Goal: Transaction & Acquisition: Purchase product/service

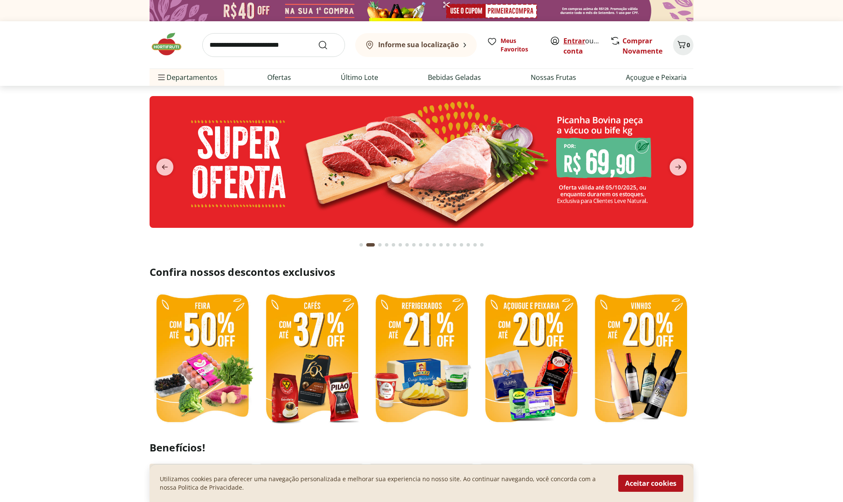
click at [572, 39] on link "Entrar" at bounding box center [574, 40] width 22 height 9
click at [584, 52] on link "[PERSON_NAME]" at bounding box center [590, 50] width 55 height 9
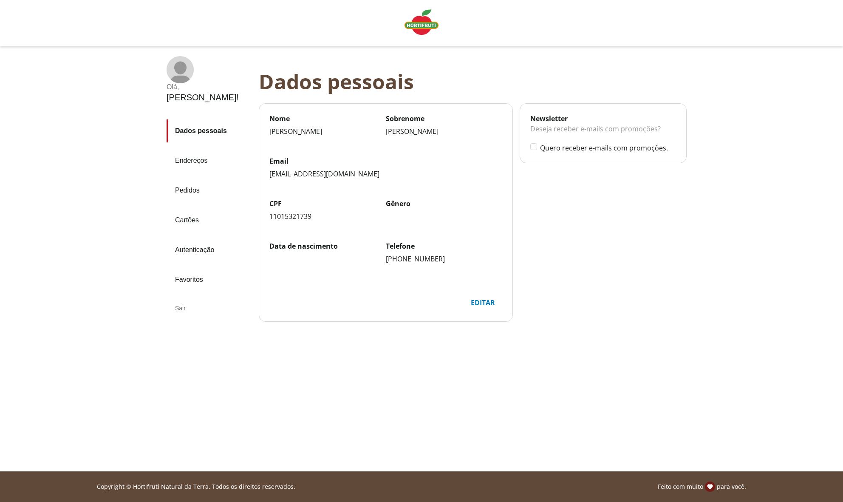
click at [187, 179] on link "Pedidos" at bounding box center [209, 190] width 85 height 23
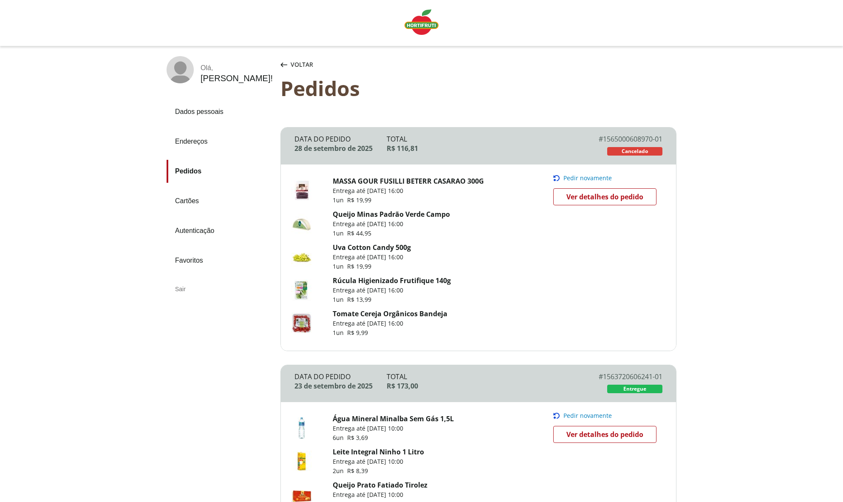
click at [431, 31] on img "Linha de sessão" at bounding box center [421, 21] width 34 height 25
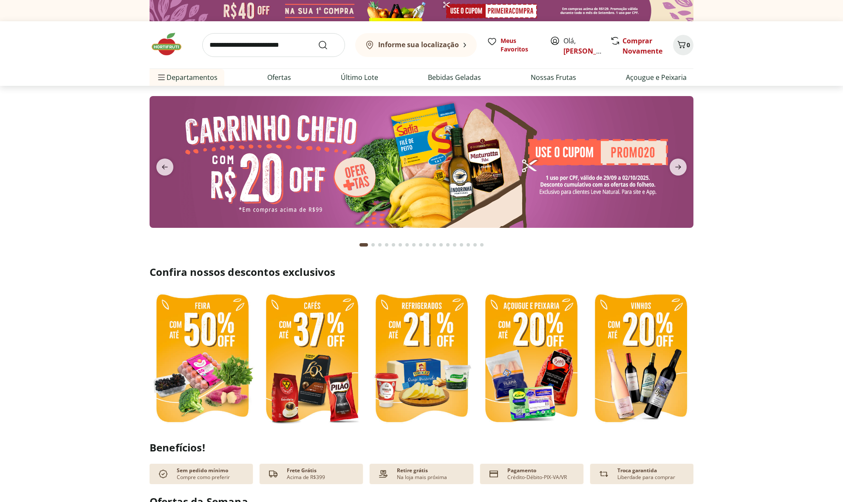
click at [403, 45] on b "Informe sua localização" at bounding box center [418, 44] width 81 height 9
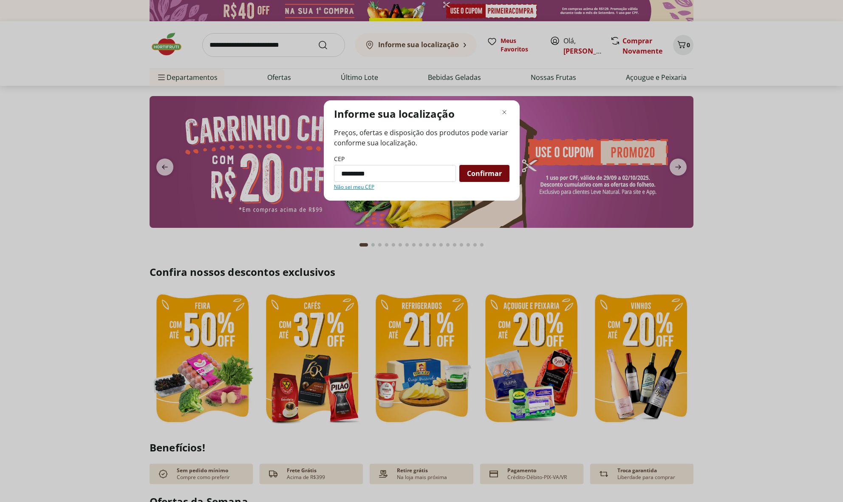
type input "*********"
click at [498, 177] on span "Confirmar" at bounding box center [484, 173] width 35 height 7
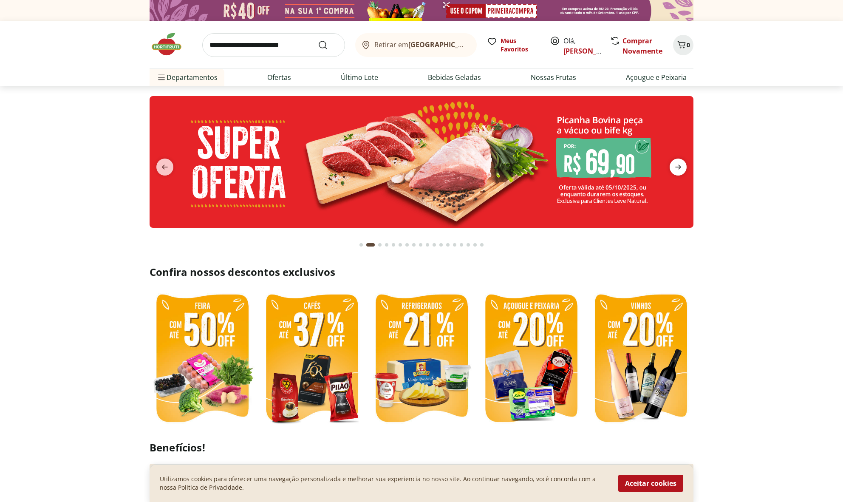
click at [675, 169] on icon "next" at bounding box center [678, 167] width 10 height 10
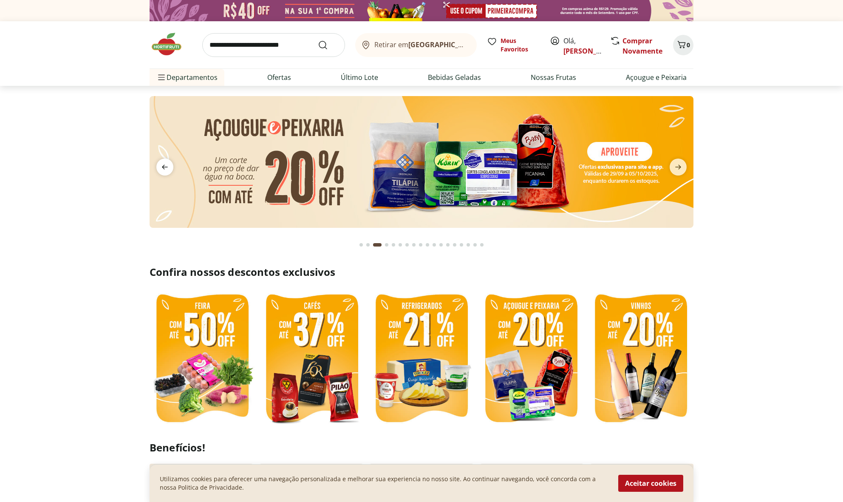
click at [167, 164] on icon "previous" at bounding box center [165, 167] width 10 height 10
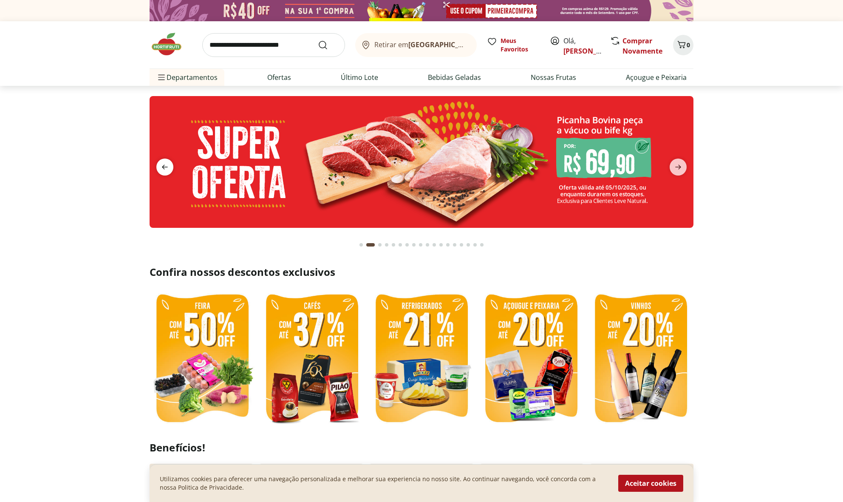
click at [167, 164] on icon "previous" at bounding box center [165, 167] width 10 height 10
click at [165, 165] on icon "previous" at bounding box center [165, 167] width 10 height 10
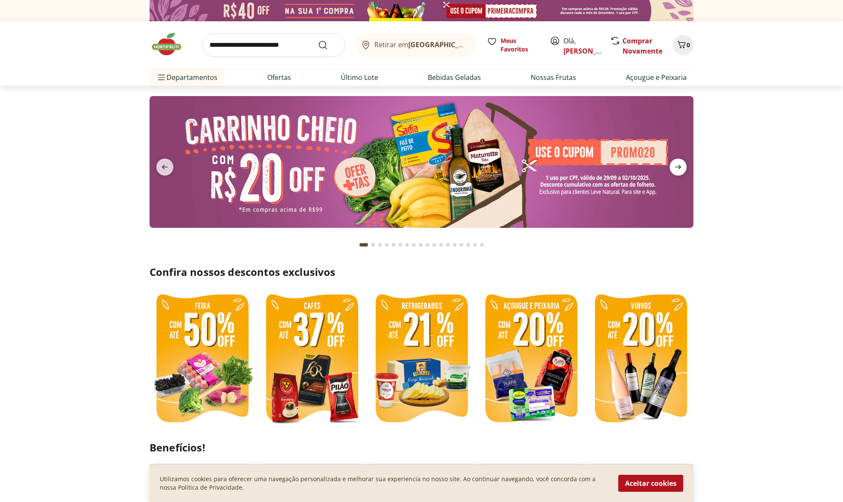
click at [678, 168] on icon "next" at bounding box center [678, 167] width 10 height 10
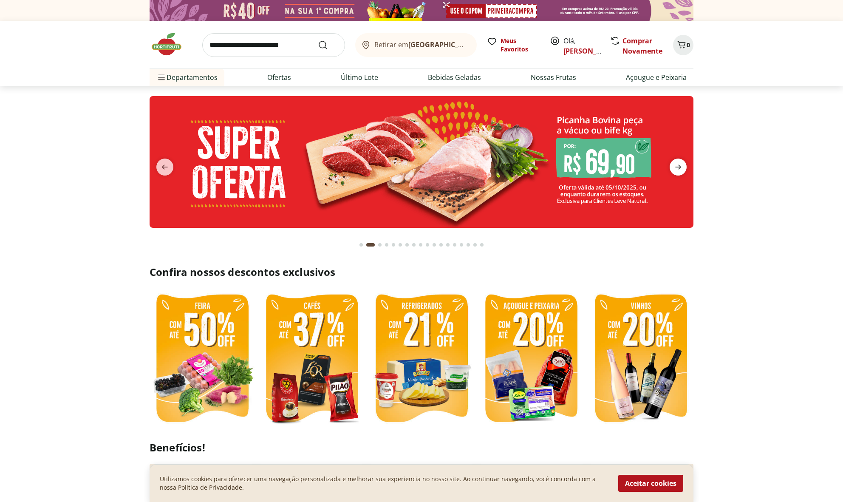
click at [678, 168] on icon "next" at bounding box center [678, 167] width 10 height 10
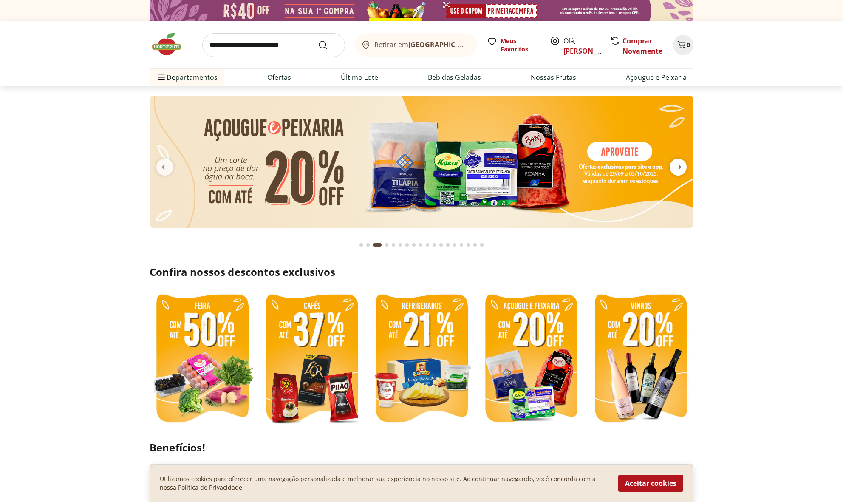
click at [678, 168] on icon "next" at bounding box center [678, 167] width 10 height 10
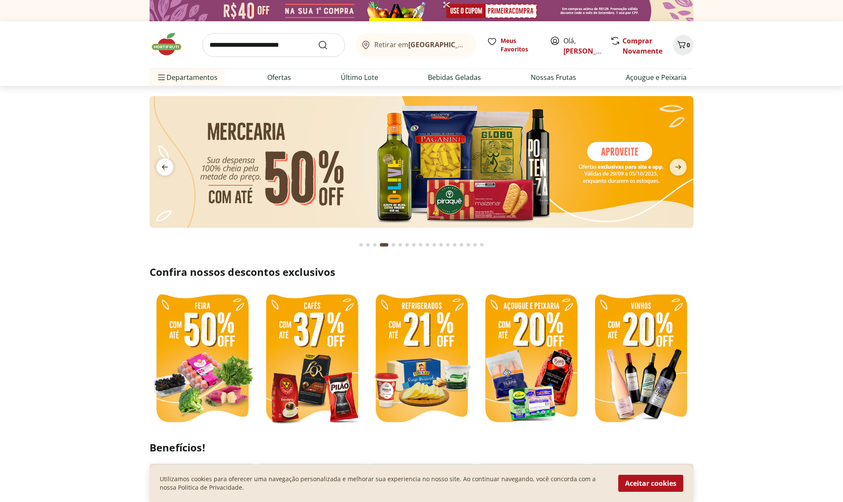
click at [169, 162] on icon "previous" at bounding box center [165, 167] width 10 height 10
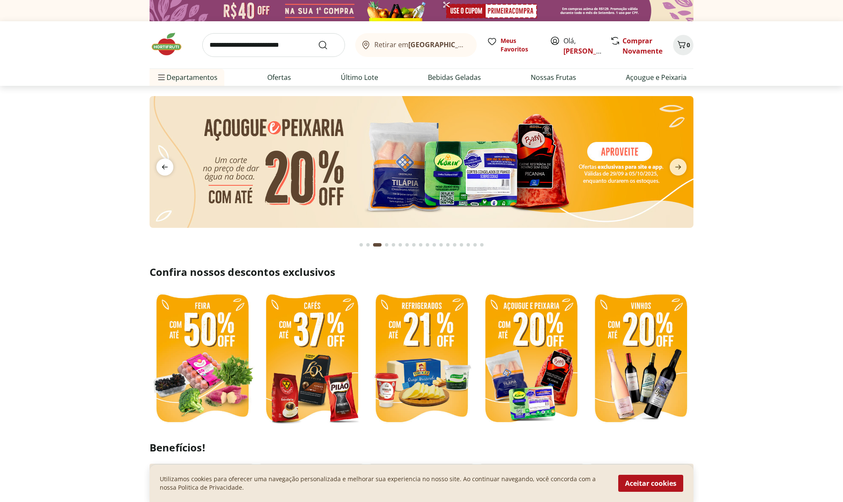
click at [169, 162] on icon "previous" at bounding box center [165, 167] width 10 height 10
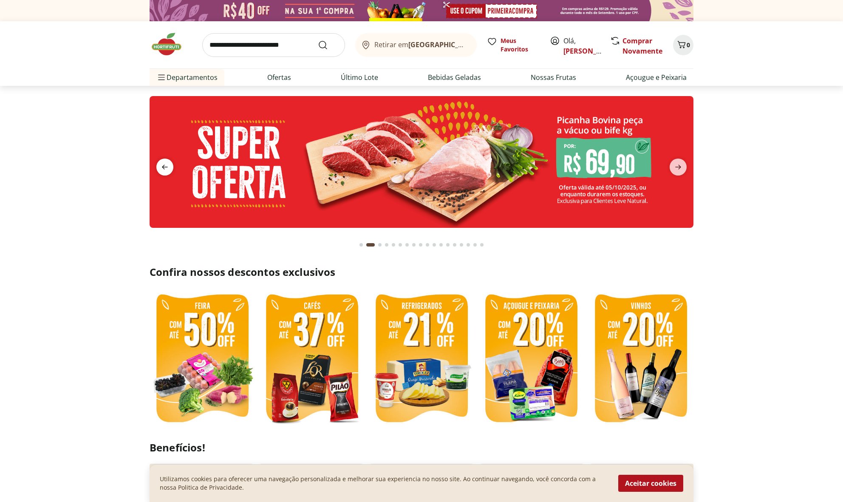
click at [169, 162] on icon "previous" at bounding box center [165, 167] width 10 height 10
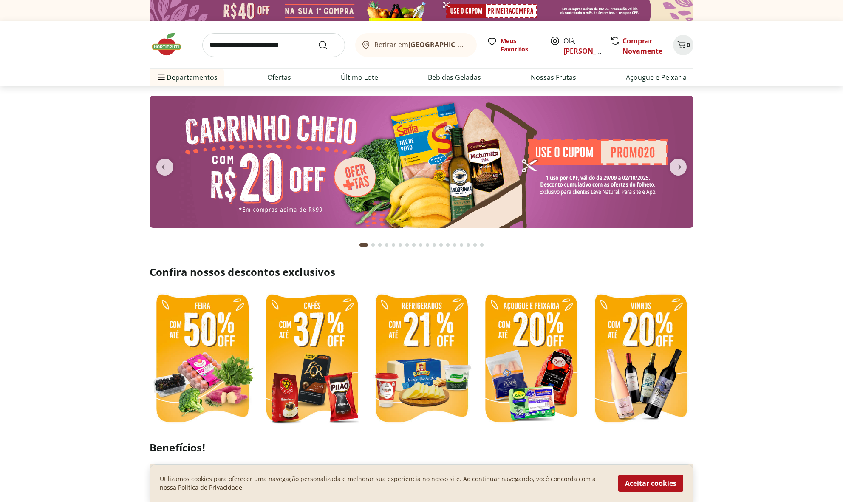
click at [287, 172] on img at bounding box center [422, 162] width 544 height 132
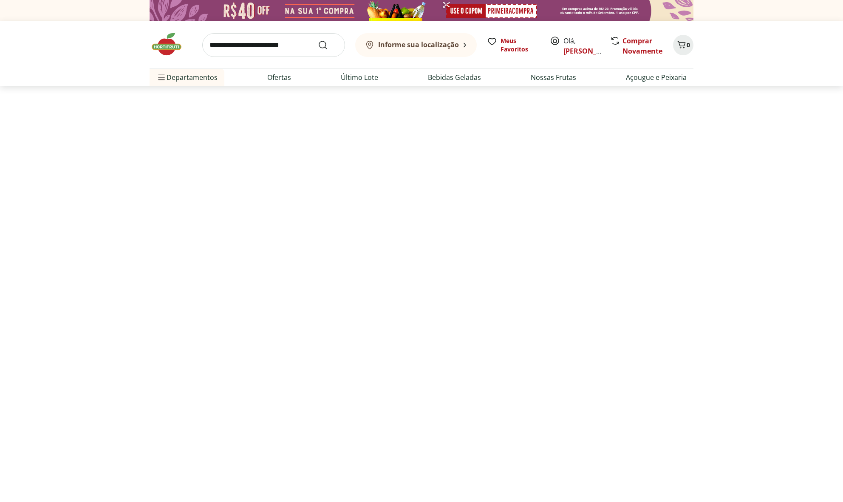
select select "**********"
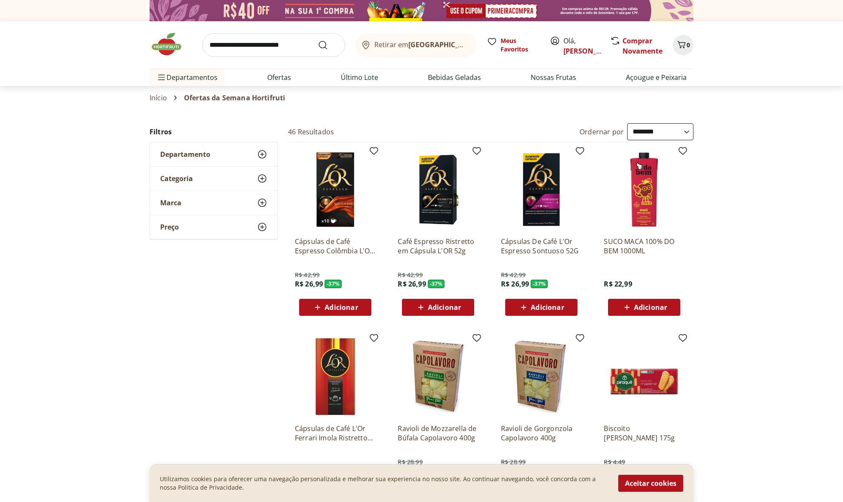
click at [165, 42] on img at bounding box center [171, 43] width 42 height 25
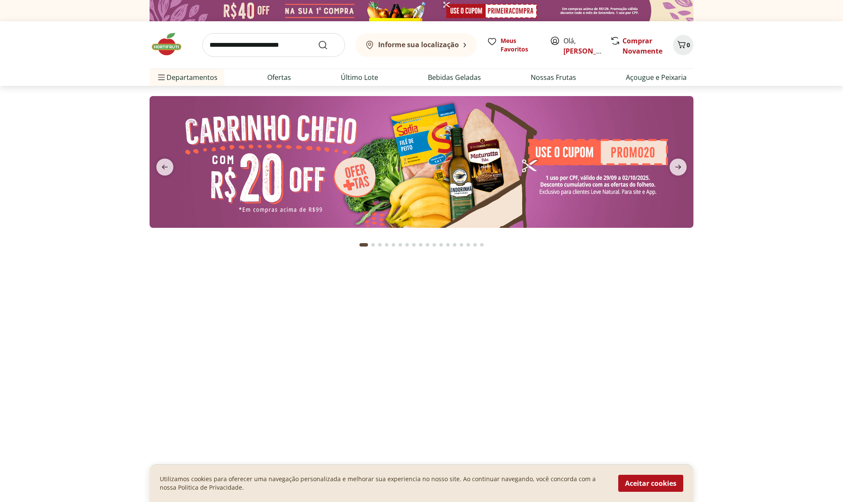
click at [230, 46] on input "search" at bounding box center [273, 45] width 143 height 24
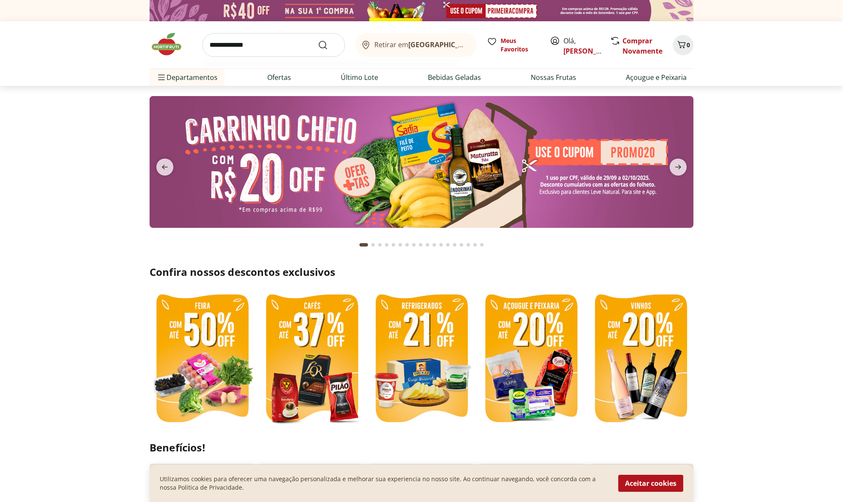
type input "**********"
click at [328, 45] on button "Submit Search" at bounding box center [328, 45] width 20 height 10
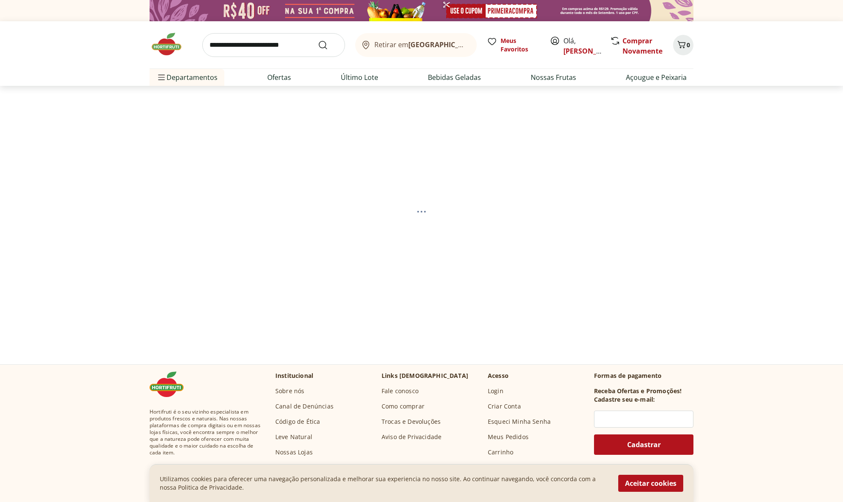
select select "**********"
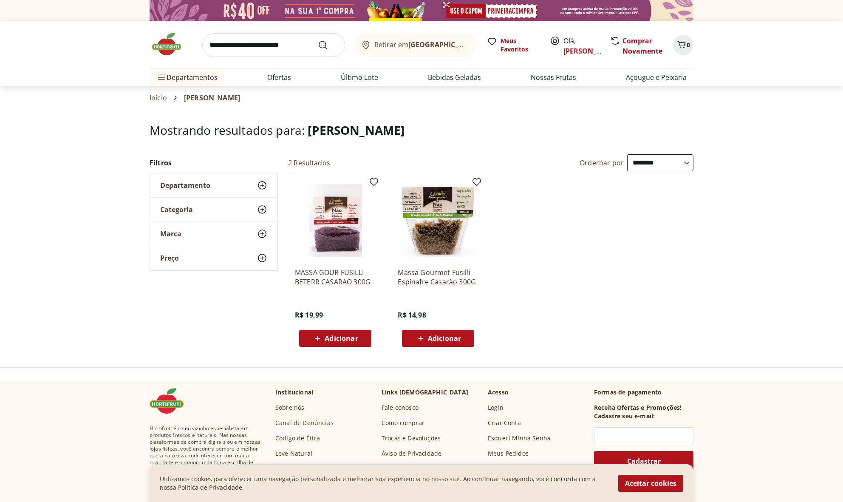
click at [347, 341] on span "Adicionar" at bounding box center [341, 338] width 33 height 7
click at [259, 45] on input "search" at bounding box center [273, 45] width 143 height 24
type input "**********"
click at [328, 45] on button "Submit Search" at bounding box center [328, 45] width 20 height 10
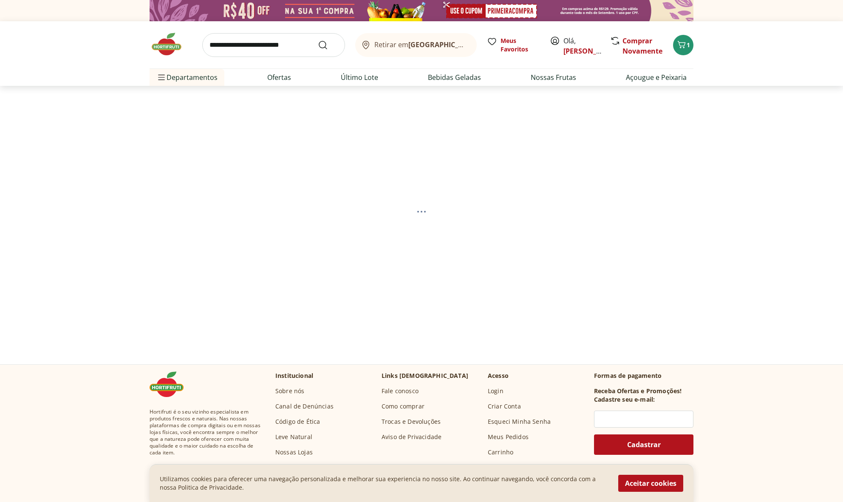
select select "**********"
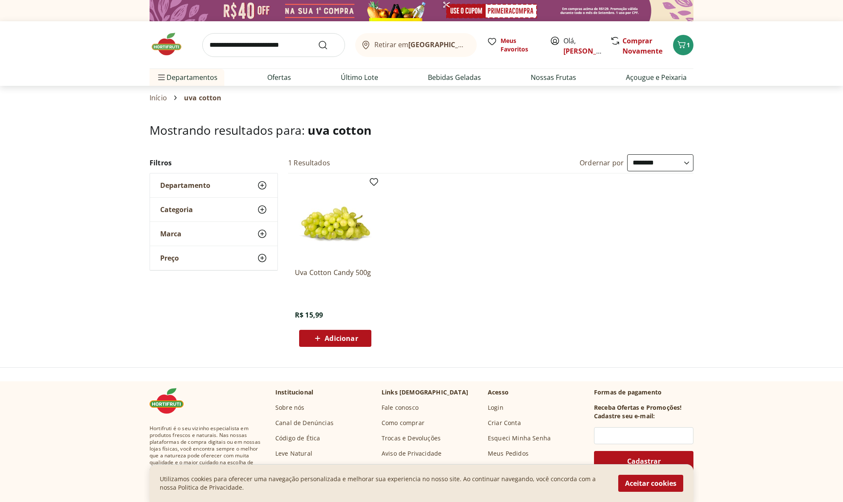
click at [353, 343] on div "Adicionar" at bounding box center [335, 338] width 59 height 15
click at [266, 45] on input "search" at bounding box center [273, 45] width 143 height 24
type input "**********"
click at [328, 45] on button "Submit Search" at bounding box center [328, 45] width 20 height 10
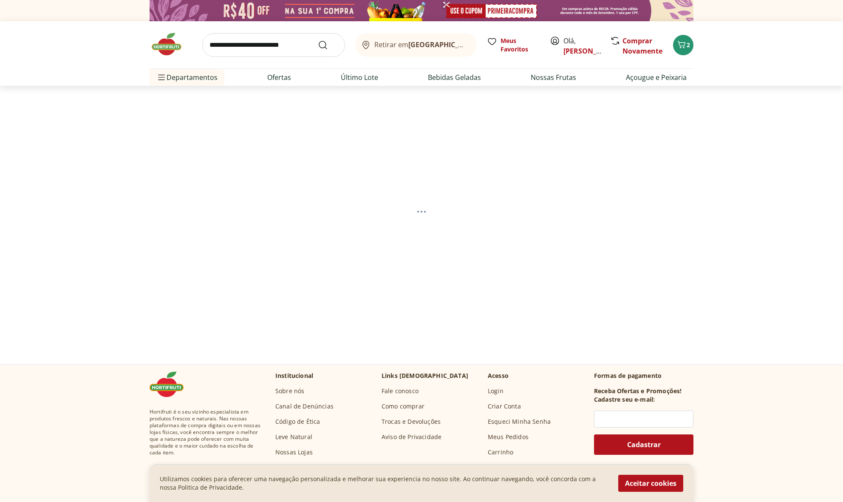
select select "**********"
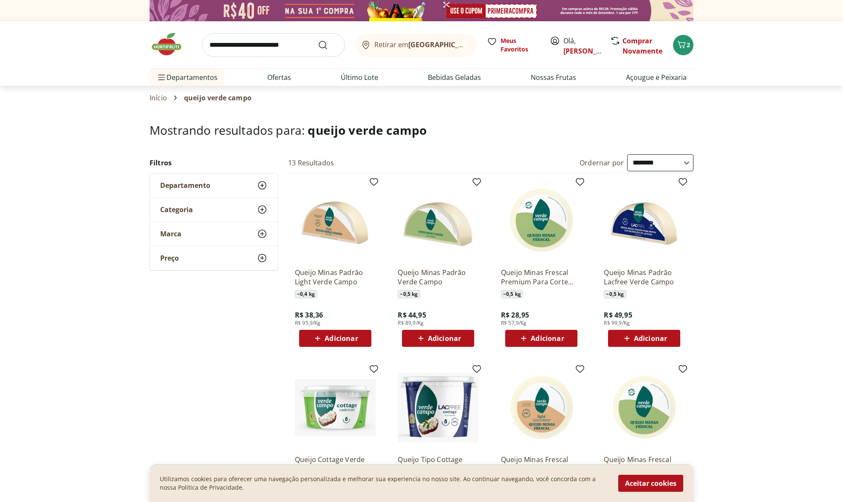
click at [444, 336] on span "Adicionar" at bounding box center [444, 338] width 33 height 7
click at [239, 42] on input "search" at bounding box center [273, 45] width 143 height 24
type input "**********"
click at [328, 45] on button "Submit Search" at bounding box center [328, 45] width 20 height 10
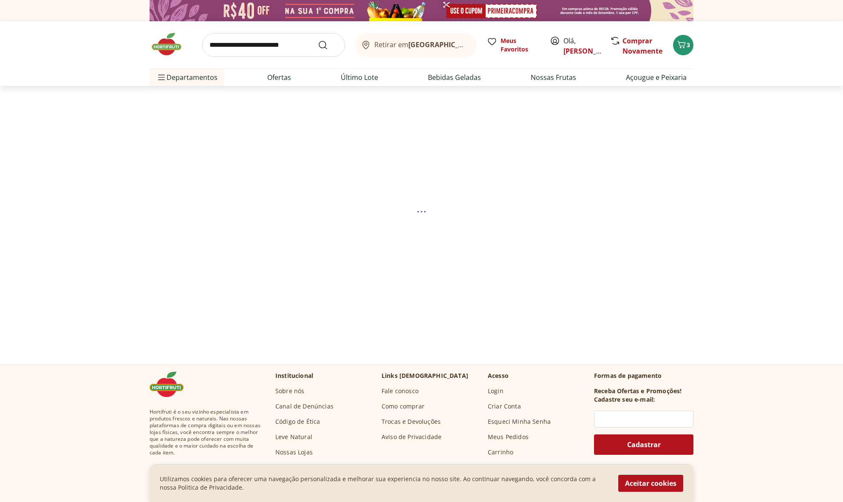
select select "**********"
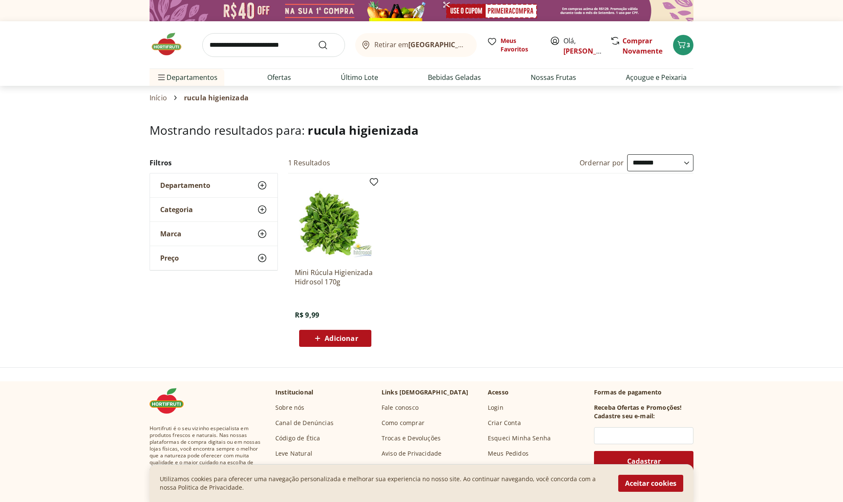
click at [252, 45] on input "search" at bounding box center [273, 45] width 143 height 24
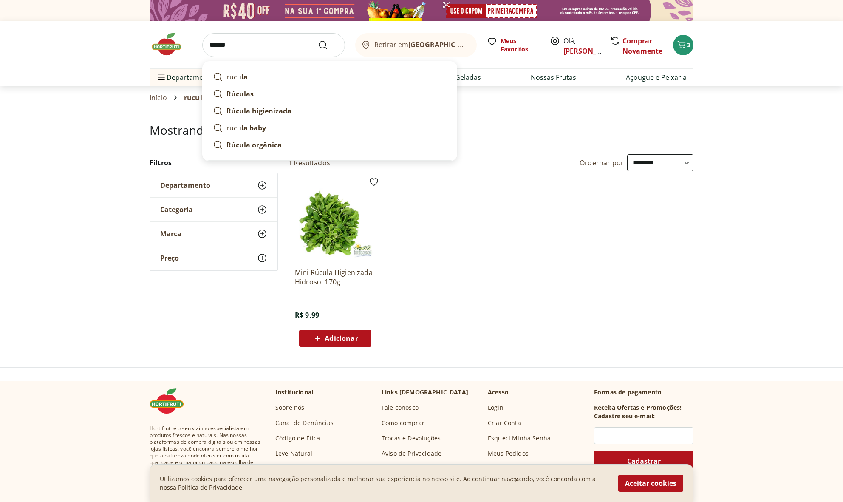
type input "******"
click at [328, 45] on button "Submit Search" at bounding box center [328, 45] width 20 height 10
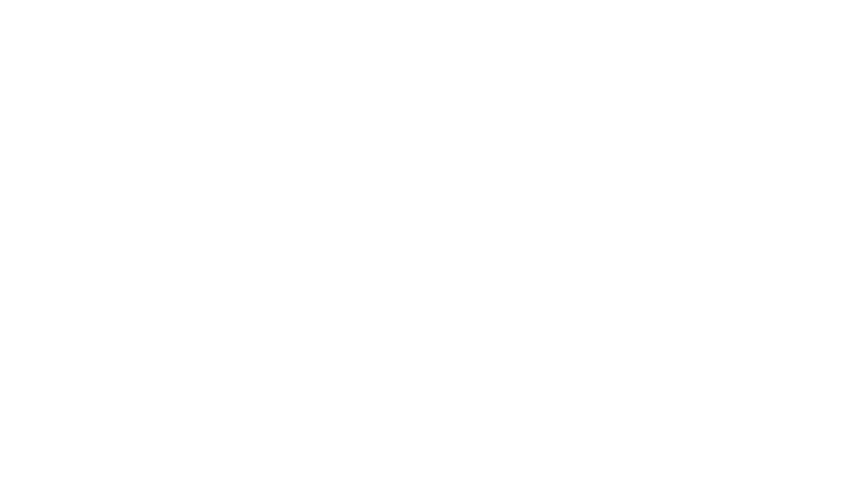
select select "**********"
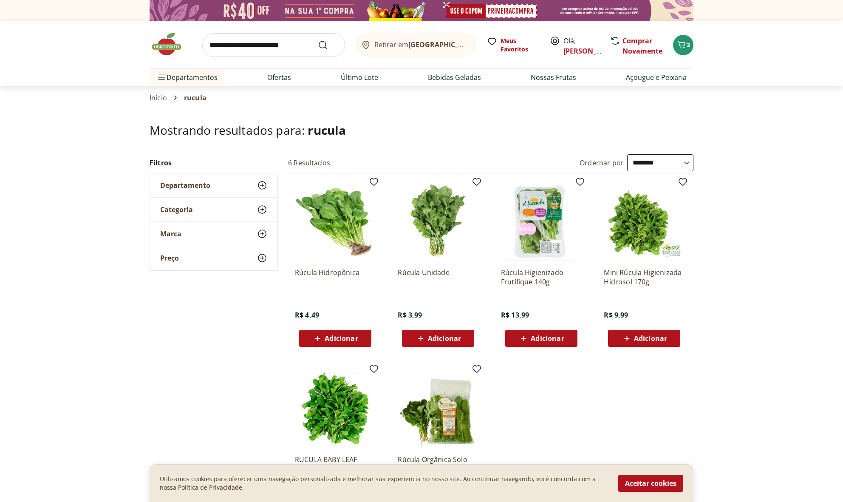
click at [549, 335] on span "Adicionar" at bounding box center [547, 338] width 33 height 7
click at [262, 41] on input "search" at bounding box center [273, 45] width 143 height 24
type input "**********"
click at [328, 45] on button "Submit Search" at bounding box center [328, 45] width 20 height 10
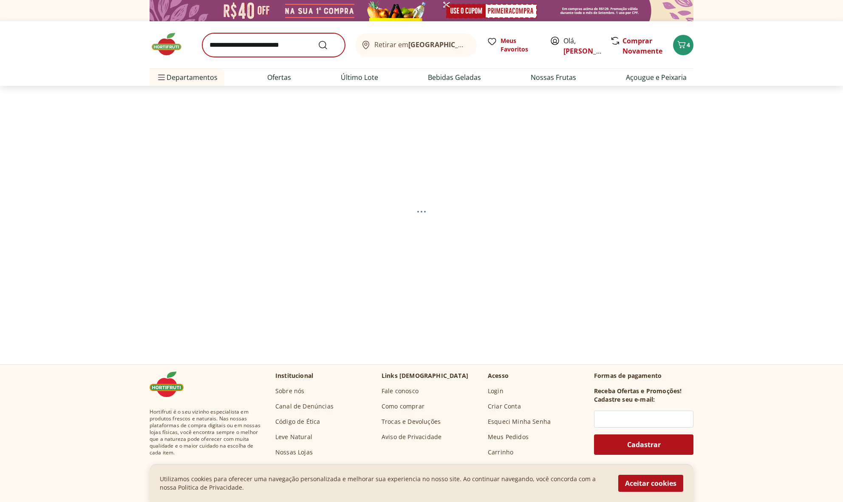
select select "**********"
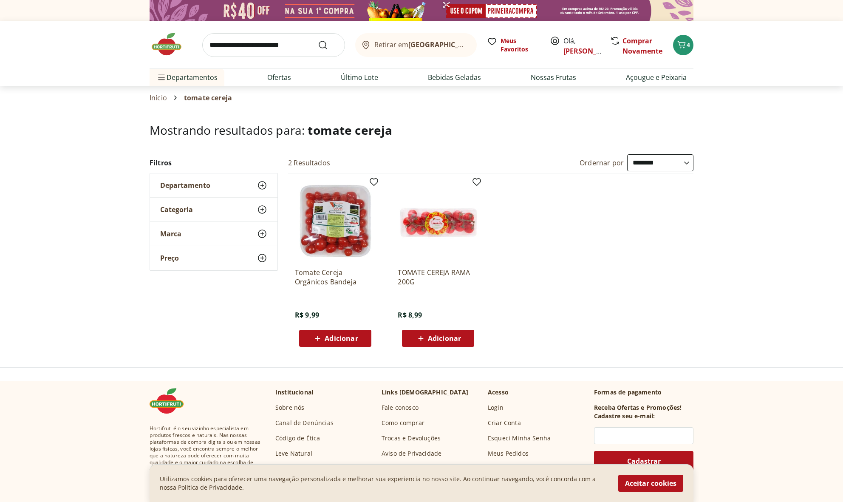
click at [360, 334] on div "Adicionar" at bounding box center [335, 338] width 59 height 15
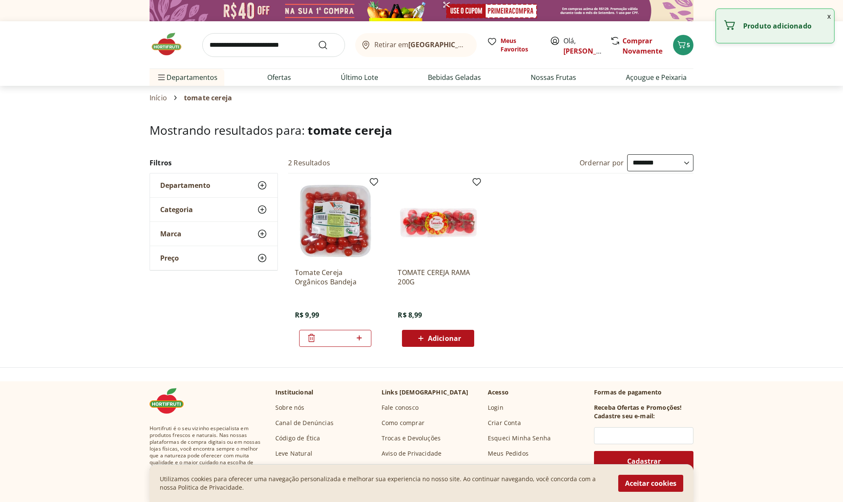
click at [280, 48] on input "search" at bounding box center [273, 45] width 143 height 24
type input "****"
click at [328, 45] on button "Submit Search" at bounding box center [328, 45] width 20 height 10
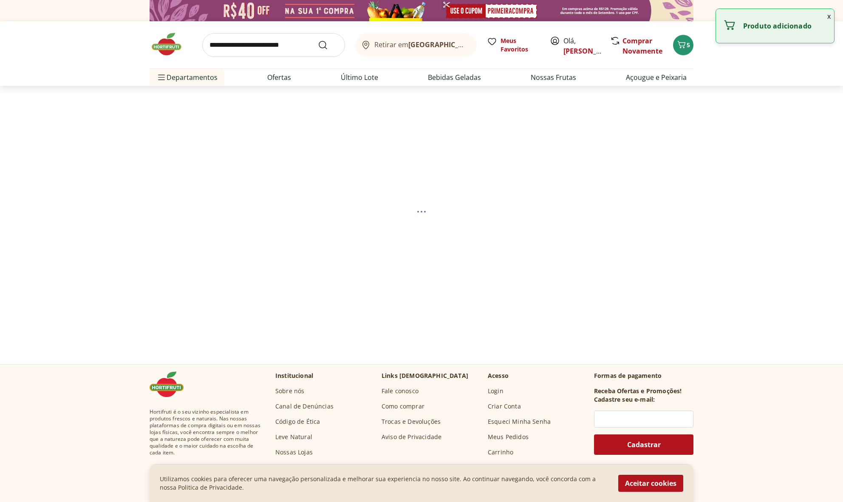
select select "**********"
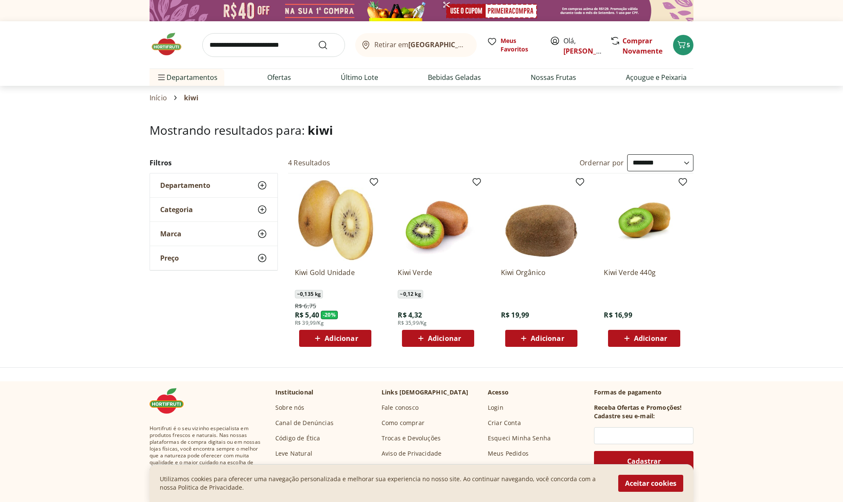
click at [449, 336] on span "Adicionar" at bounding box center [444, 338] width 33 height 7
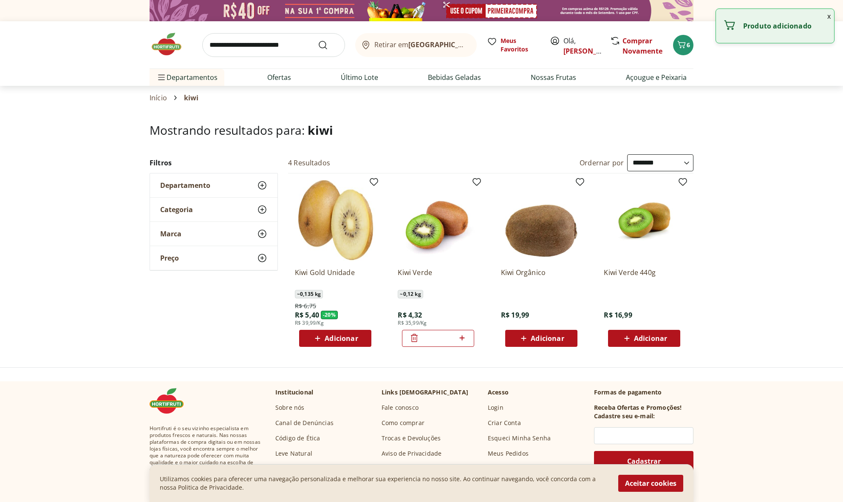
click at [465, 338] on icon at bounding box center [462, 338] width 11 height 10
type input "*"
click at [240, 50] on input "search" at bounding box center [273, 45] width 143 height 24
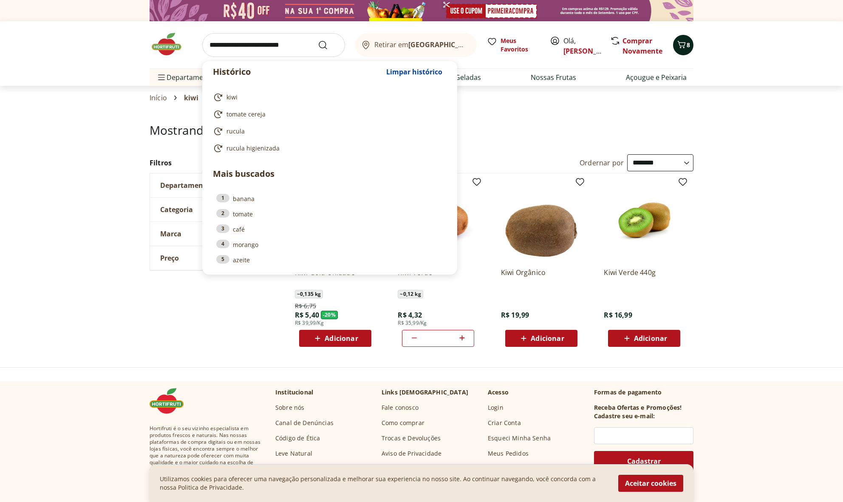
click at [686, 42] on icon "Carrinho" at bounding box center [681, 45] width 10 height 10
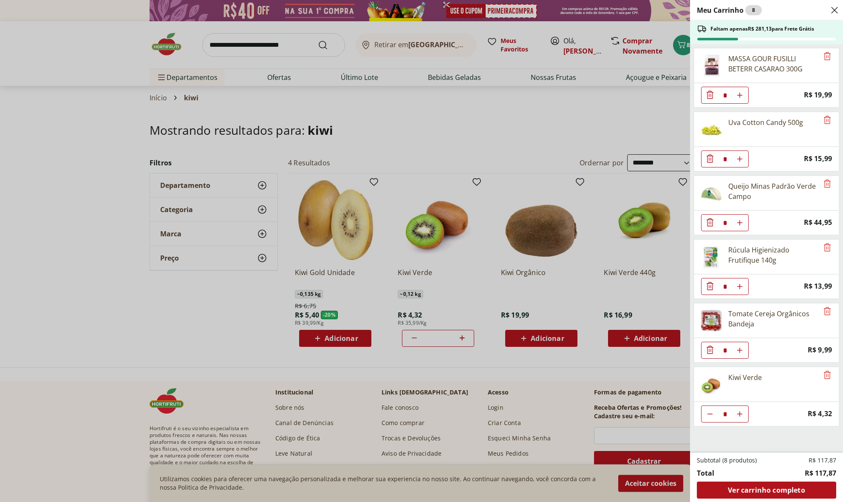
click at [276, 44] on div "Meu Carrinho 8 Faltam apenas R$ 281,13 para Frete Grátis MASSA GOUR FUSILLI BET…" at bounding box center [421, 251] width 843 height 502
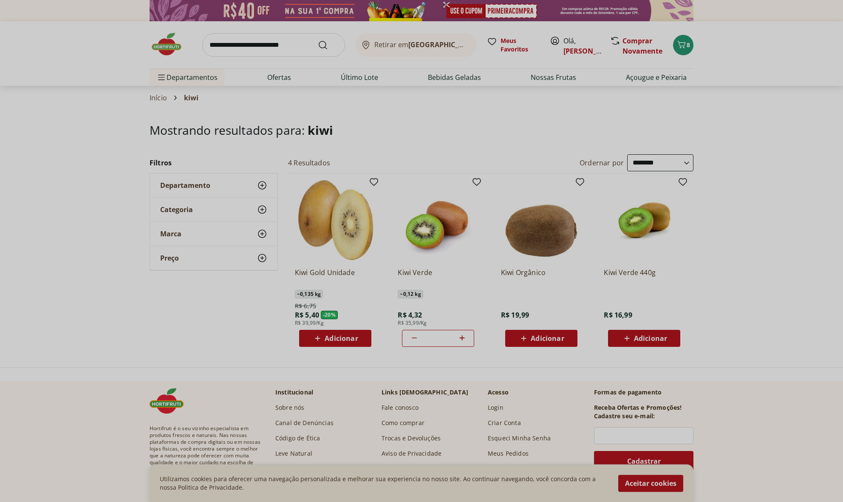
click at [269, 45] on input "search" at bounding box center [273, 45] width 143 height 24
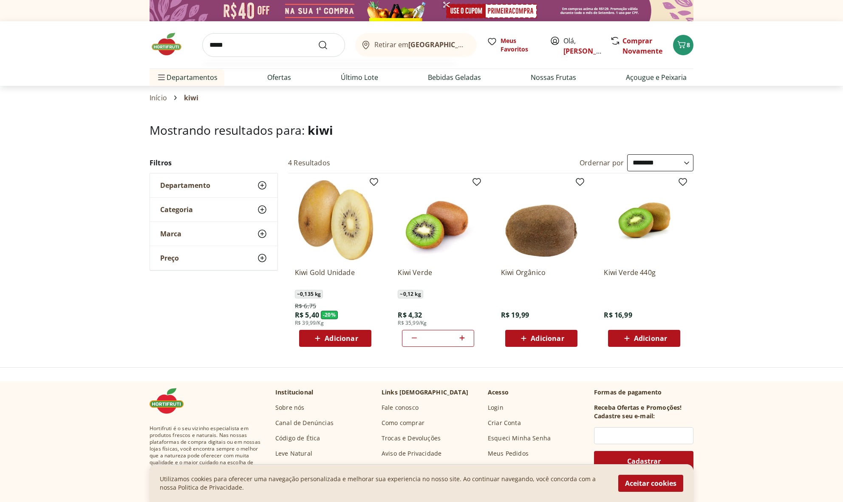
type input "*****"
click at [328, 45] on button "Submit Search" at bounding box center [328, 45] width 20 height 10
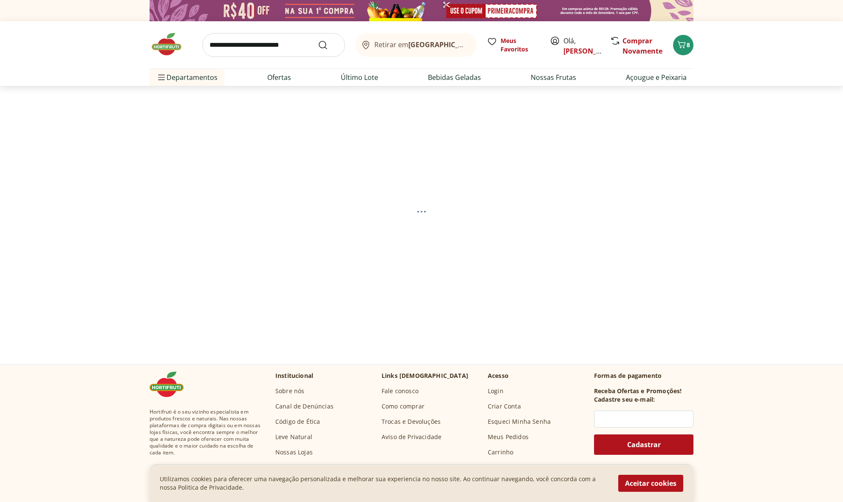
select select "**********"
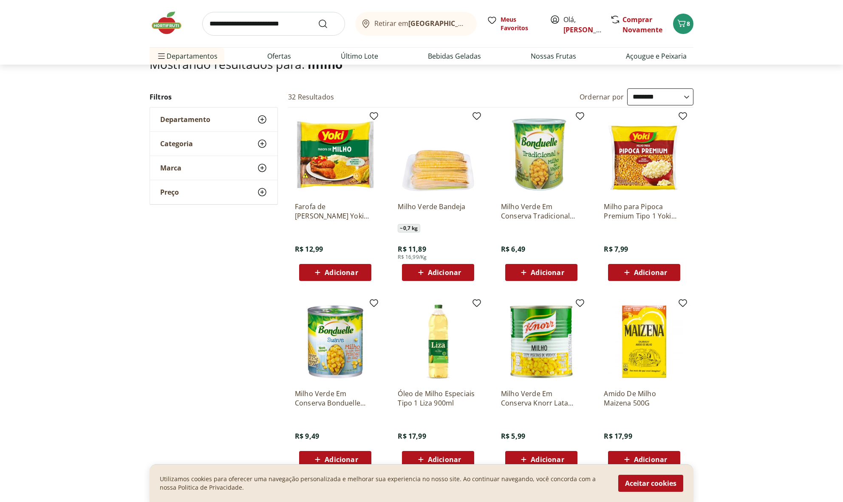
scroll to position [91, 0]
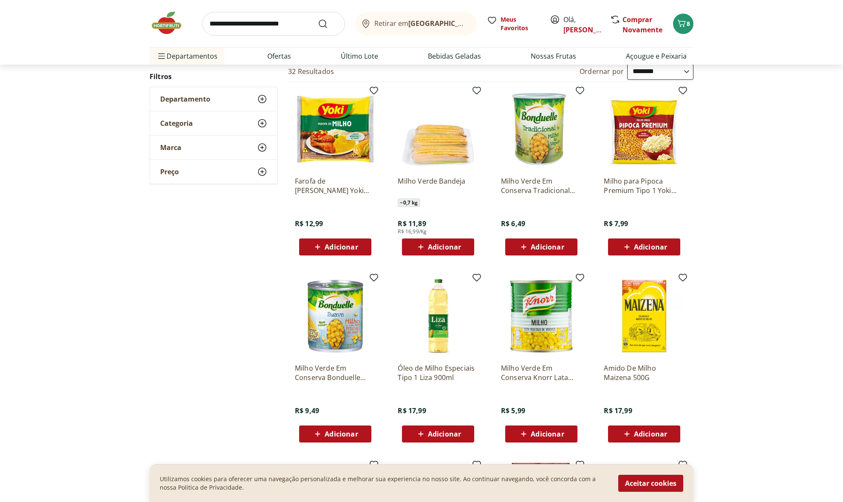
click at [560, 435] on span "Adicionar" at bounding box center [547, 433] width 33 height 7
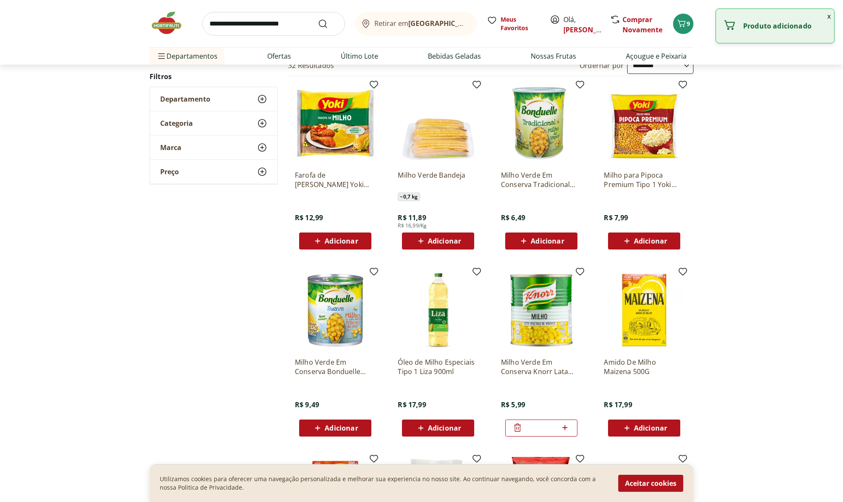
click at [565, 431] on icon at bounding box center [564, 427] width 11 height 10
type input "*"
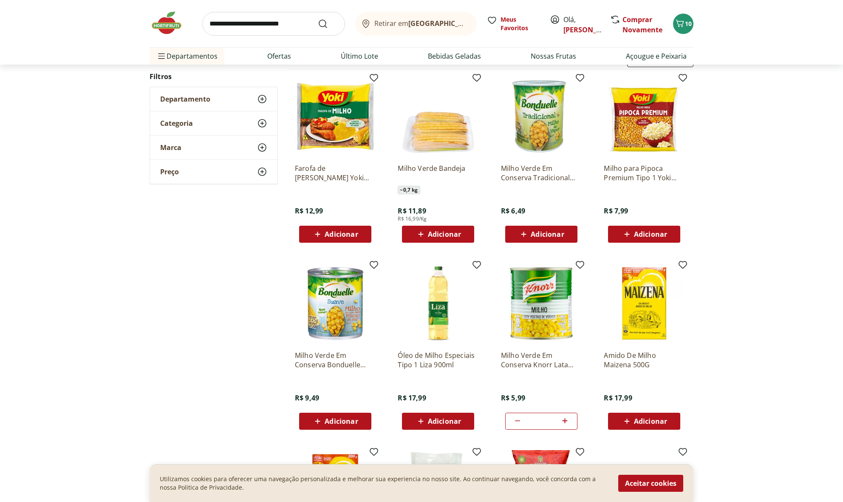
scroll to position [102, 0]
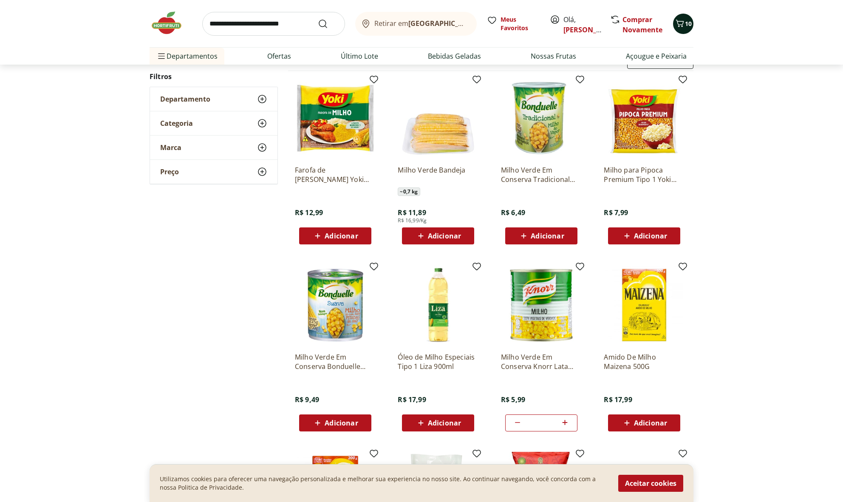
click at [678, 28] on span "Carrinho" at bounding box center [680, 23] width 10 height 11
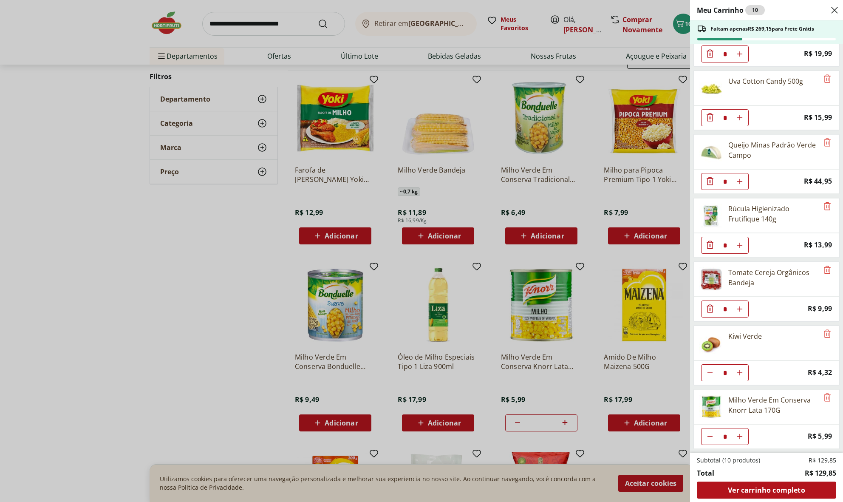
scroll to position [41, 0]
click at [293, 22] on div "Meu Carrinho 10 Faltam apenas R$ 269,15 para Frete Grátis MASSA GOUR FUSILLI BE…" at bounding box center [421, 251] width 843 height 502
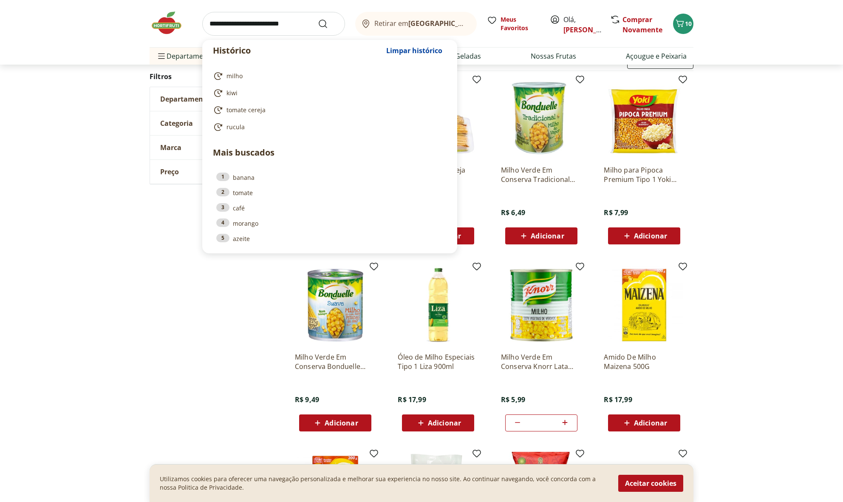
click at [280, 23] on input "search" at bounding box center [273, 24] width 143 height 24
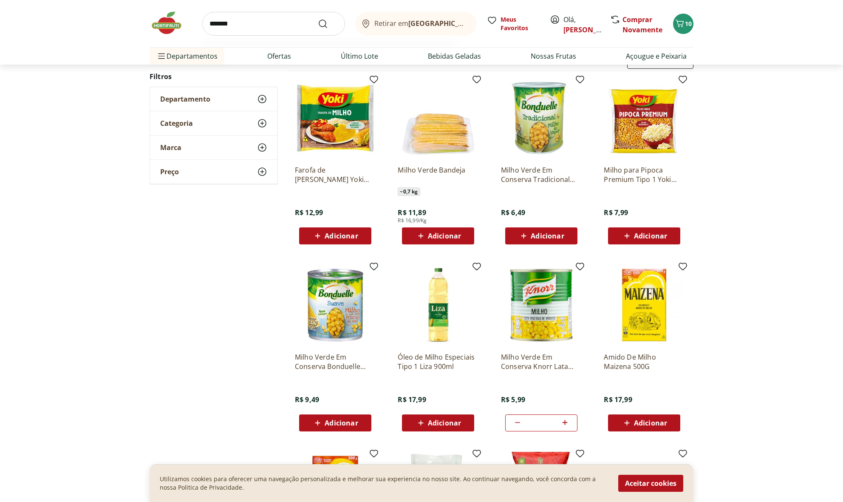
type input "*******"
click at [328, 23] on button "Submit Search" at bounding box center [328, 24] width 20 height 10
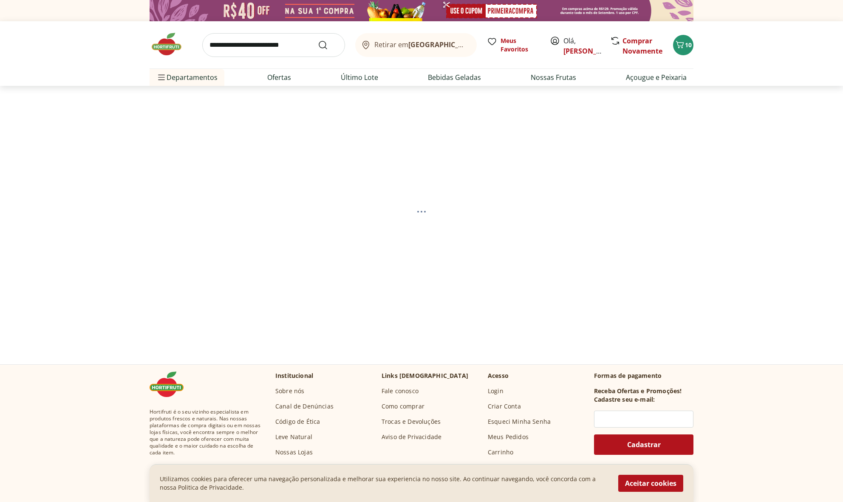
select select "**********"
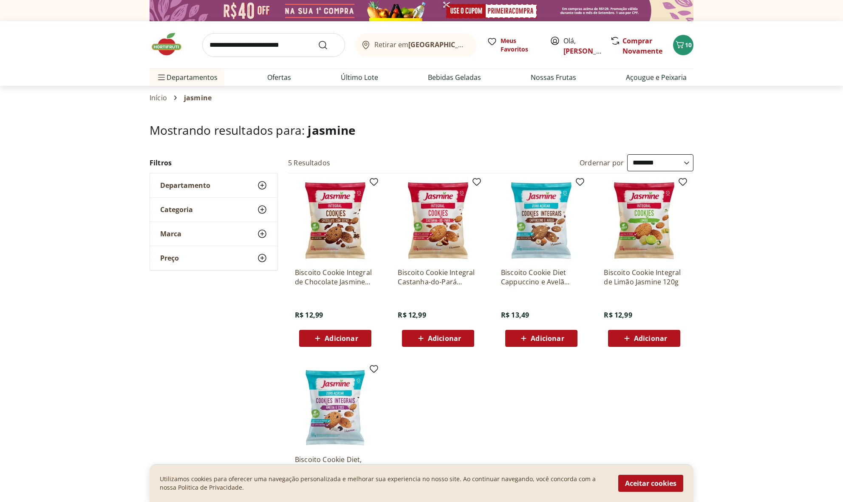
click at [287, 50] on input "search" at bounding box center [273, 45] width 143 height 24
select select "**********"
type input "******"
click at [328, 45] on button "Submit Search" at bounding box center [328, 45] width 20 height 10
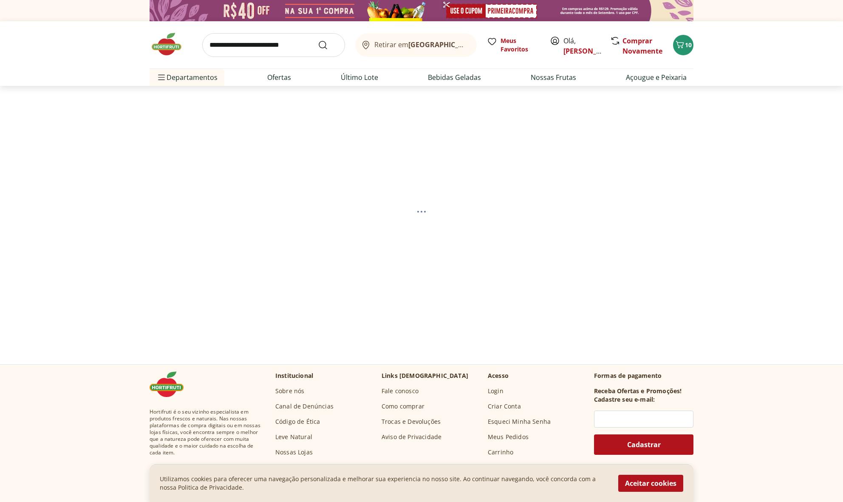
select select "**********"
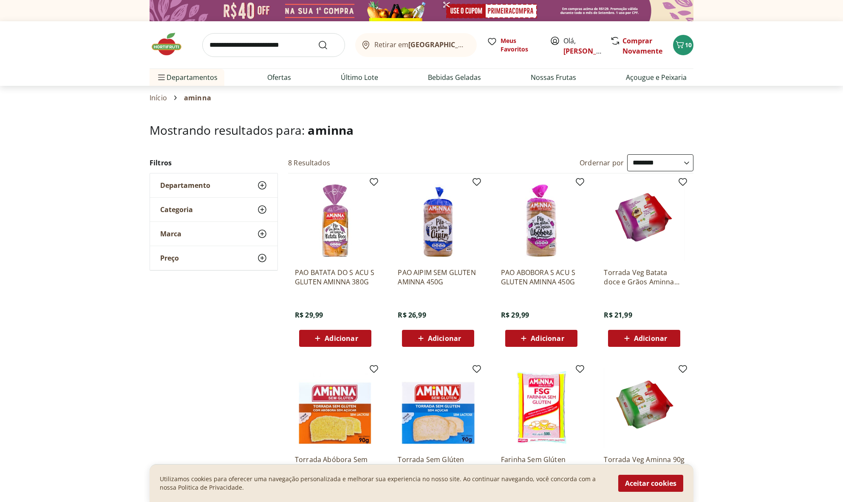
click at [337, 339] on span "Adicionar" at bounding box center [341, 338] width 33 height 7
click at [574, 51] on link "[PERSON_NAME]" at bounding box center [590, 50] width 55 height 9
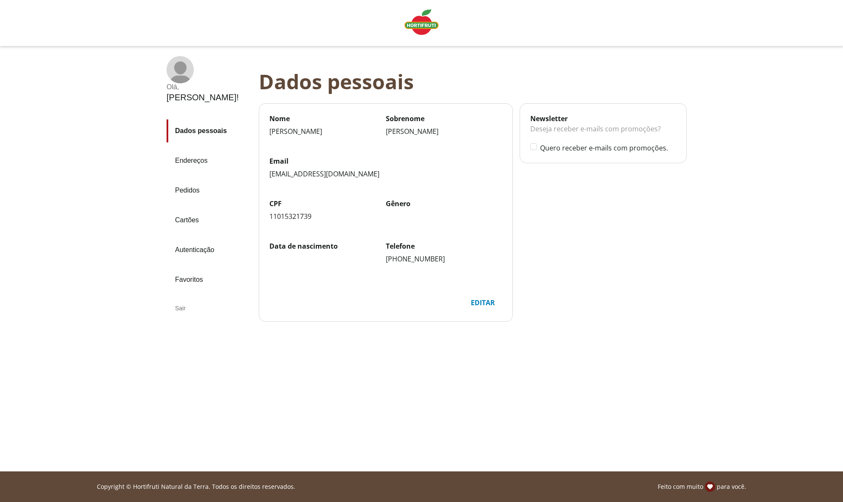
click at [191, 179] on link "Pedidos" at bounding box center [209, 190] width 85 height 23
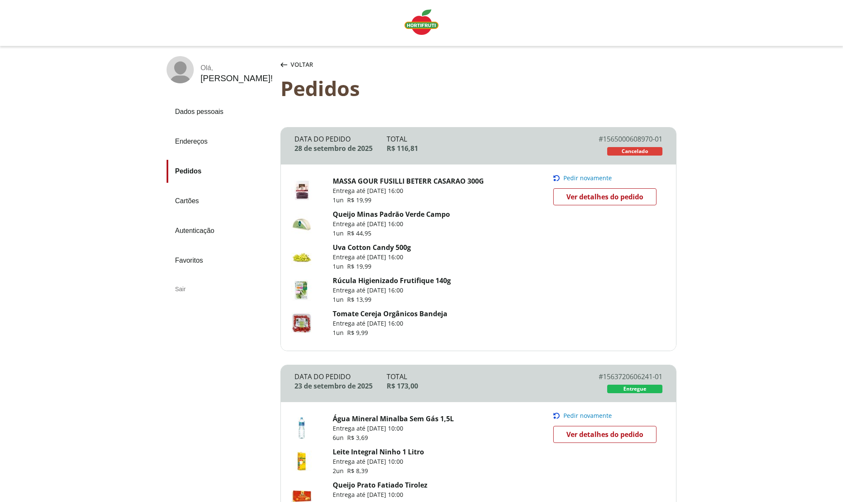
click at [421, 26] on img "Linha de sessão" at bounding box center [421, 21] width 34 height 25
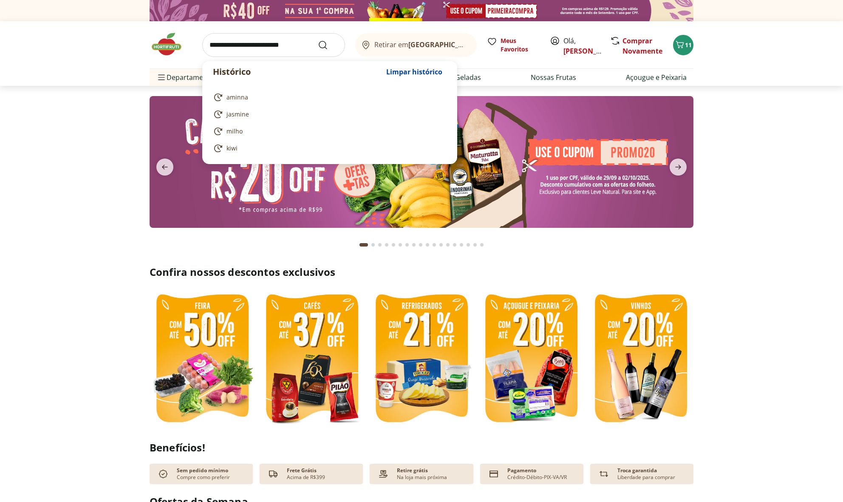
click at [275, 45] on input "search" at bounding box center [273, 45] width 143 height 24
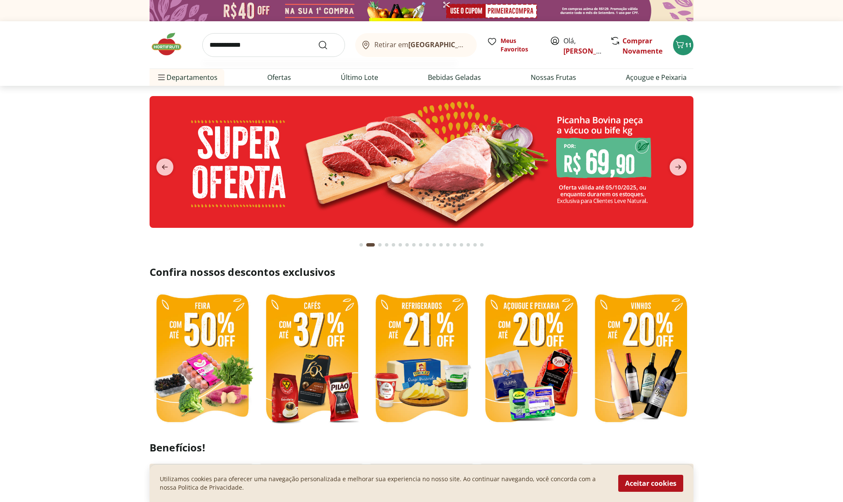
type input "**********"
click at [328, 45] on button "Submit Search" at bounding box center [328, 45] width 20 height 10
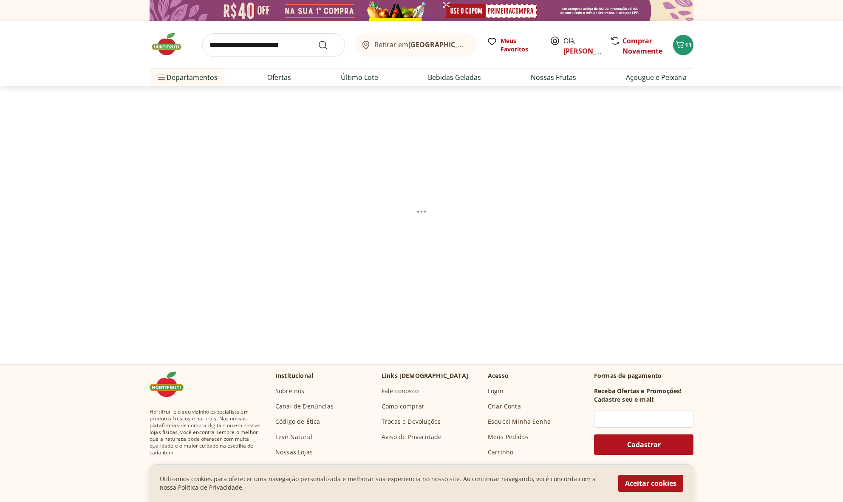
select select "**********"
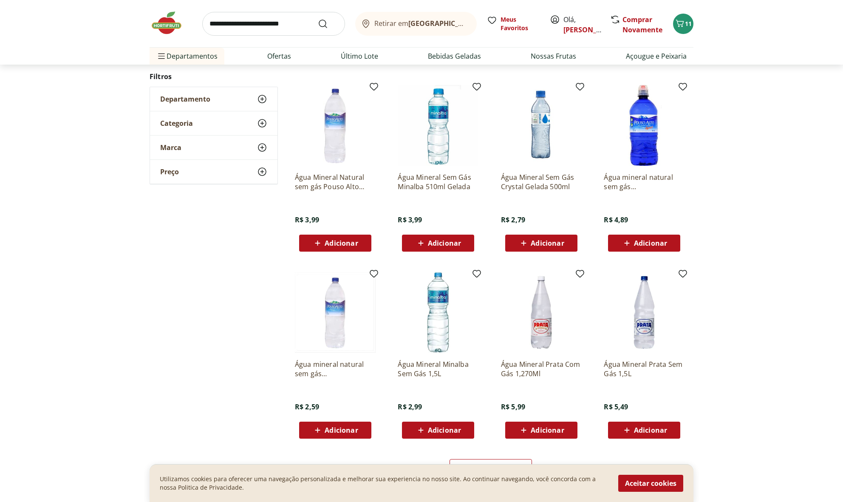
scroll to position [282, 0]
click at [452, 429] on span "Adicionar" at bounding box center [444, 430] width 33 height 7
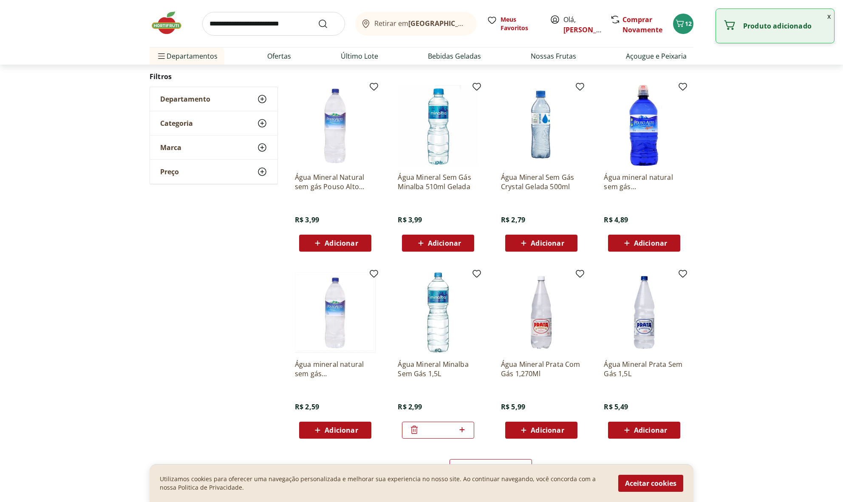
click at [464, 429] on icon at bounding box center [462, 429] width 11 height 10
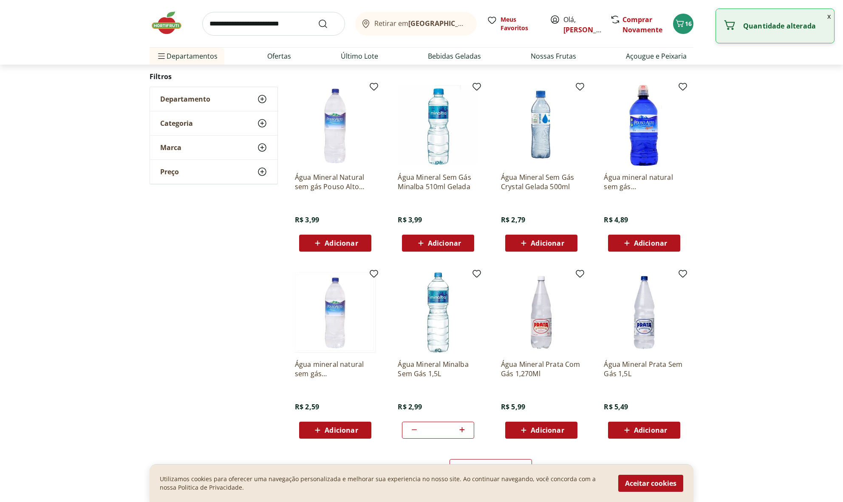
type input "*"
click at [681, 25] on icon "Carrinho" at bounding box center [680, 23] width 10 height 10
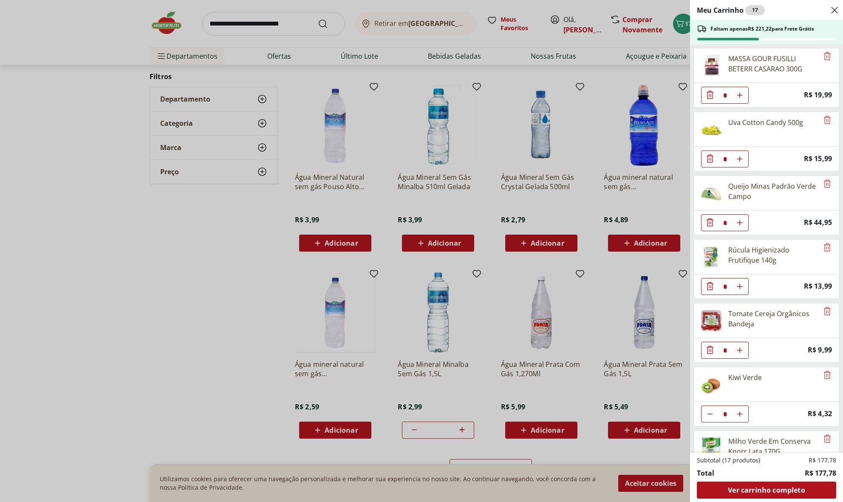
click at [289, 25] on div "Meu Carrinho 17 Faltam apenas R$ 221,22 para Frete Grátis MASSA GOUR FUSILLI BE…" at bounding box center [421, 251] width 843 height 502
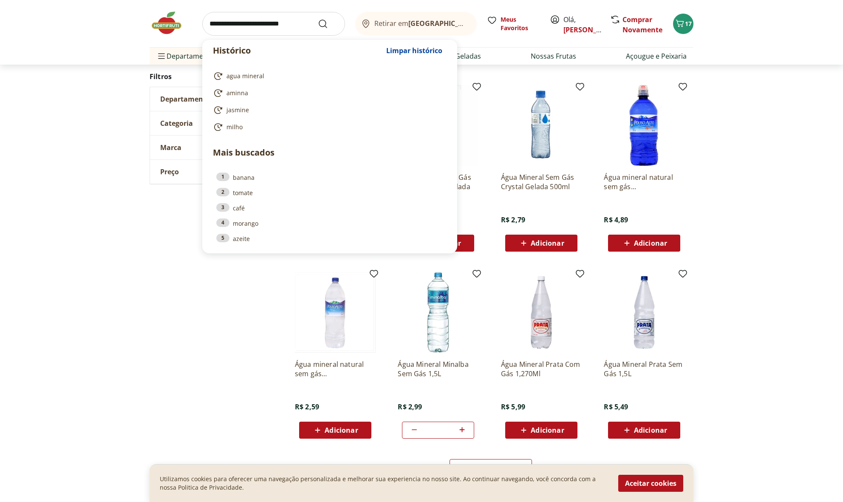
click at [275, 26] on input "search" at bounding box center [273, 24] width 143 height 24
click at [686, 21] on span "17" at bounding box center [688, 24] width 7 height 8
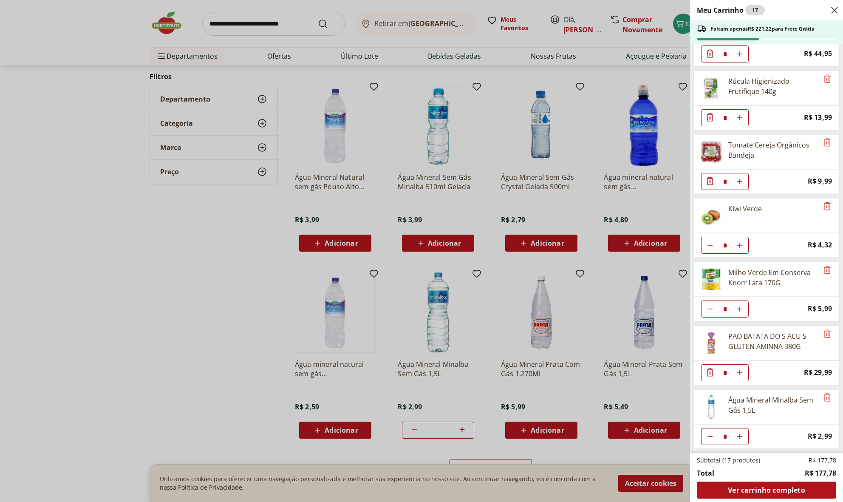
scroll to position [169, 0]
click at [713, 310] on icon "Diminuir Quantidade" at bounding box center [709, 308] width 7 height 7
type input "*"
click at [220, 266] on div "Meu Carrinho 16 Faltam apenas R$ 227,21 para Frete Grátis MASSA GOUR FUSILLI BE…" at bounding box center [421, 251] width 843 height 502
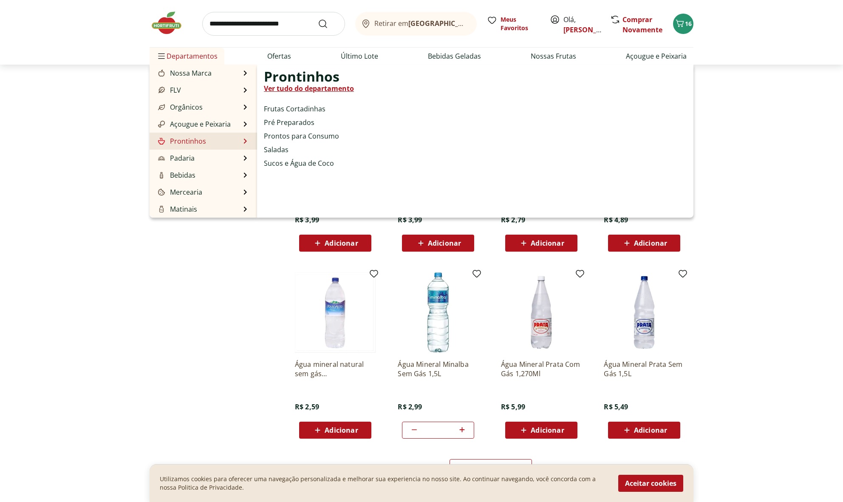
click at [183, 145] on link "Prontinhos" at bounding box center [181, 141] width 50 height 10
select select "**********"
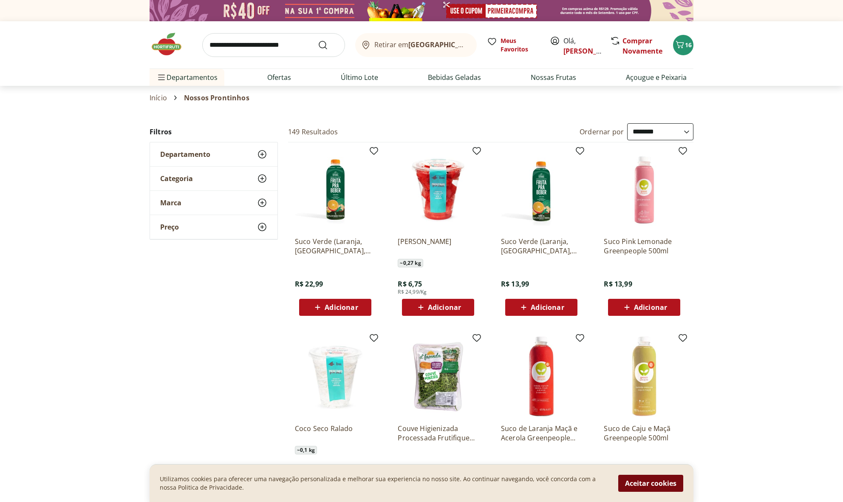
click at [657, 483] on button "Aceitar cookies" at bounding box center [650, 483] width 65 height 17
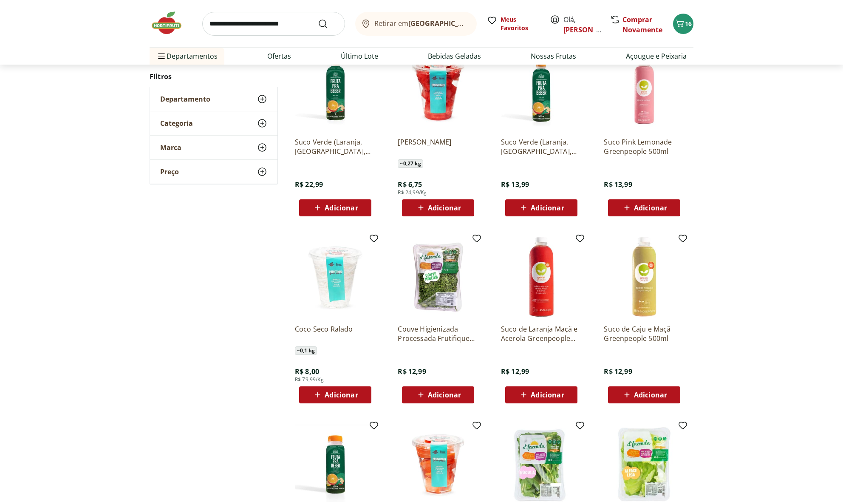
scroll to position [329, 0]
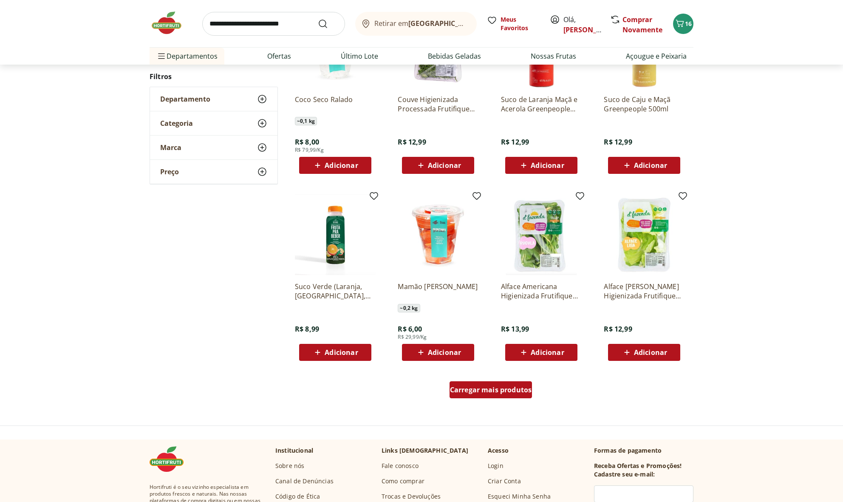
click at [510, 395] on div "Carregar mais produtos" at bounding box center [490, 389] width 83 height 17
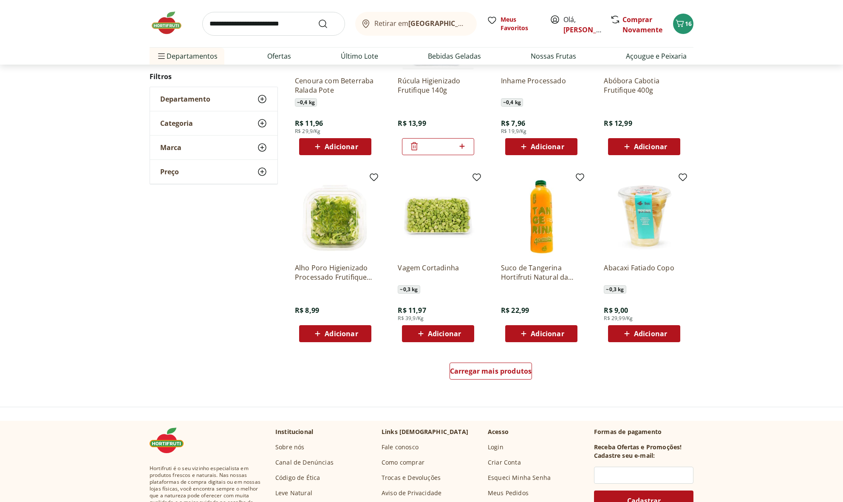
scroll to position [396, 0]
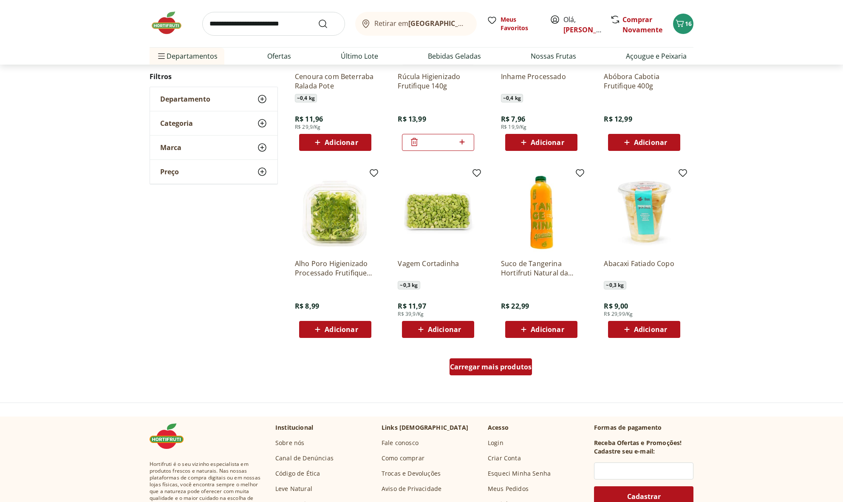
click at [510, 373] on div "Carregar mais produtos" at bounding box center [490, 366] width 83 height 17
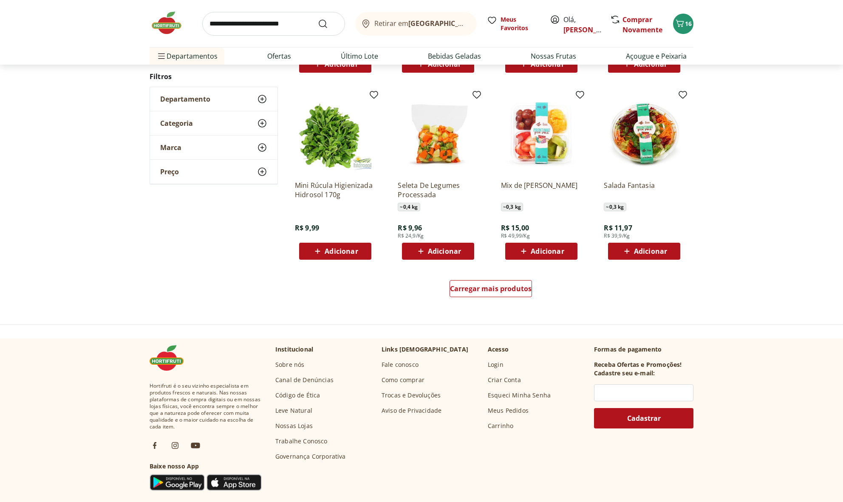
scroll to position [310, 0]
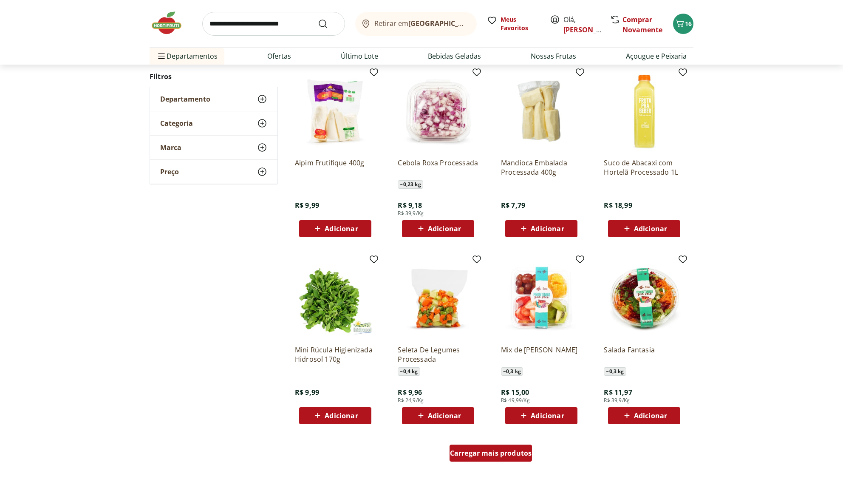
click at [500, 451] on span "Carregar mais produtos" at bounding box center [491, 452] width 82 height 7
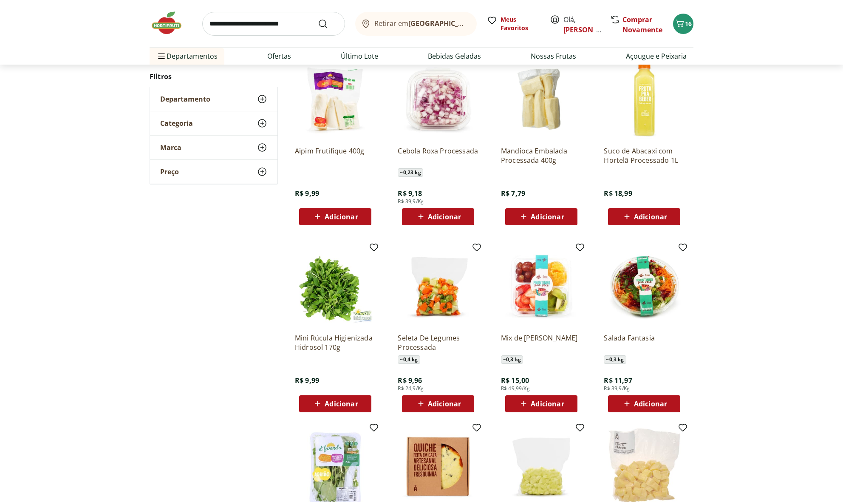
scroll to position [322, 0]
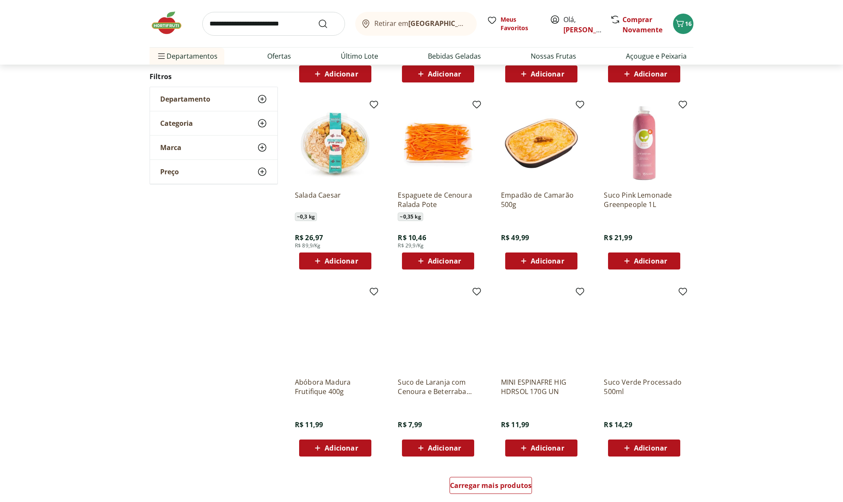
scroll to position [277, 0]
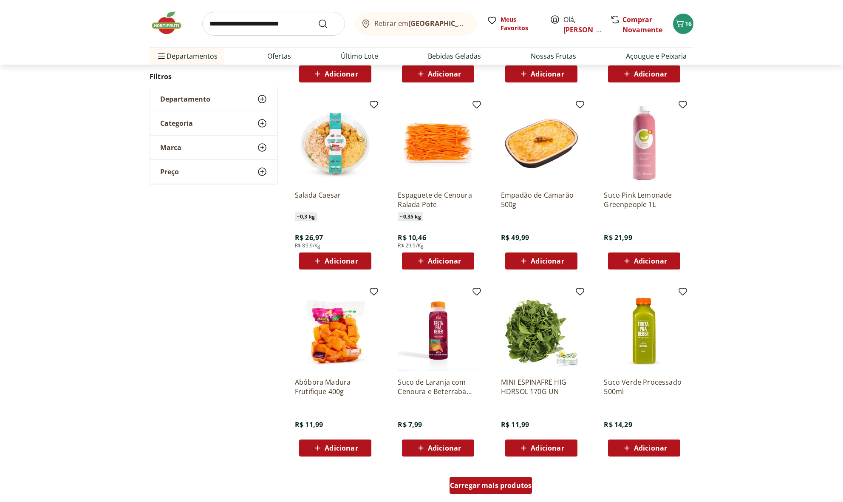
click at [524, 482] on span "Carregar mais produtos" at bounding box center [491, 485] width 82 height 7
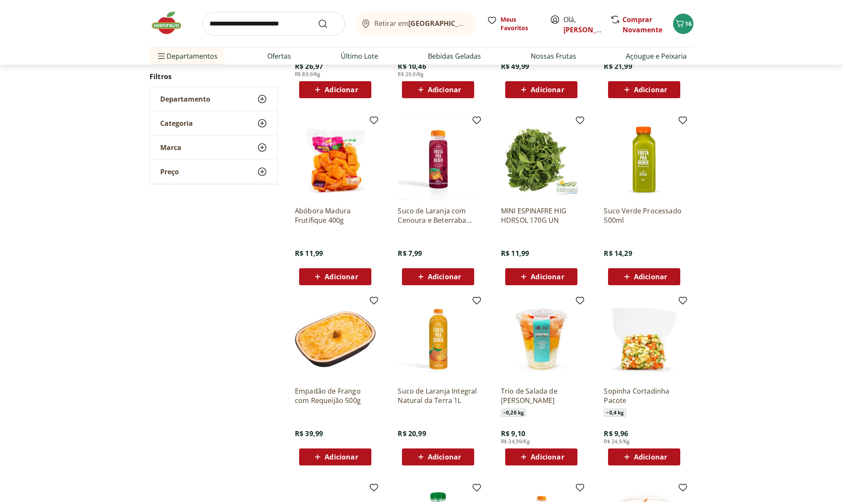
scroll to position [456, 0]
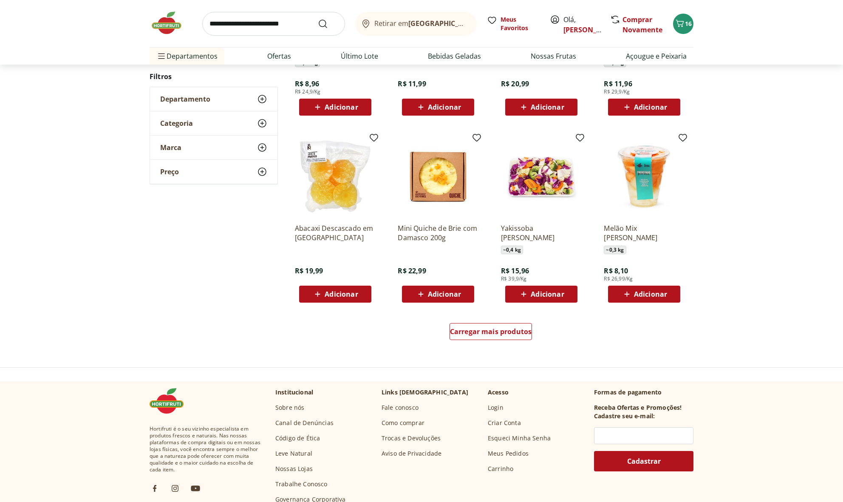
scroll to position [432, 0]
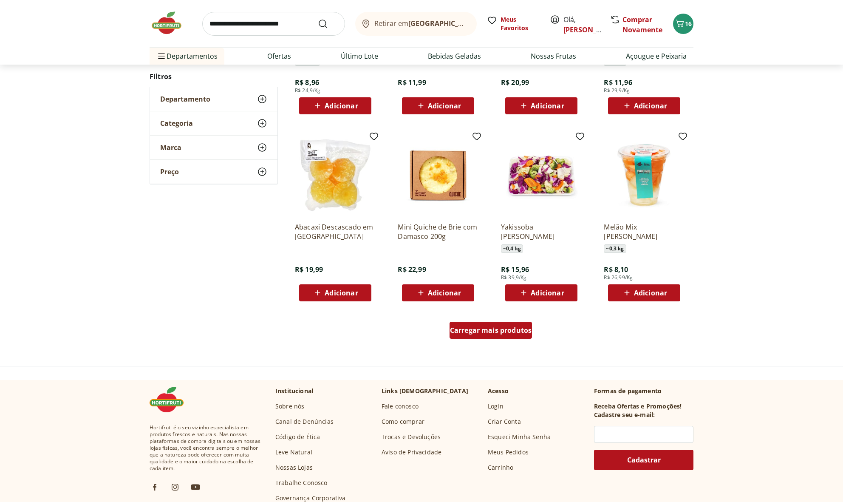
click at [492, 329] on span "Carregar mais produtos" at bounding box center [491, 330] width 82 height 7
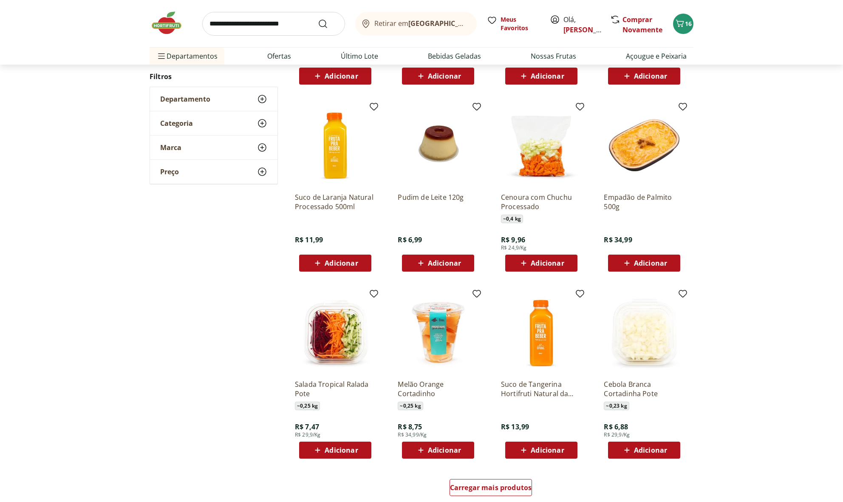
scroll to position [283, 0]
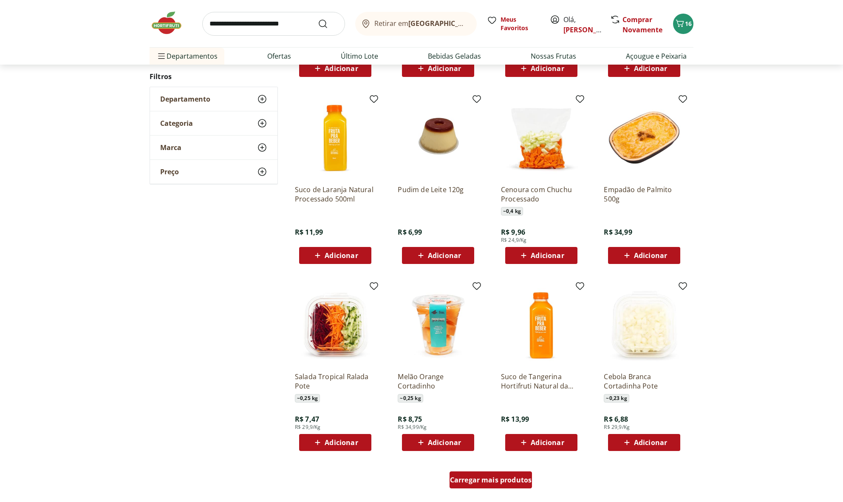
click at [505, 476] on span "Carregar mais produtos" at bounding box center [491, 479] width 82 height 7
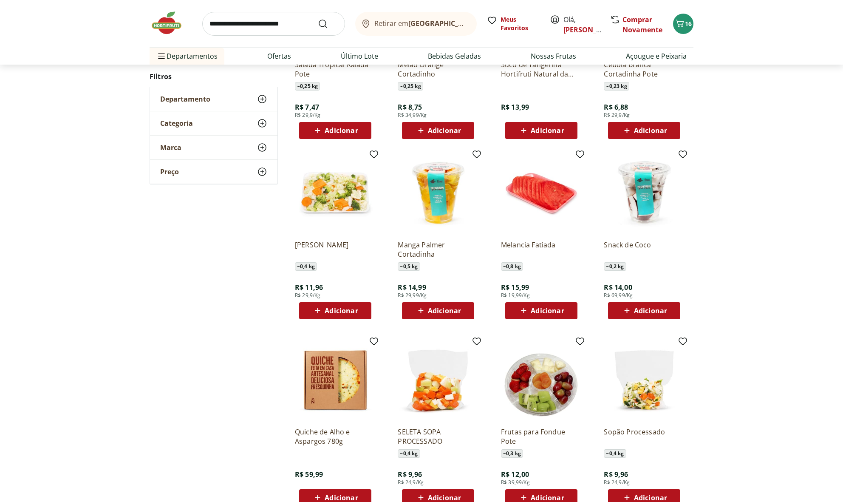
scroll to position [601, 0]
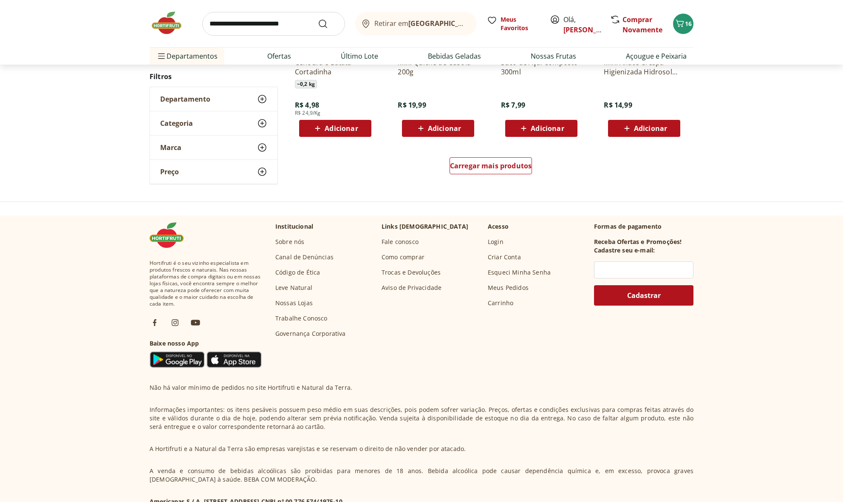
scroll to position [379, 0]
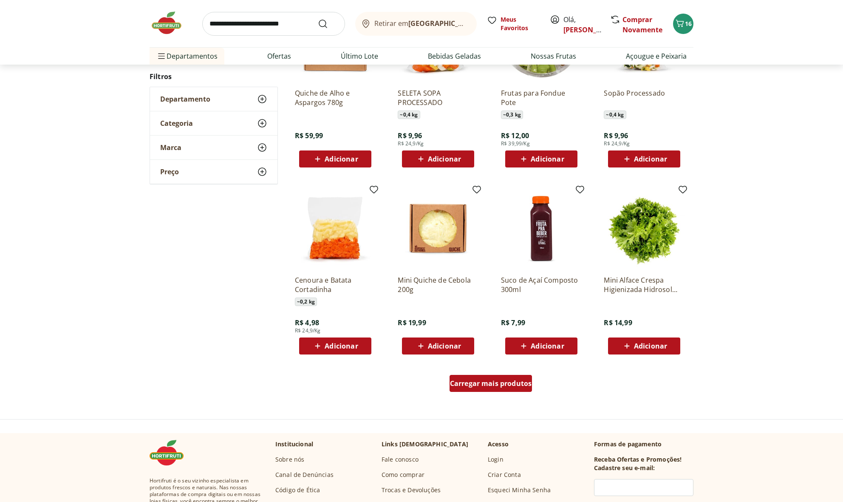
click at [509, 386] on span "Carregar mais produtos" at bounding box center [491, 383] width 82 height 7
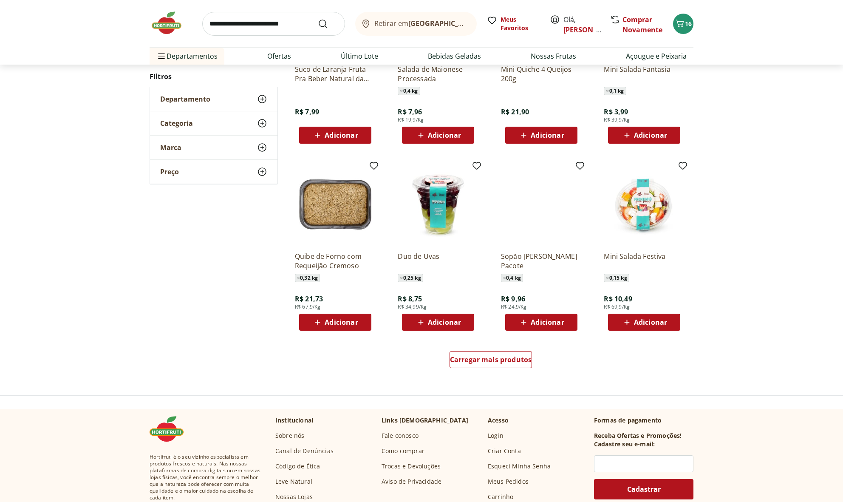
scroll to position [402, 0]
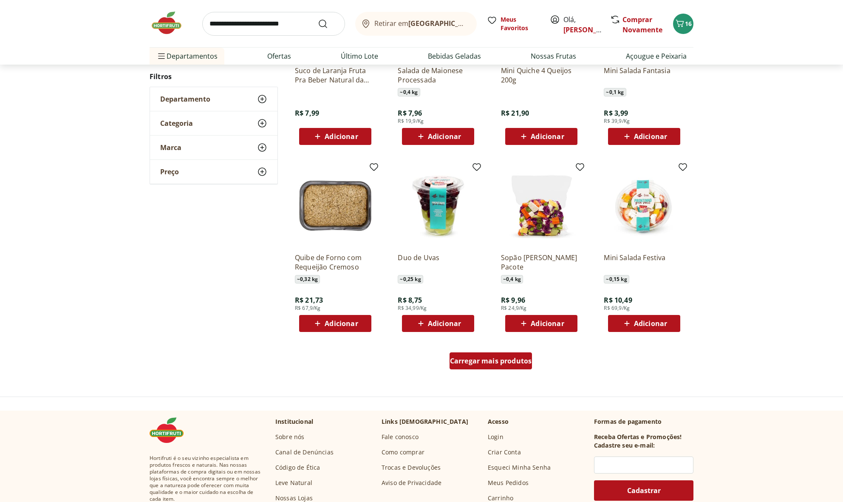
click at [508, 364] on span "Carregar mais produtos" at bounding box center [491, 360] width 82 height 7
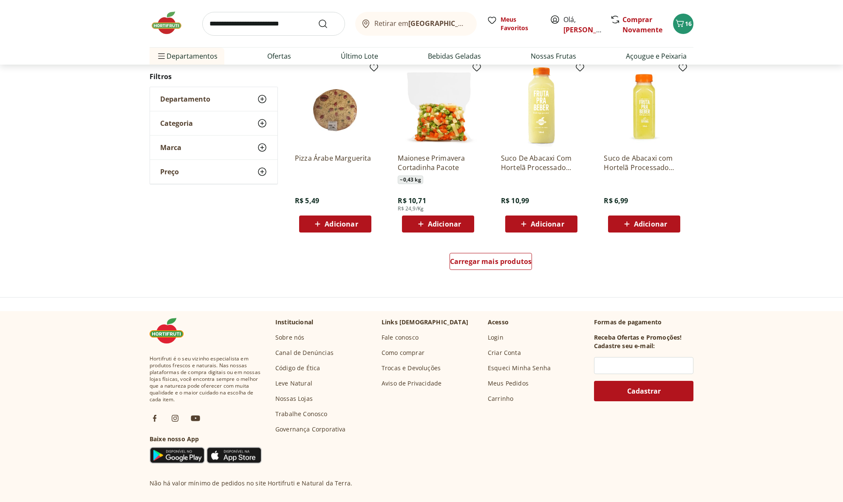
scroll to position [415, 0]
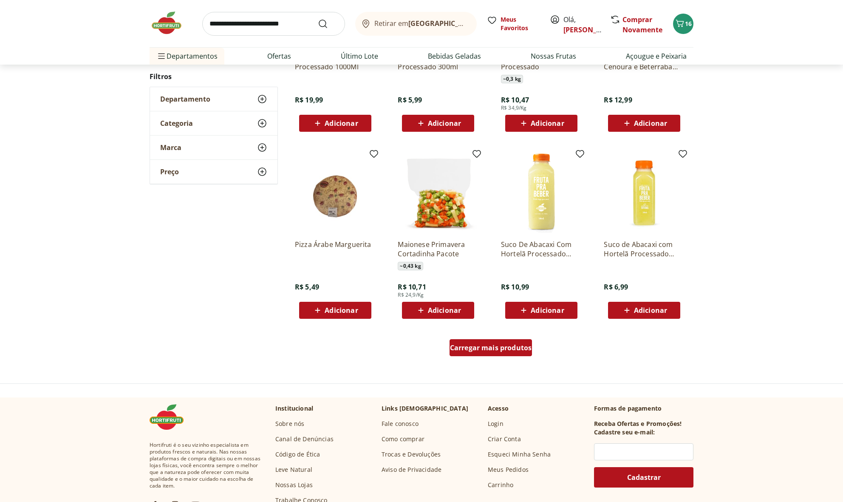
click at [507, 345] on span "Carregar mais produtos" at bounding box center [491, 347] width 82 height 7
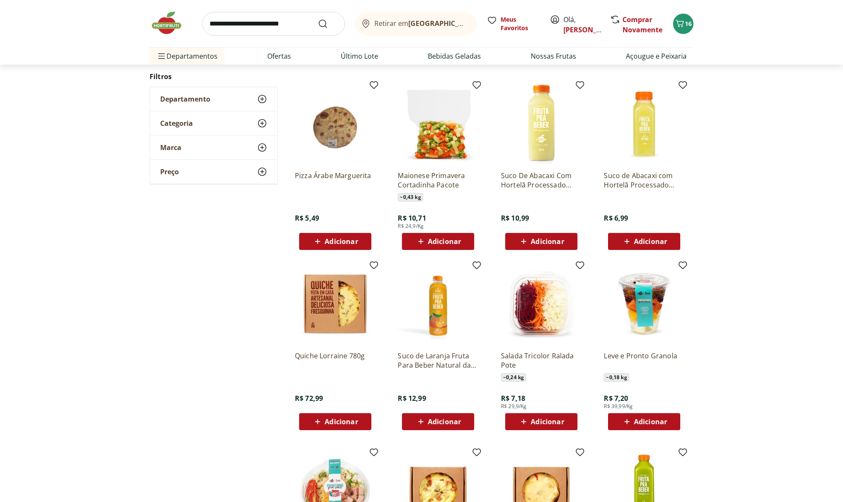
scroll to position [514, 0]
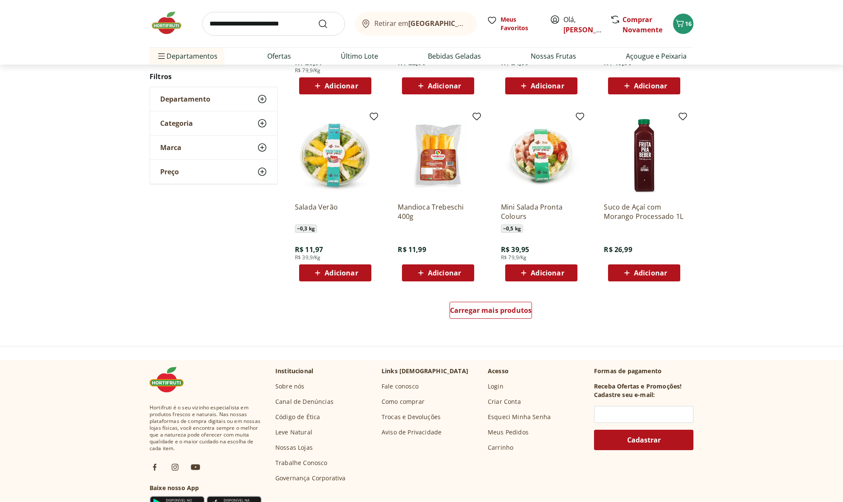
scroll to position [445, 0]
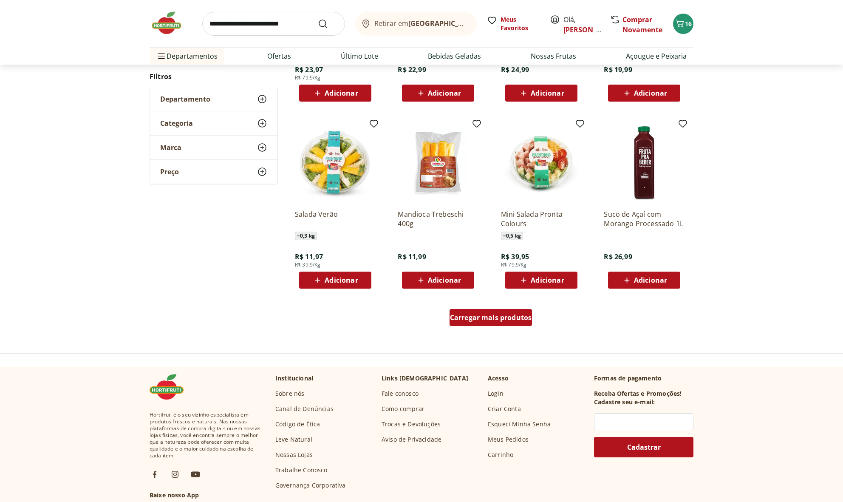
click at [516, 318] on span "Carregar mais produtos" at bounding box center [491, 317] width 82 height 7
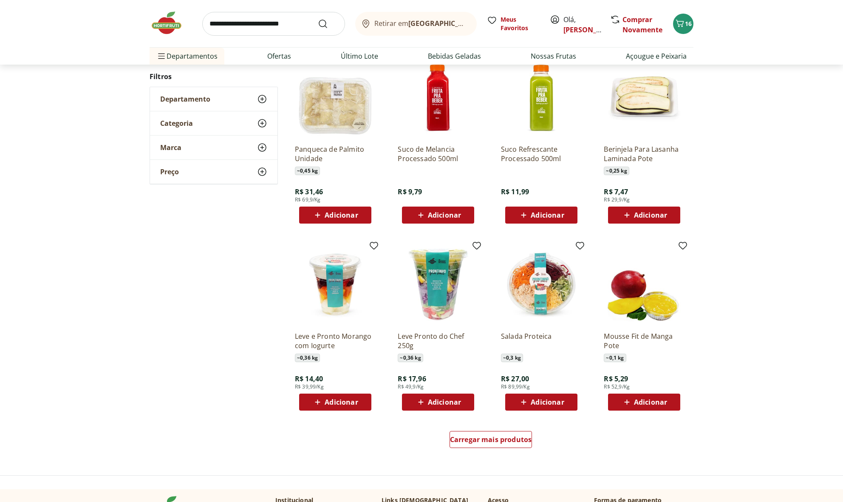
scroll to position [328, 0]
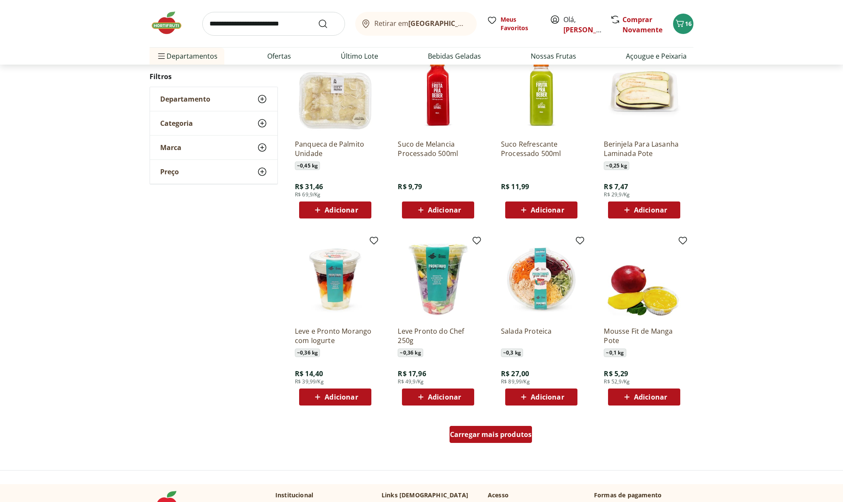
click at [514, 438] on span "Carregar mais produtos" at bounding box center [491, 434] width 82 height 7
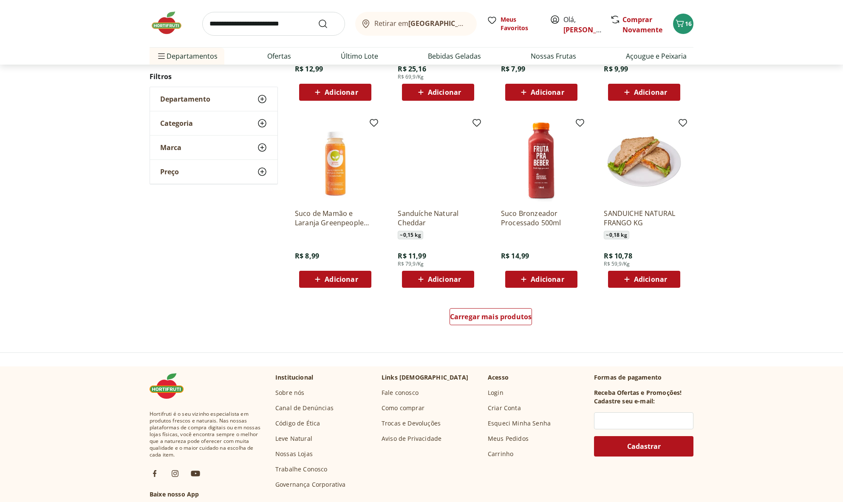
scroll to position [441, 0]
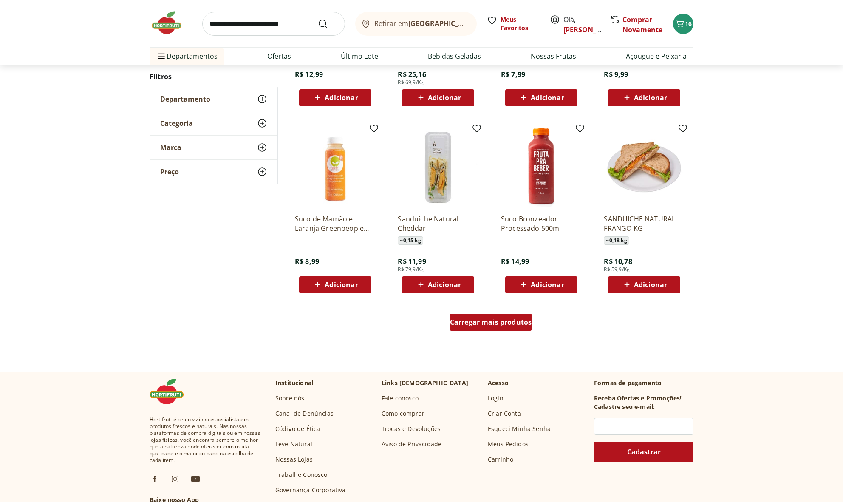
click at [499, 321] on span "Carregar mais produtos" at bounding box center [491, 322] width 82 height 7
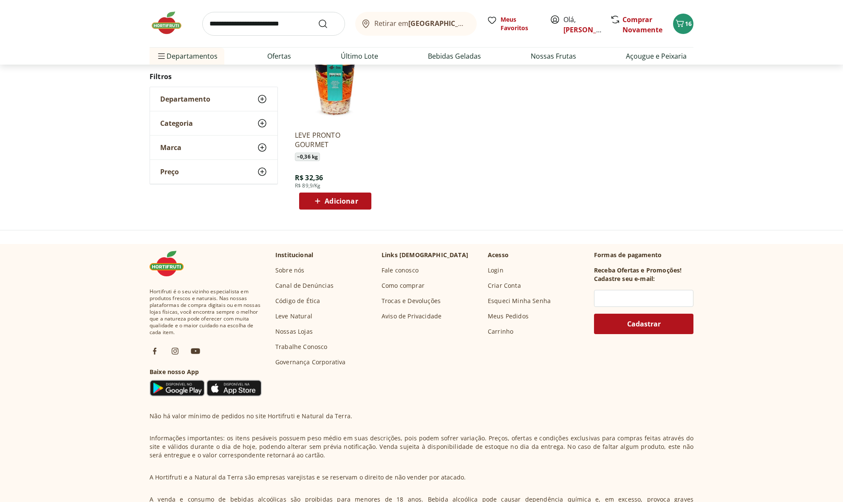
scroll to position [244, 0]
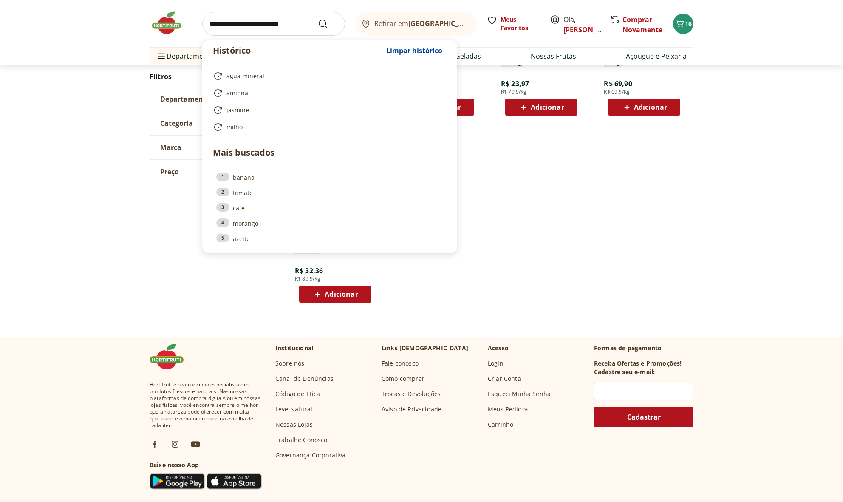
click at [278, 30] on input "search" at bounding box center [273, 24] width 143 height 24
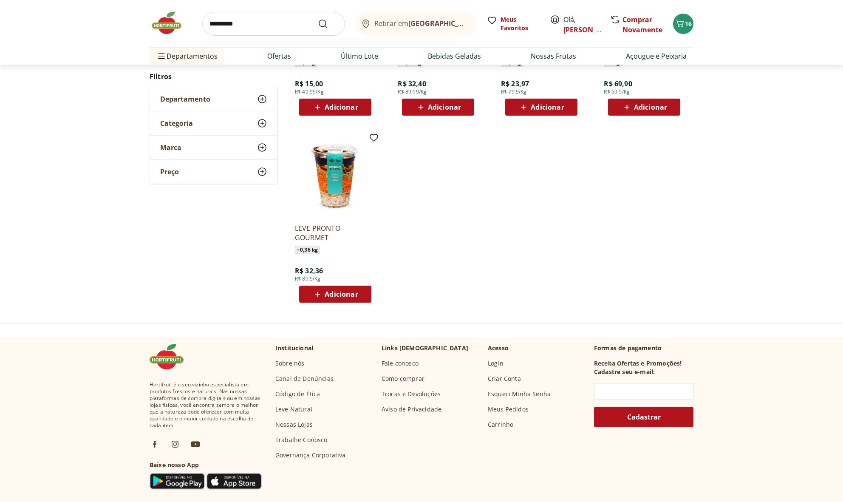
type input "**********"
click at [328, 23] on button "Submit Search" at bounding box center [328, 24] width 20 height 10
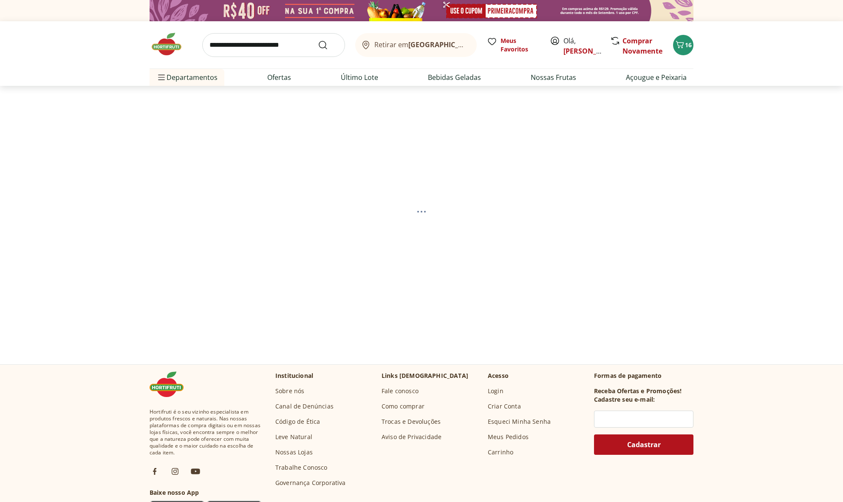
select select "**********"
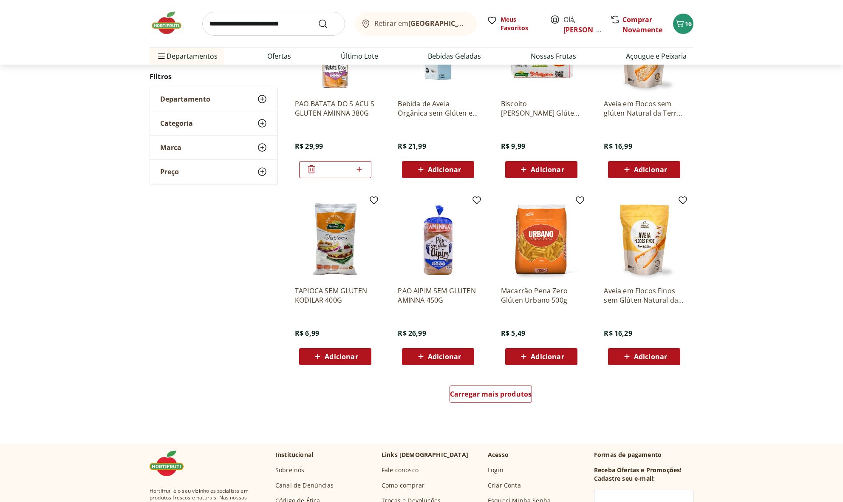
scroll to position [362, 0]
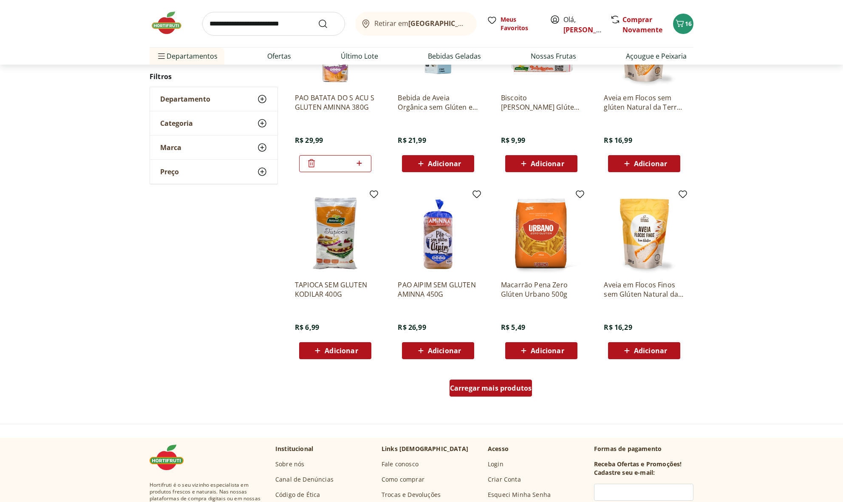
click at [513, 387] on span "Carregar mais produtos" at bounding box center [491, 387] width 82 height 7
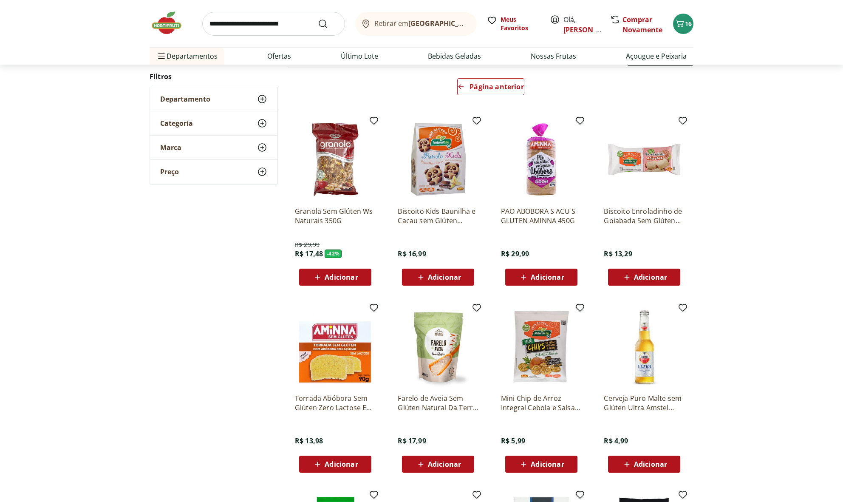
scroll to position [97, 0]
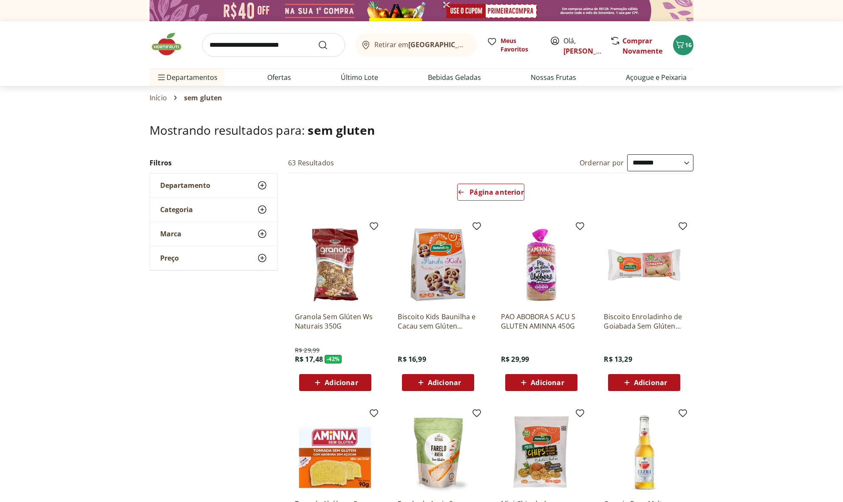
select select "**********"
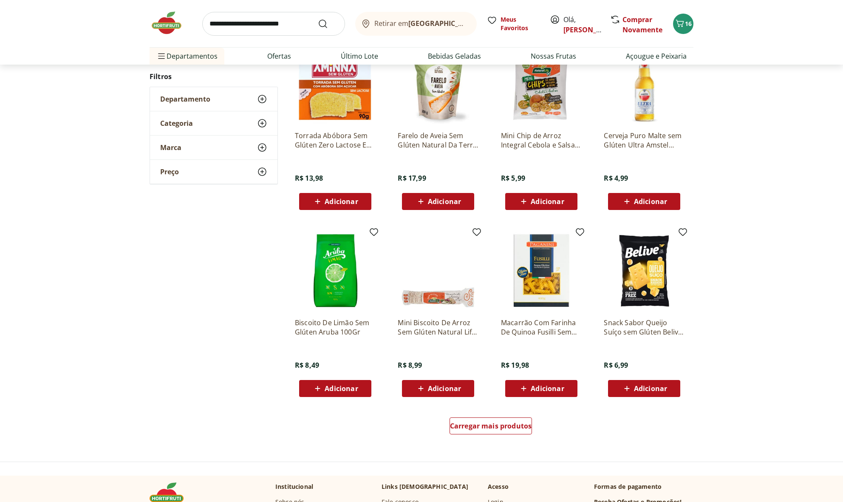
scroll to position [369, 0]
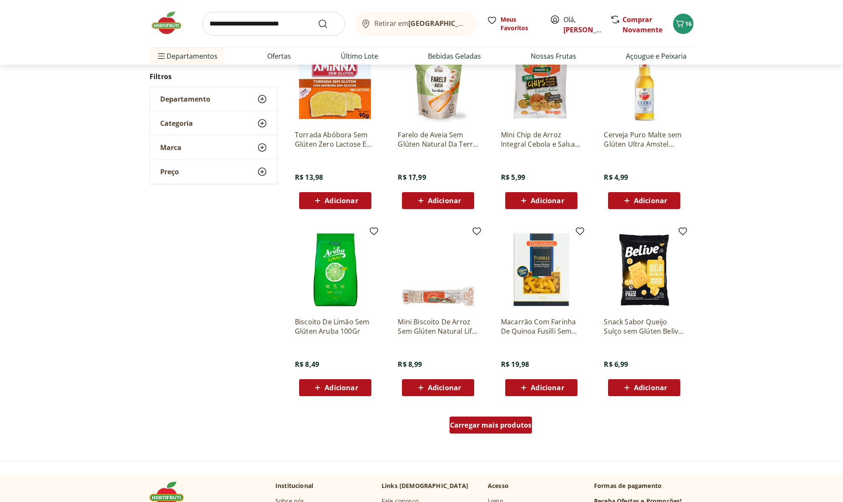
click at [517, 428] on span "Carregar mais produtos" at bounding box center [491, 424] width 82 height 7
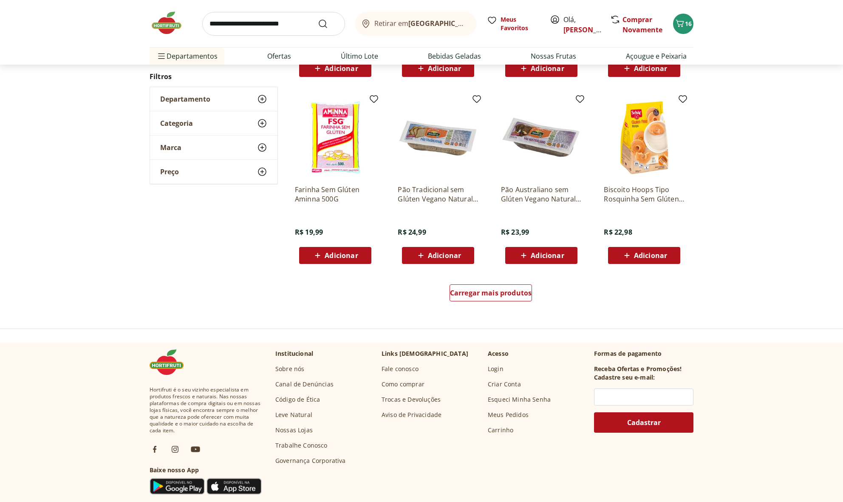
scroll to position [469, 0]
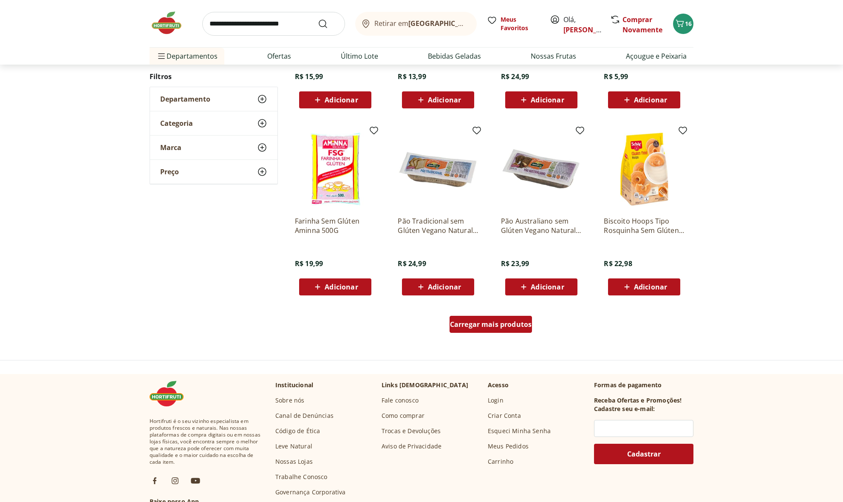
click at [508, 323] on span "Carregar mais produtos" at bounding box center [491, 324] width 82 height 7
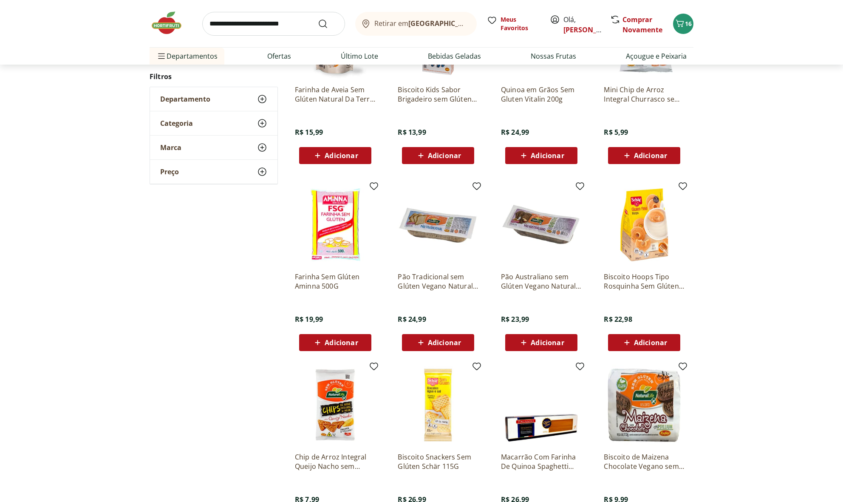
scroll to position [441, 0]
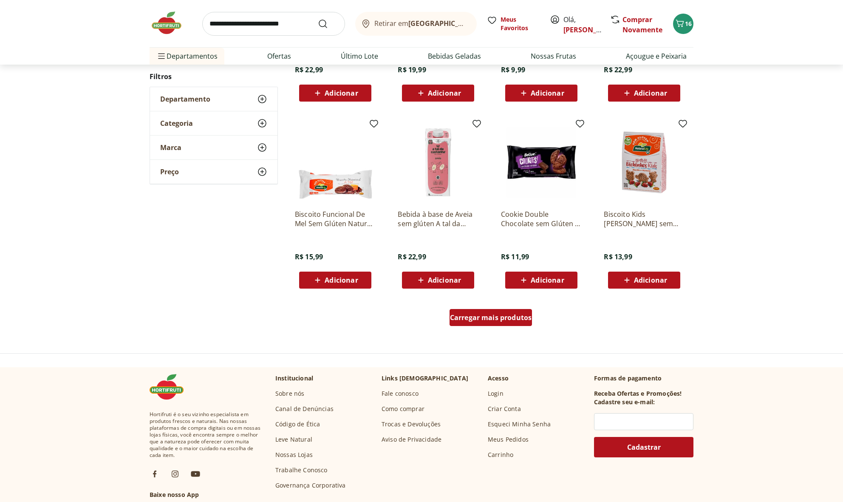
scroll to position [475, 0]
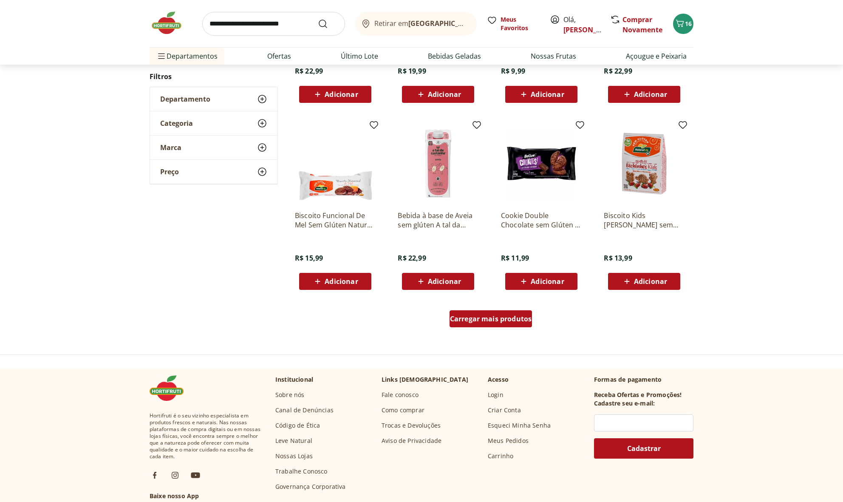
click at [508, 315] on span "Carregar mais produtos" at bounding box center [491, 318] width 82 height 7
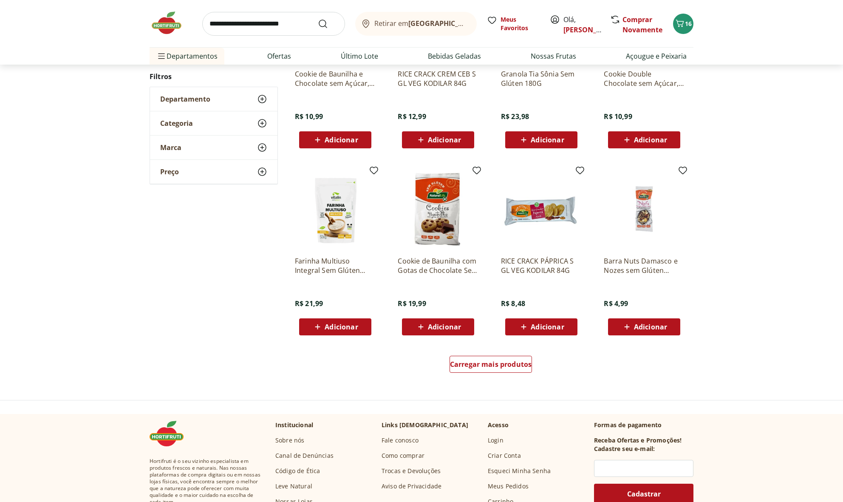
scroll to position [428, 0]
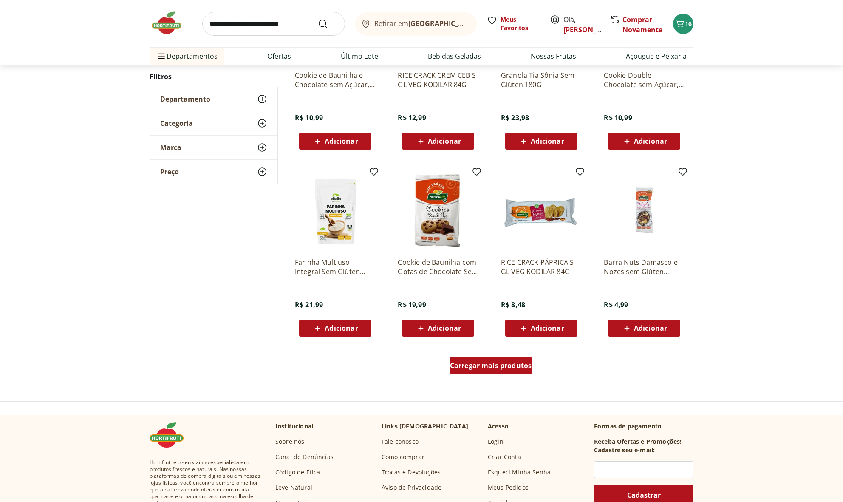
click at [511, 359] on div "Carregar mais produtos" at bounding box center [490, 365] width 83 height 17
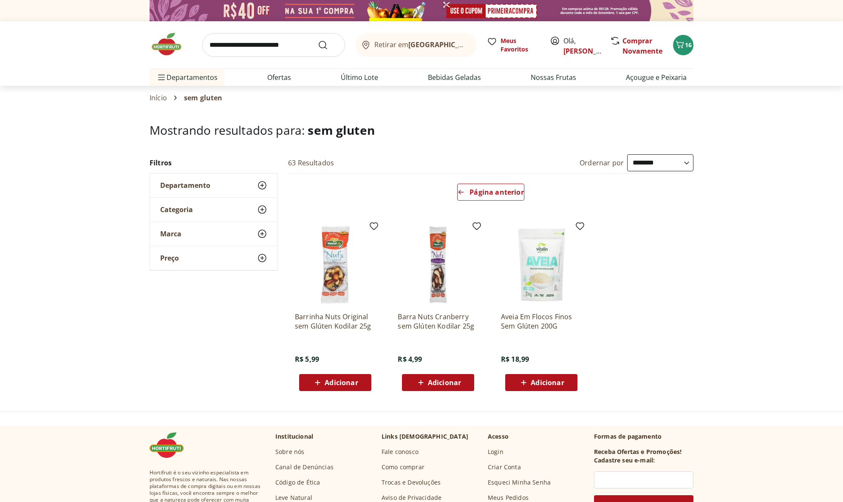
scroll to position [0, 0]
click at [689, 45] on span "16" at bounding box center [688, 44] width 7 height 8
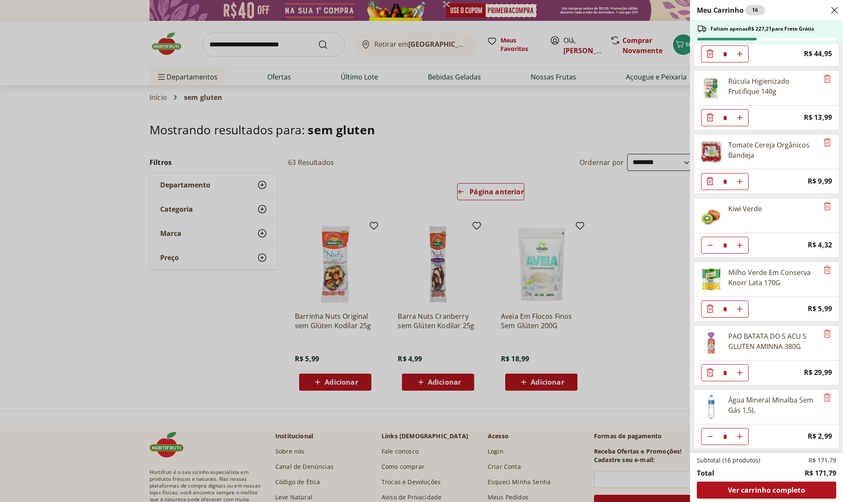
scroll to position [169, 0]
click at [269, 46] on div "Meu Carrinho 16 Faltam apenas R$ 227,21 para Frete Grátis MASSA GOUR FUSILLI BE…" at bounding box center [421, 251] width 843 height 502
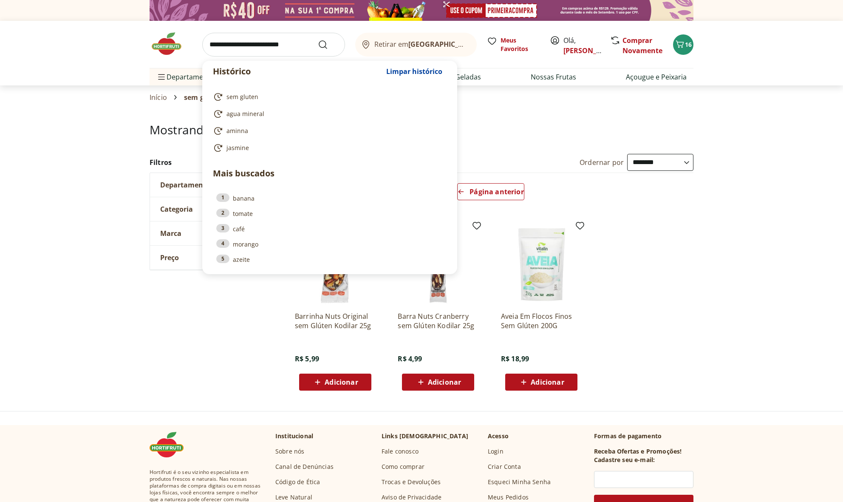
click at [274, 43] on input "search" at bounding box center [273, 45] width 143 height 24
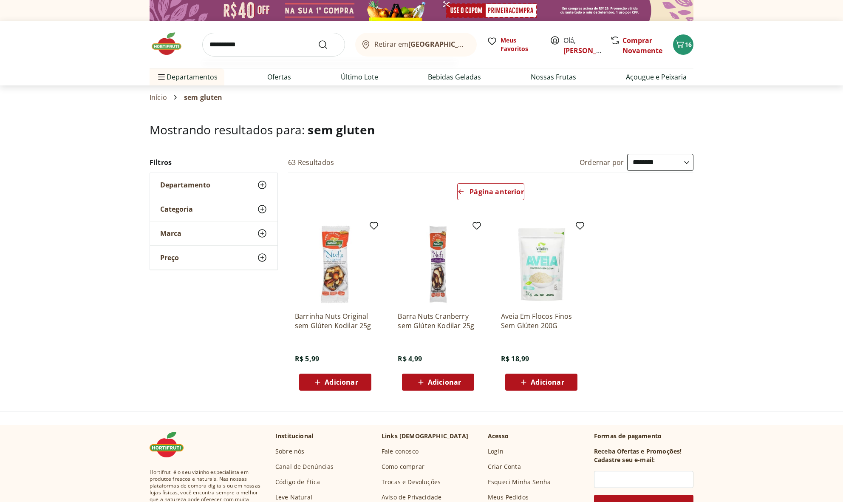
type input "**********"
click at [328, 44] on button "Submit Search" at bounding box center [328, 45] width 20 height 10
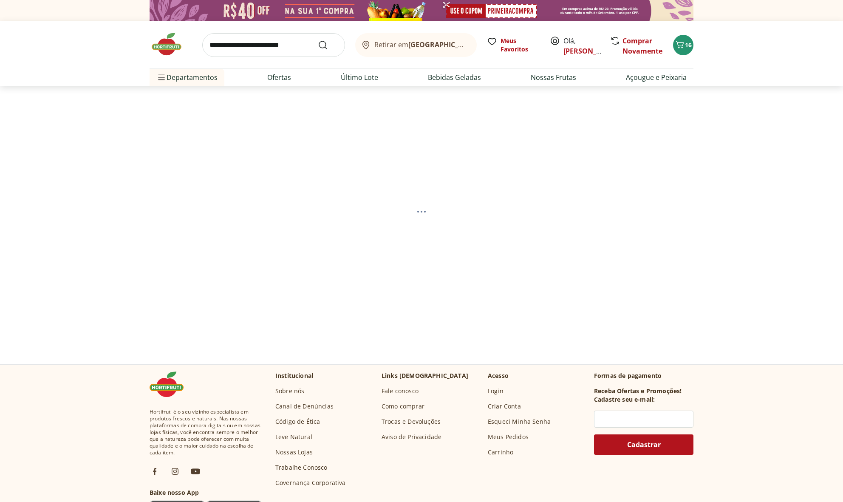
select select "**********"
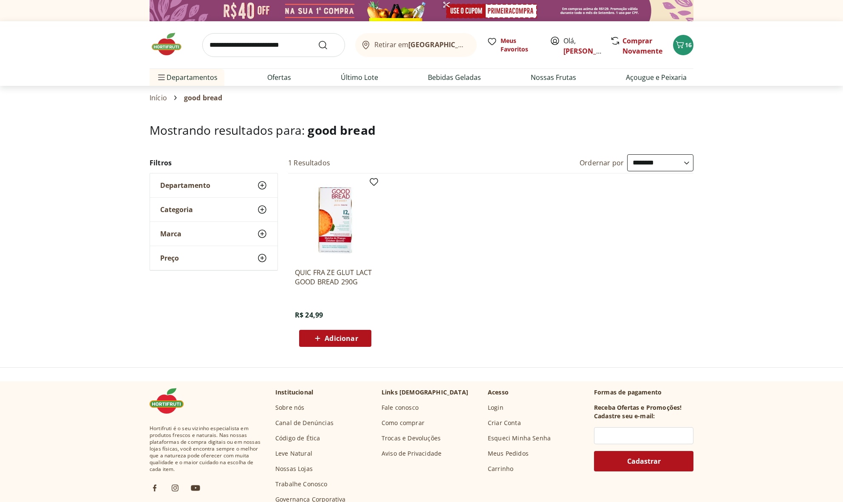
click at [693, 45] on div "Retirar em Rio de Janeiro/RJ Meus Favoritos Olá, Natalia Comprar Novamente 16 D…" at bounding box center [422, 53] width 578 height 65
click at [240, 41] on input "search" at bounding box center [273, 45] width 143 height 24
type input "*********"
click at [328, 45] on button "Submit Search" at bounding box center [328, 45] width 20 height 10
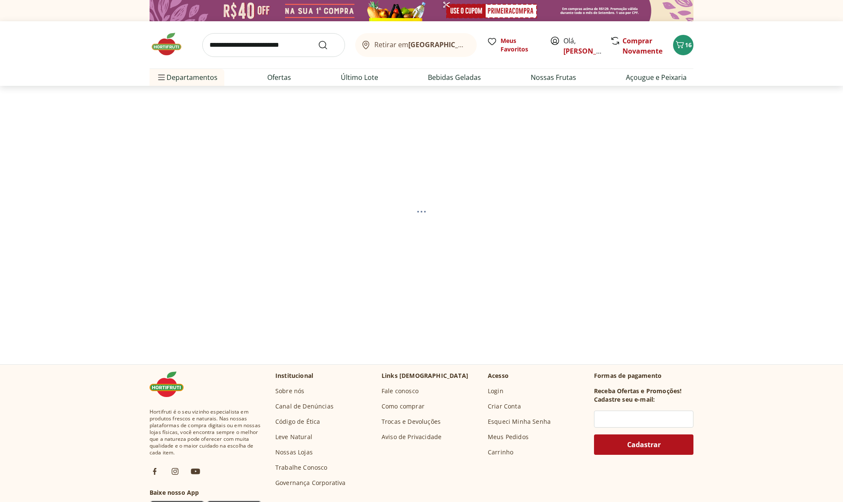
select select "**********"
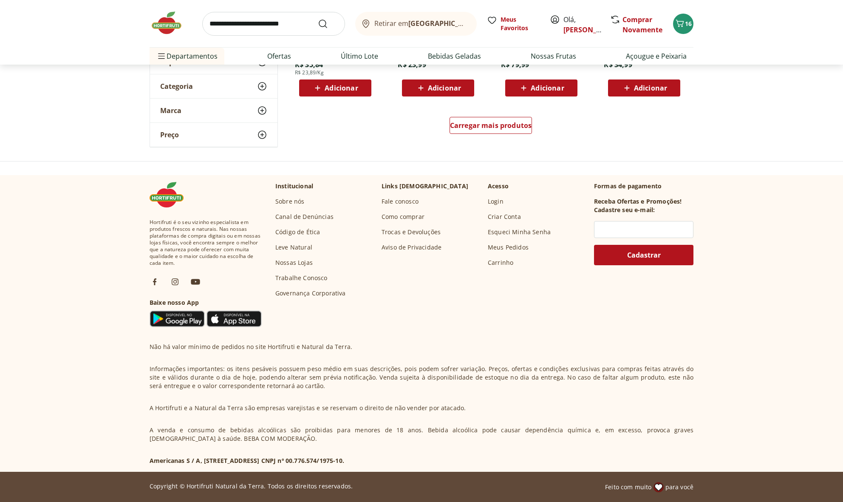
scroll to position [624, 0]
click at [511, 124] on span "Carregar mais produtos" at bounding box center [491, 125] width 82 height 7
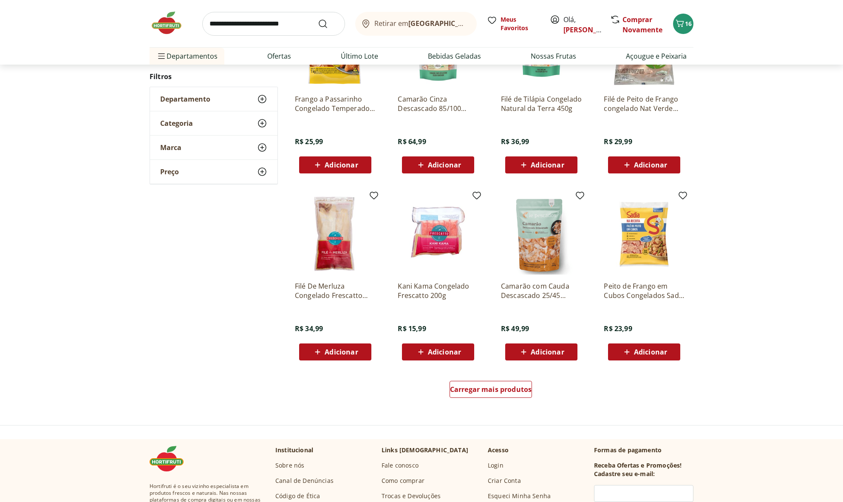
scroll to position [428, 0]
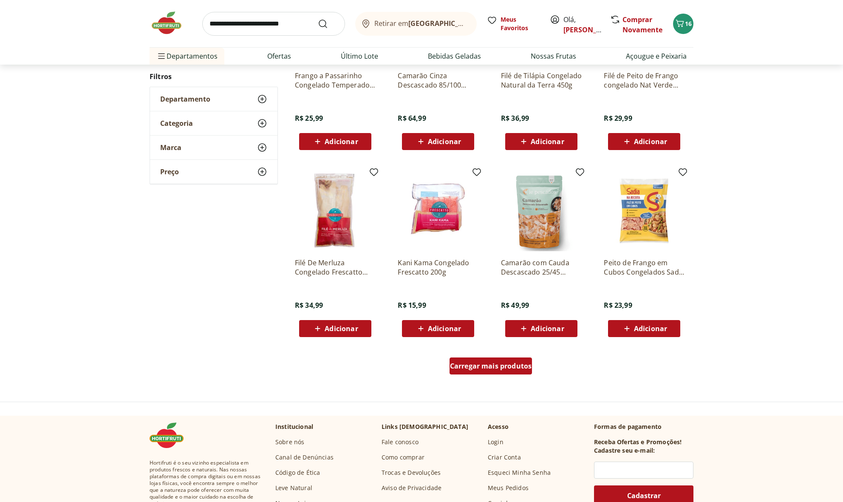
click at [518, 369] on span "Carregar mais produtos" at bounding box center [491, 365] width 82 height 7
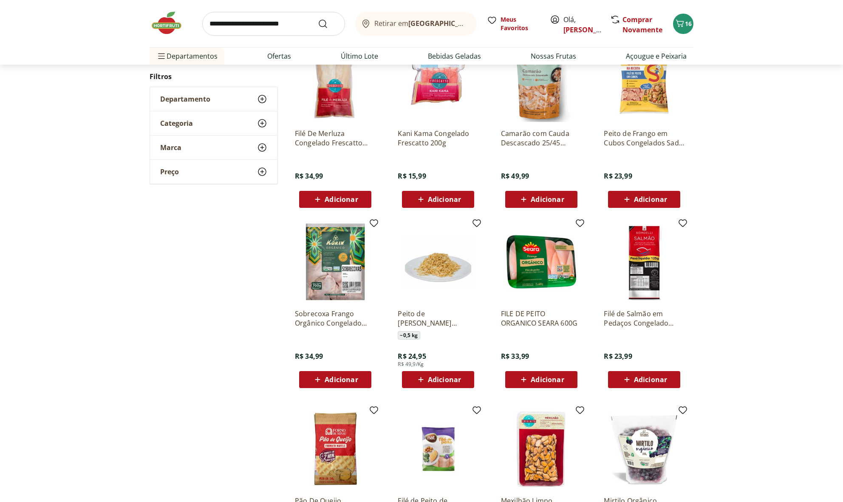
scroll to position [571, 0]
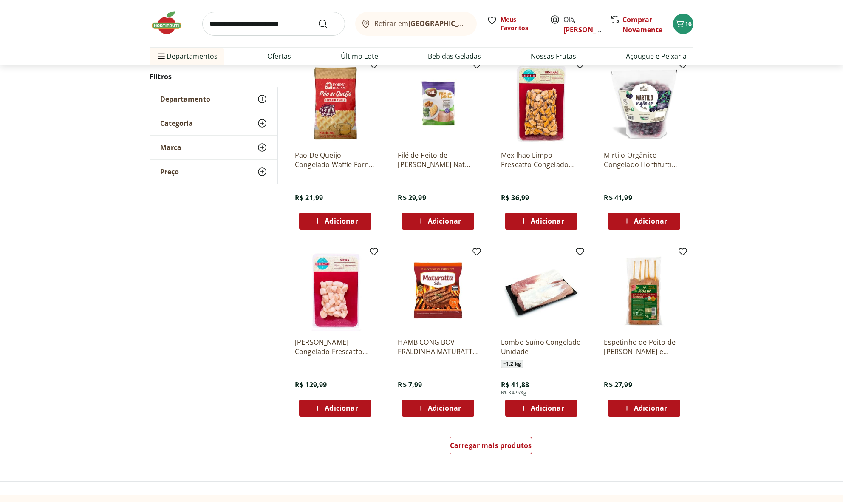
scroll to position [348, 0]
click at [511, 438] on div "Carregar mais produtos" at bounding box center [490, 445] width 83 height 17
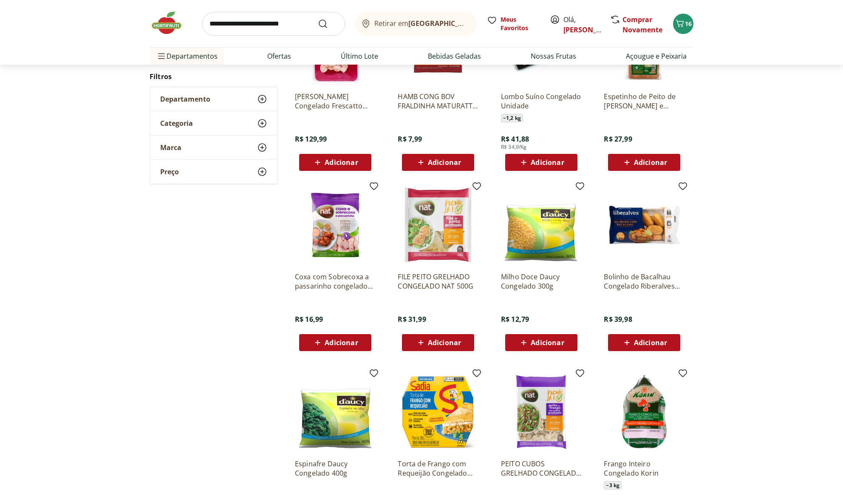
scroll to position [624, 0]
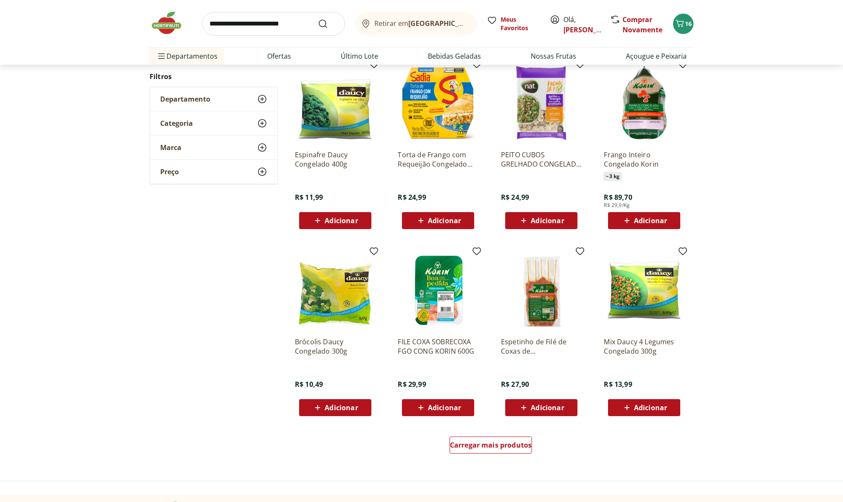
scroll to position [350, 0]
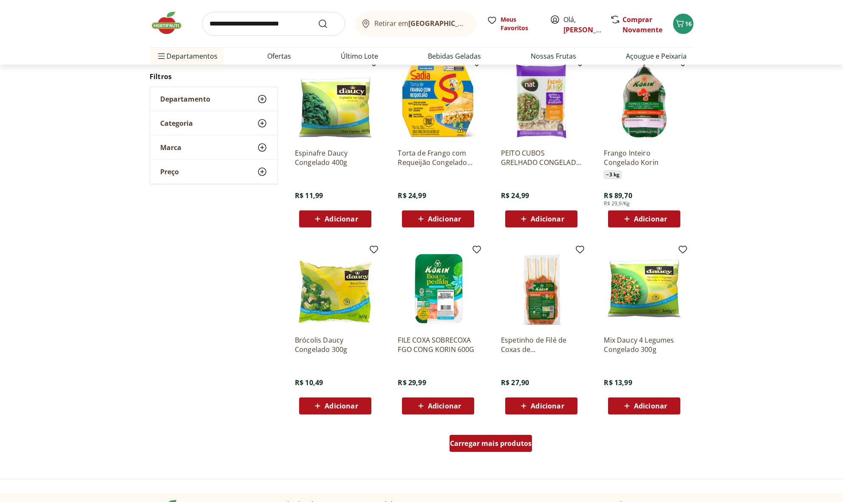
click at [517, 441] on span "Carregar mais produtos" at bounding box center [491, 443] width 82 height 7
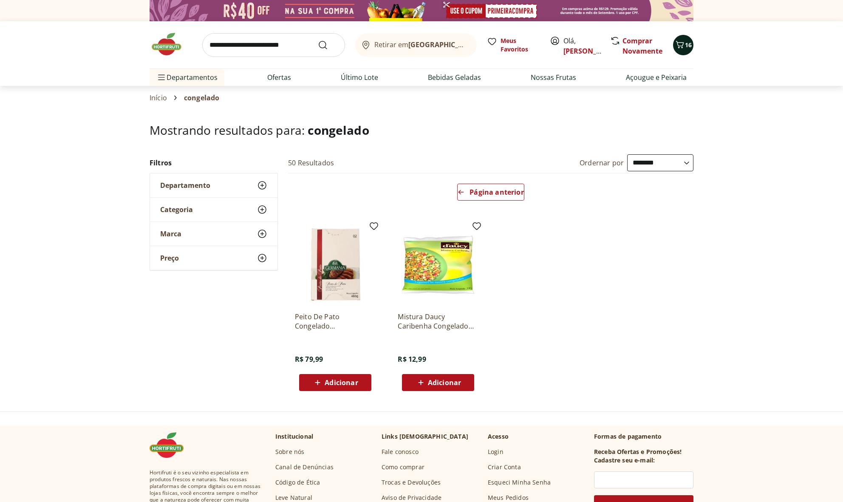
click at [689, 42] on span "16" at bounding box center [688, 45] width 7 height 8
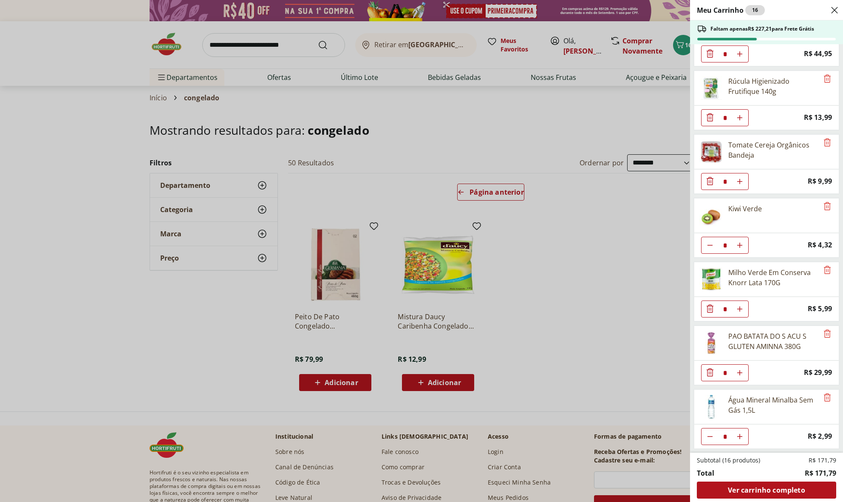
scroll to position [169, 0]
click at [276, 40] on div "Meu Carrinho 16 Faltam apenas R$ 227,21 para Frete Grátis MASSA GOUR FUSILLI BE…" at bounding box center [421, 251] width 843 height 502
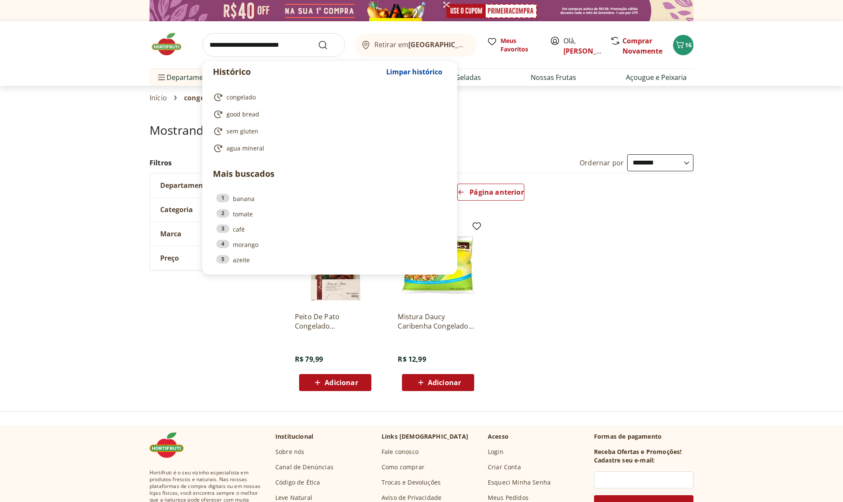
click at [263, 42] on input "search" at bounding box center [273, 45] width 143 height 24
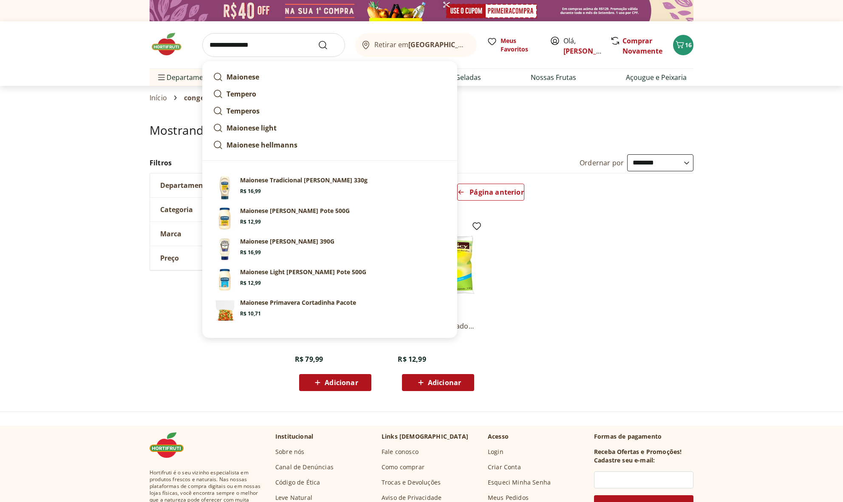
type input "**********"
click at [328, 45] on button "Submit Search" at bounding box center [328, 45] width 20 height 10
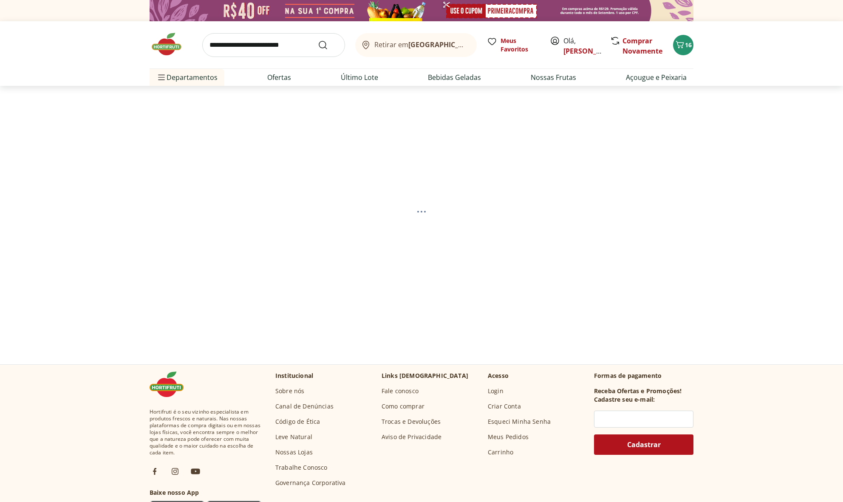
select select "**********"
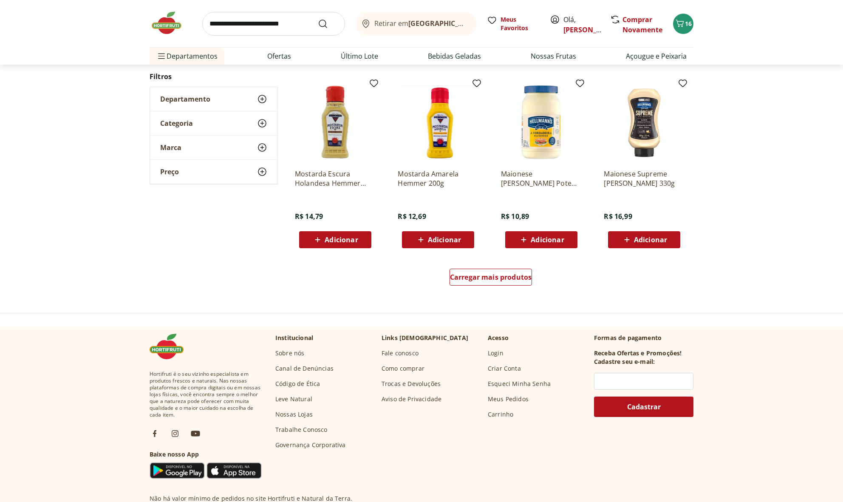
scroll to position [520, 0]
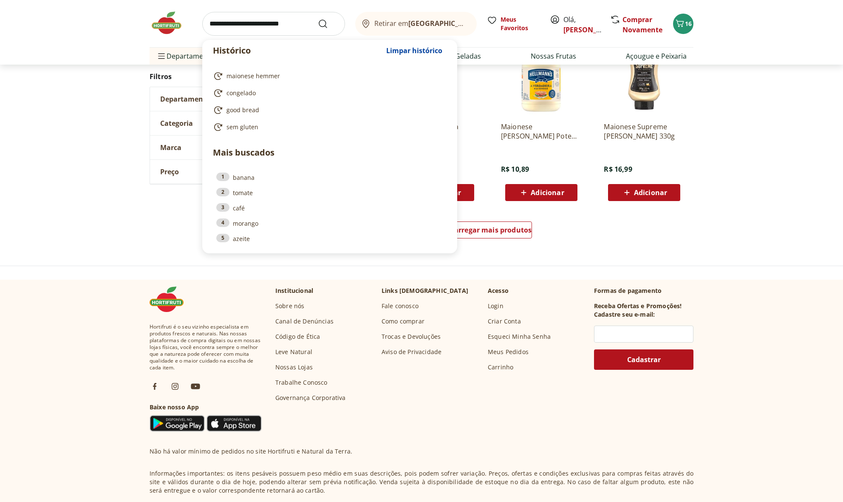
click at [254, 27] on input "search" at bounding box center [273, 24] width 143 height 24
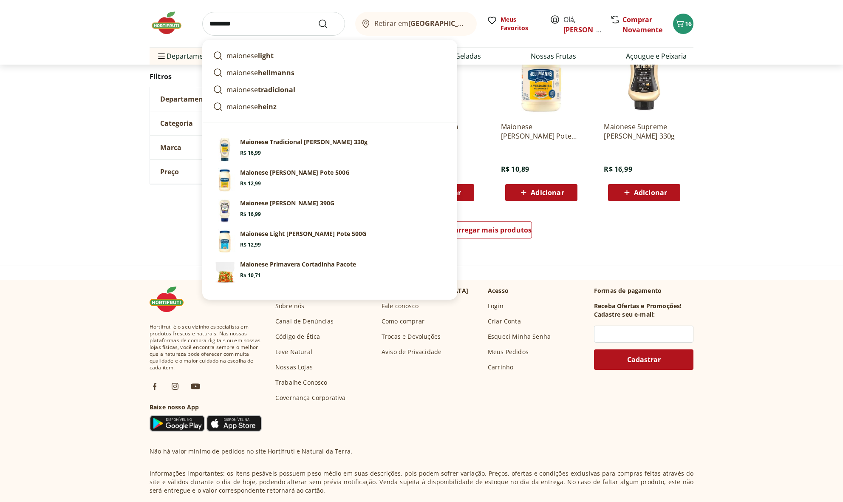
type input "********"
click at [328, 23] on button "Submit Search" at bounding box center [328, 24] width 20 height 10
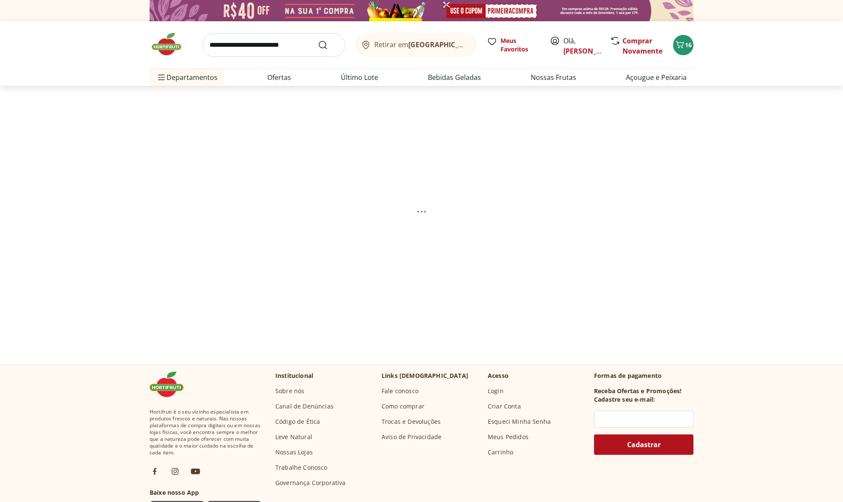
select select "**********"
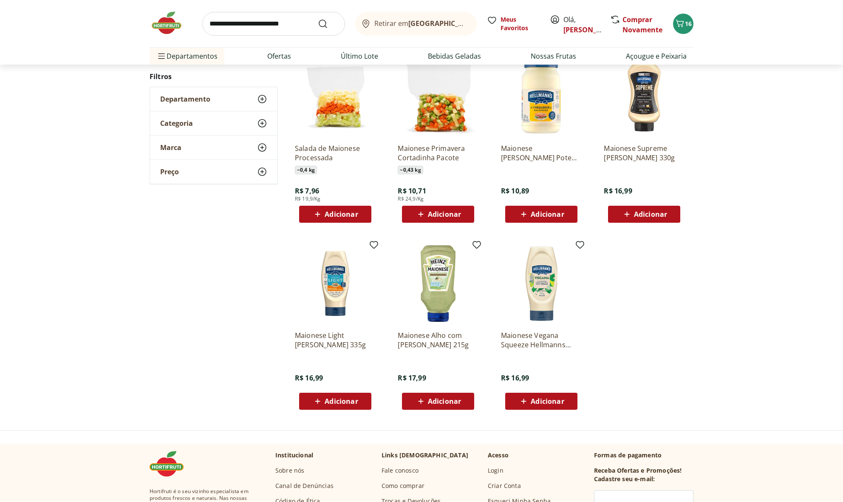
scroll to position [316, 0]
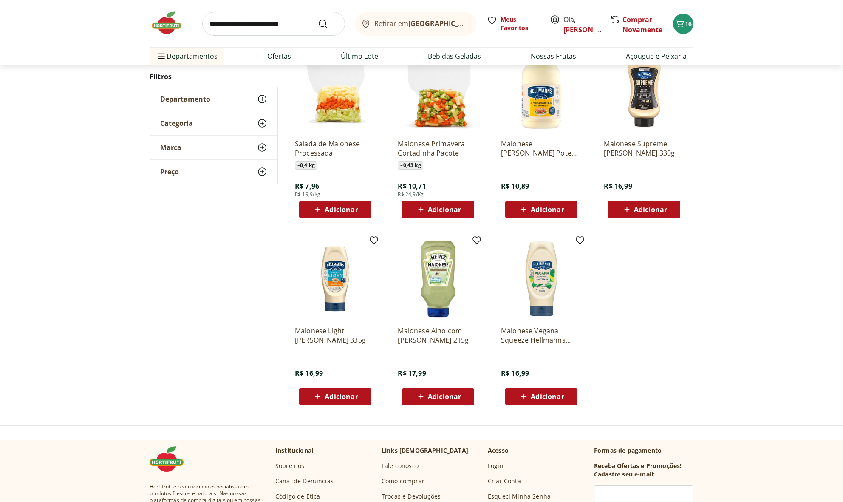
click at [291, 25] on input "search" at bounding box center [273, 24] width 143 height 24
type input "******"
click at [328, 23] on button "Submit Search" at bounding box center [328, 24] width 20 height 10
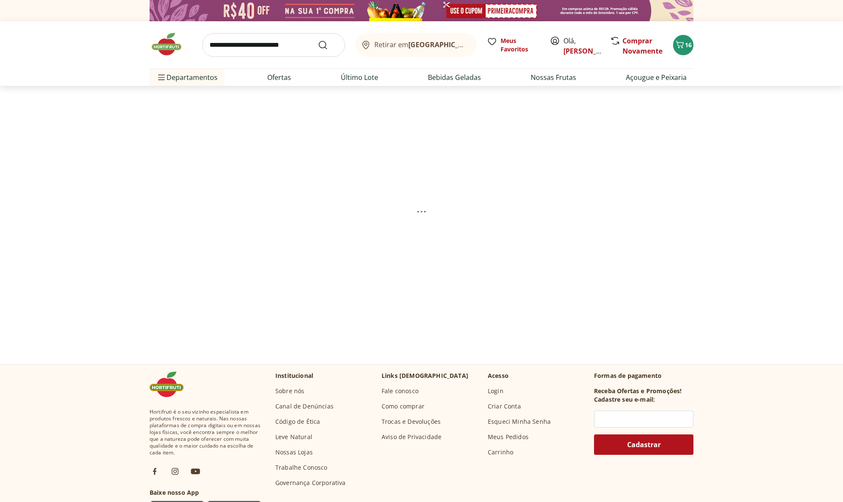
select select "**********"
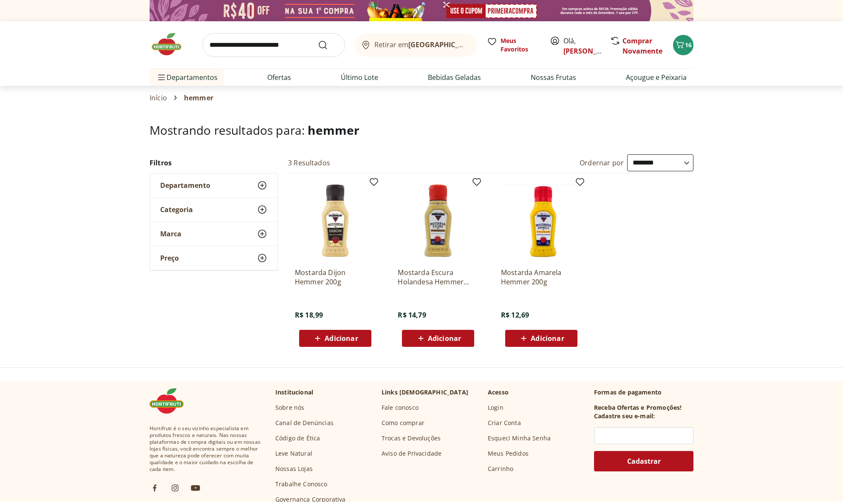
click at [277, 44] on input "search" at bounding box center [273, 45] width 143 height 24
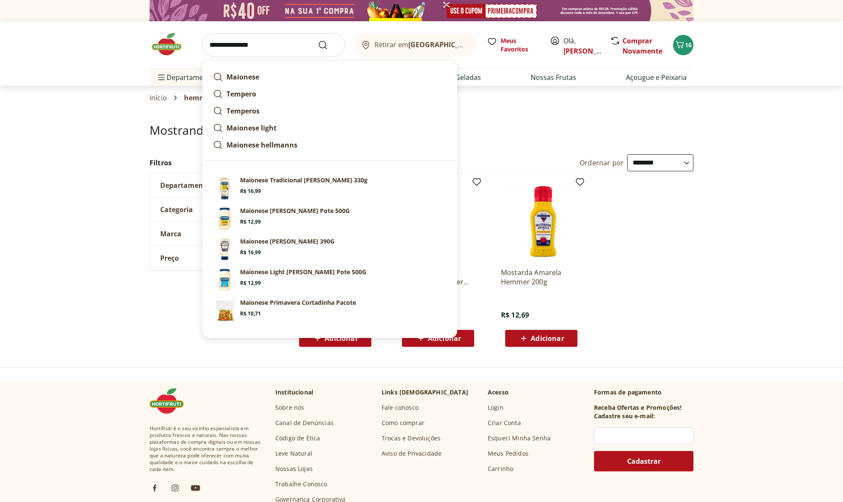
type input "**********"
click at [328, 45] on button "Submit Search" at bounding box center [328, 45] width 20 height 10
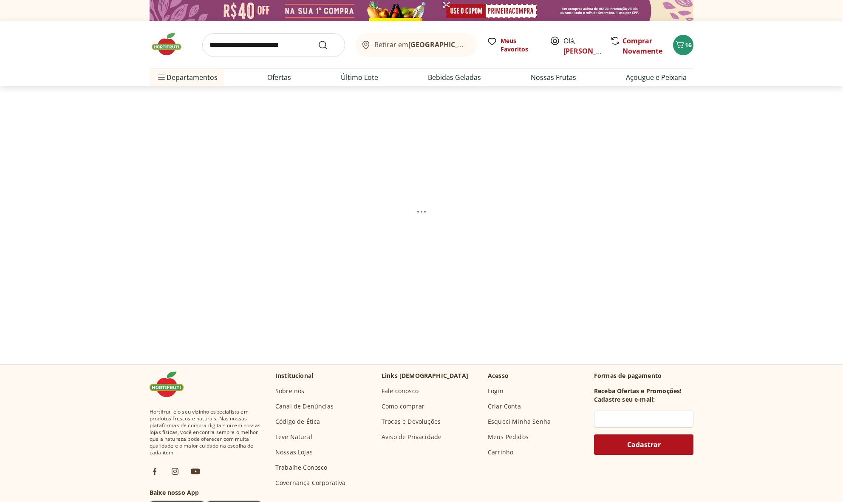
select select "**********"
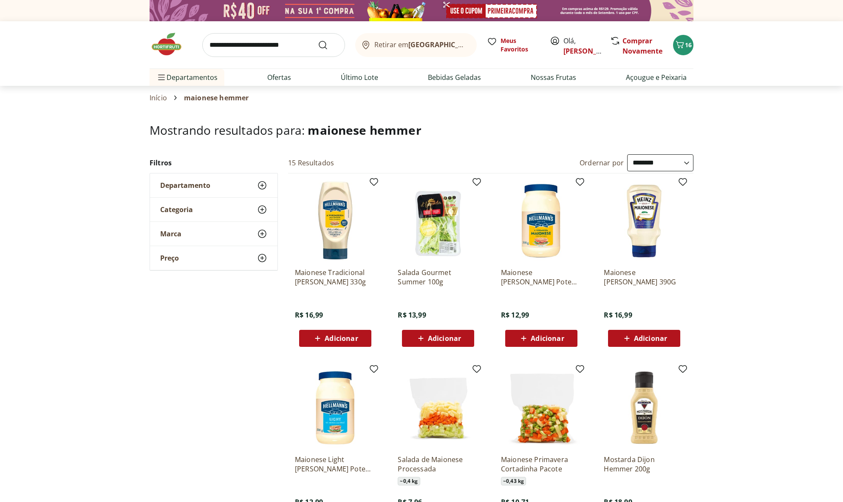
scroll to position [257, 0]
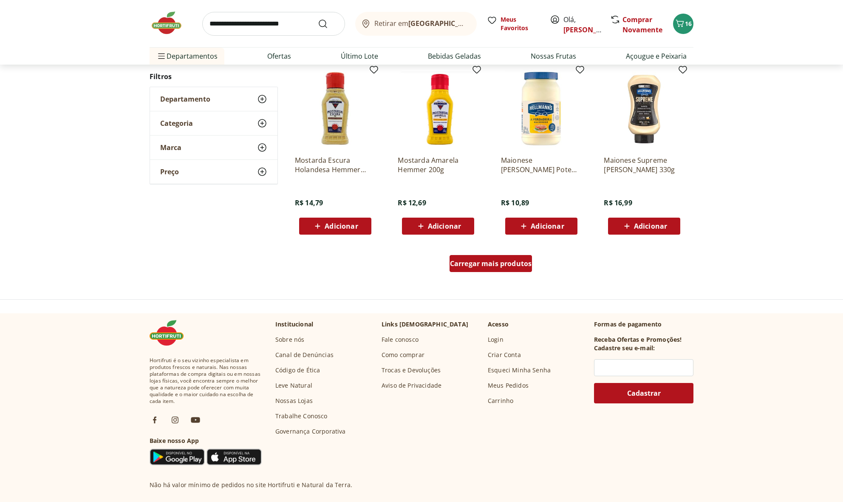
click at [494, 260] on span "Carregar mais produtos" at bounding box center [491, 263] width 82 height 7
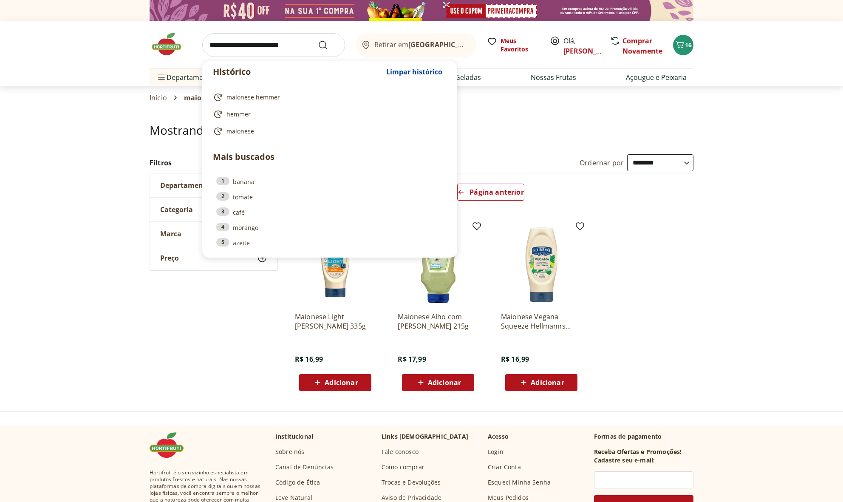
click at [276, 44] on input "search" at bounding box center [273, 45] width 143 height 24
select select "**********"
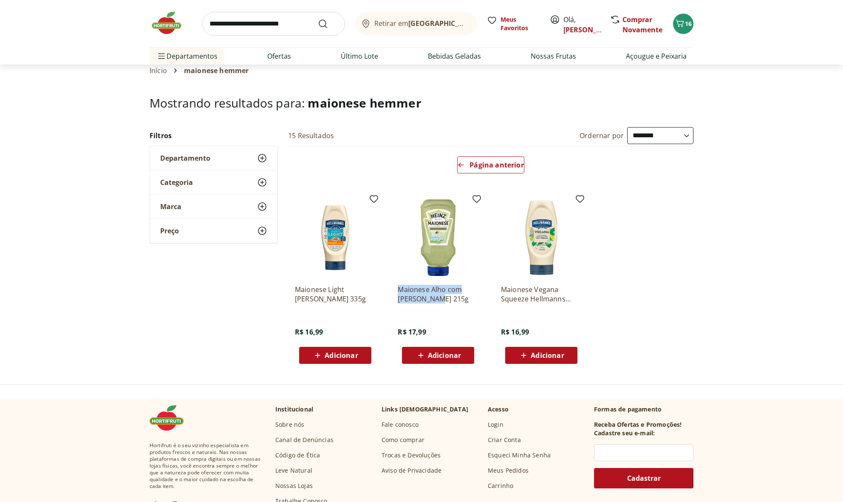
drag, startPoint x: 391, startPoint y: 289, endPoint x: 434, endPoint y: 302, distance: 44.5
click at [434, 302] on div "Maionese Alho com [PERSON_NAME] 215g R$ 17,99 Adicionar" at bounding box center [438, 280] width 94 height 180
copy p "Maionese Alho com [PERSON_NAME]"
click at [458, 353] on span "Adicionar" at bounding box center [444, 354] width 33 height 7
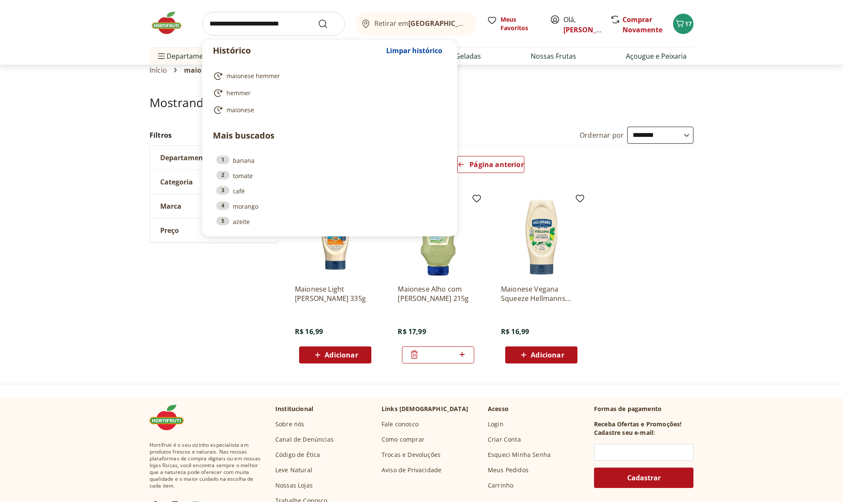
click at [260, 25] on input "search" at bounding box center [273, 24] width 143 height 24
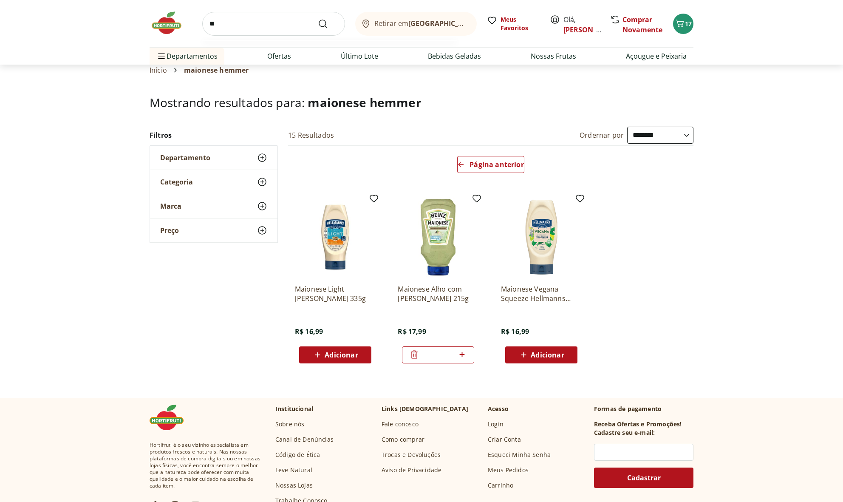
type input "**"
click at [328, 23] on button "Submit Search" at bounding box center [328, 24] width 20 height 10
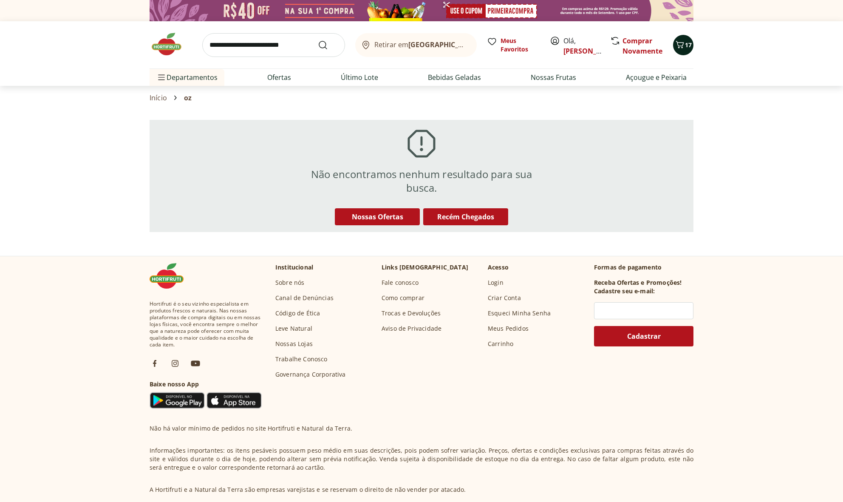
click at [682, 46] on icon "Carrinho" at bounding box center [680, 45] width 10 height 10
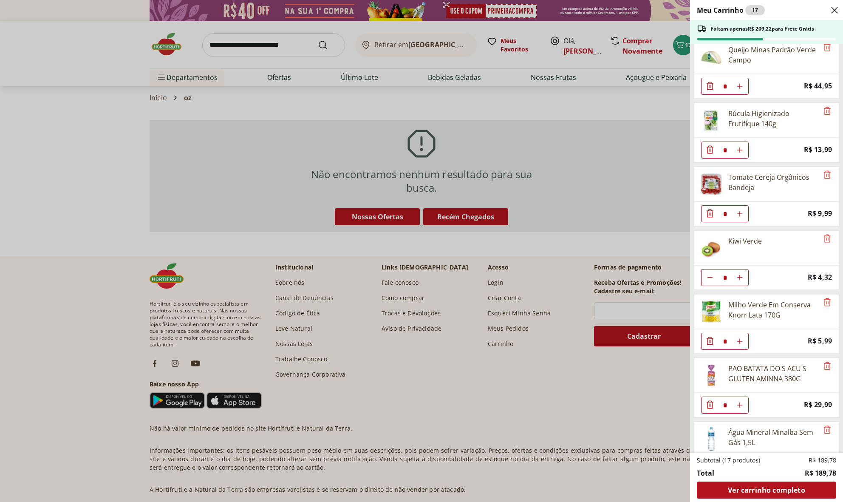
scroll to position [105, 0]
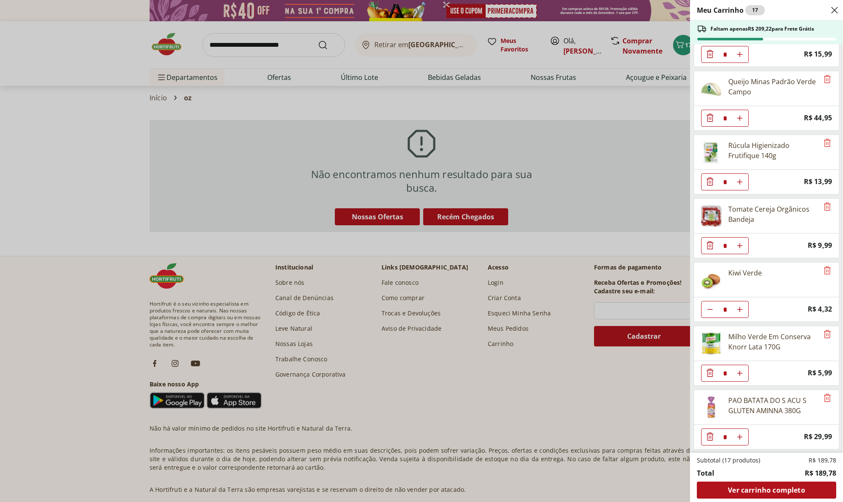
click at [315, 50] on div "Meu Carrinho 17 Faltam apenas R$ 209,22 para Frete Grátis MASSA GOUR FUSILLI BE…" at bounding box center [421, 251] width 843 height 502
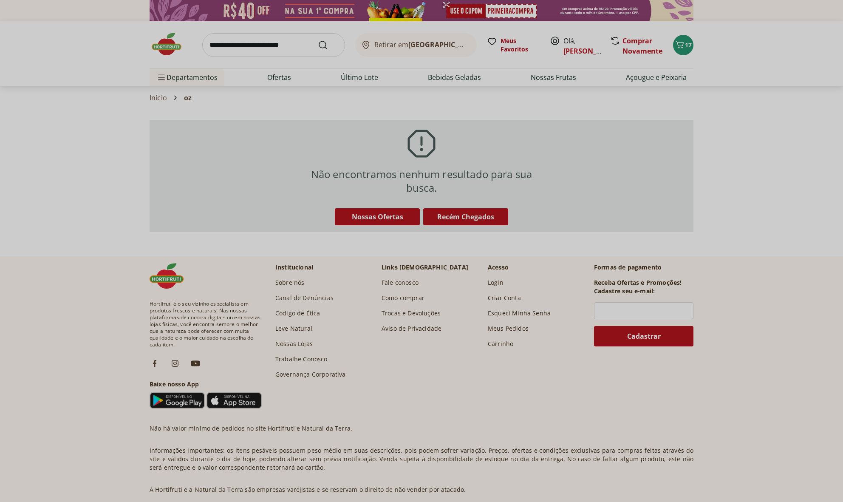
click at [286, 44] on input "search" at bounding box center [273, 45] width 143 height 24
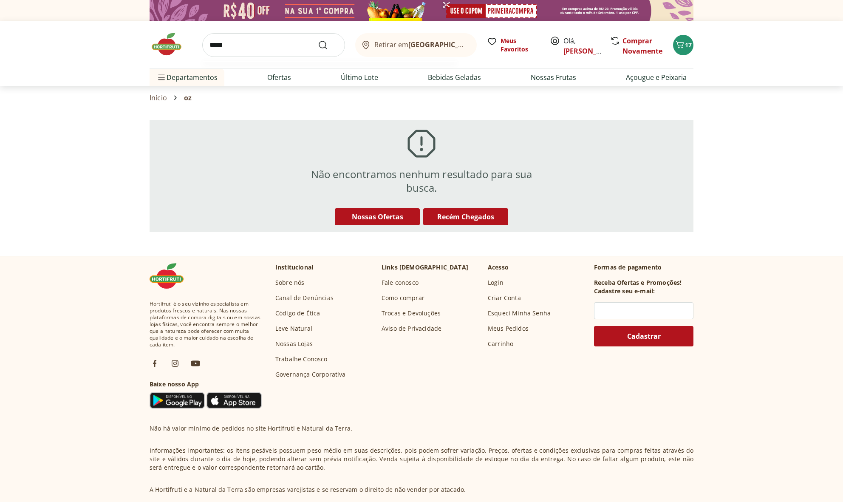
type input "*****"
click at [328, 45] on button "Submit Search" at bounding box center [328, 45] width 20 height 10
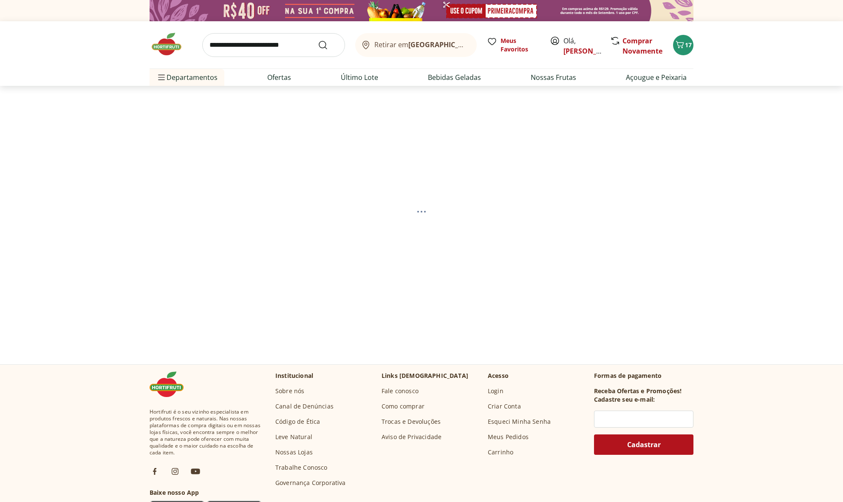
select select "**********"
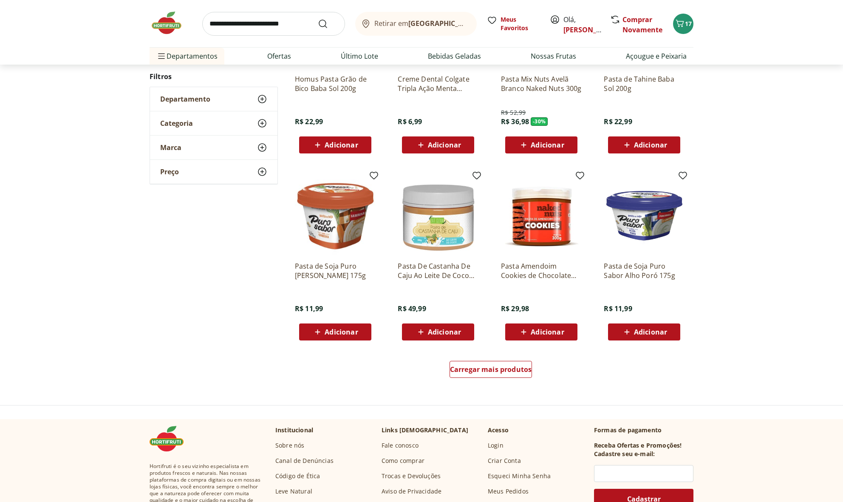
scroll to position [387, 0]
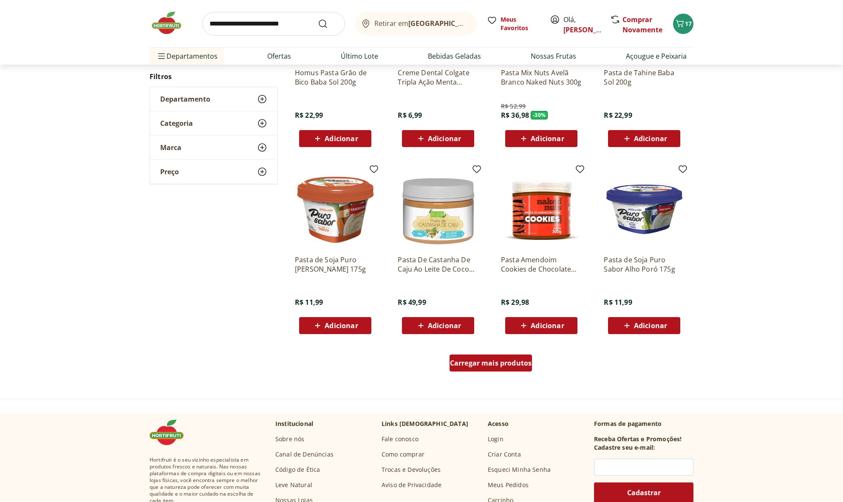
click at [498, 361] on span "Carregar mais produtos" at bounding box center [491, 362] width 82 height 7
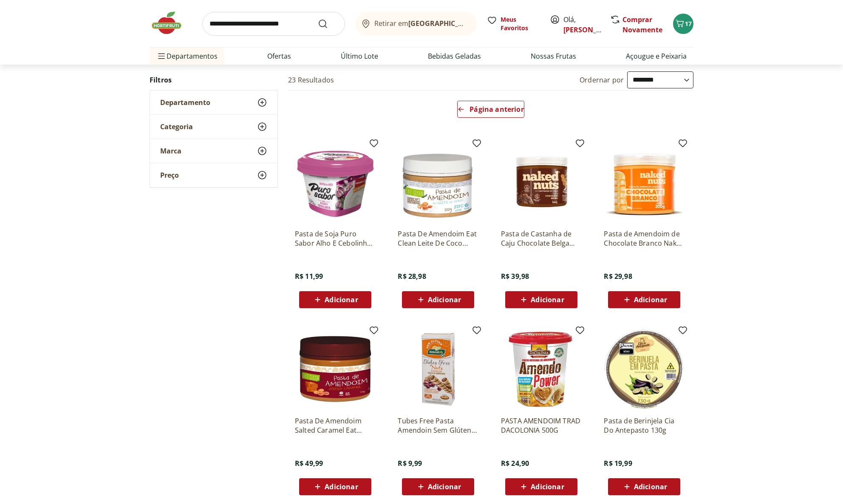
scroll to position [64, 0]
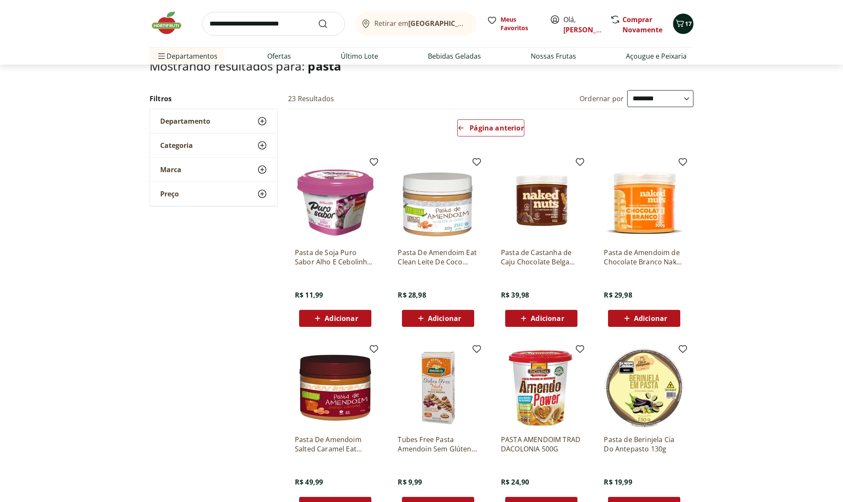
click at [681, 22] on icon "Carrinho" at bounding box center [680, 23] width 10 height 10
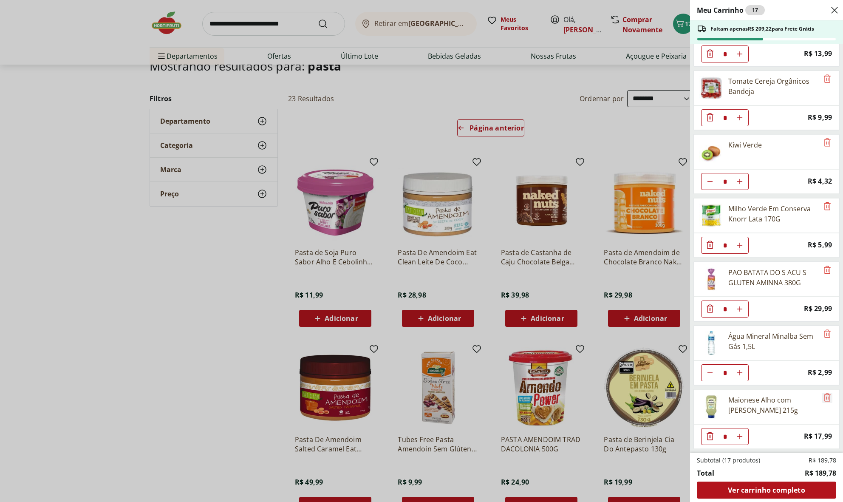
click at [824, 395] on icon "Remove" at bounding box center [827, 397] width 7 height 8
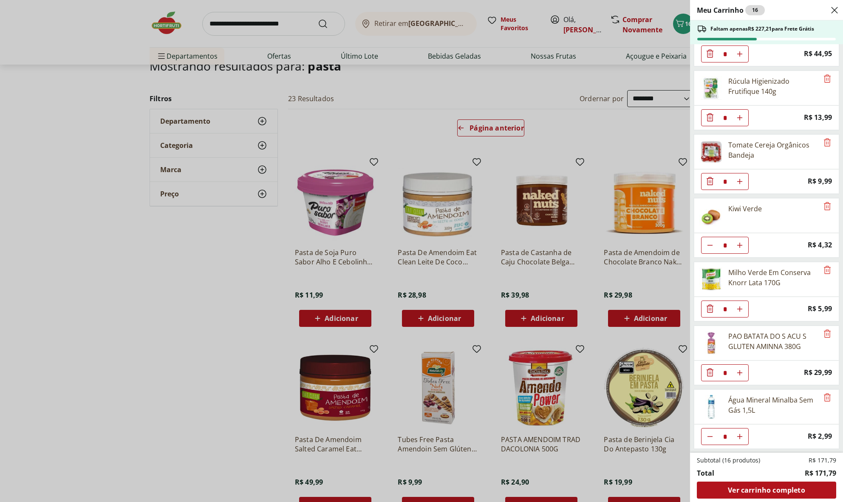
scroll to position [169, 0]
click at [773, 486] on span "Ver carrinho completo" at bounding box center [766, 489] width 77 height 7
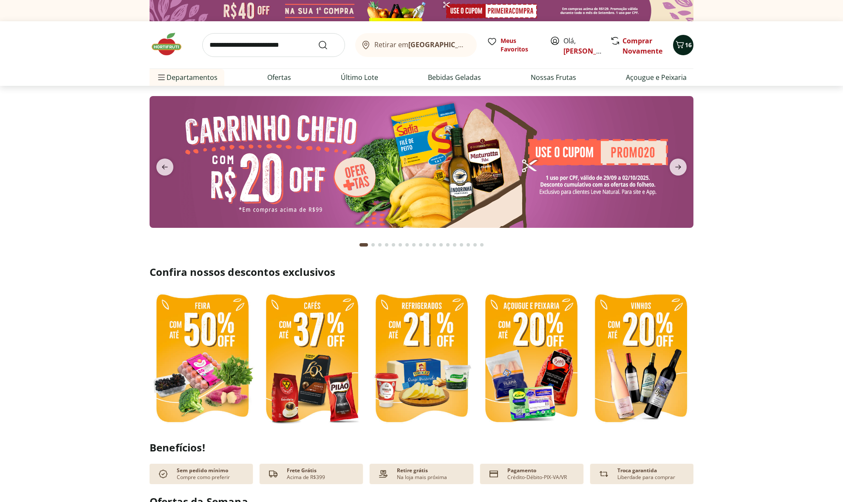
click at [685, 43] on span "16" at bounding box center [688, 45] width 7 height 8
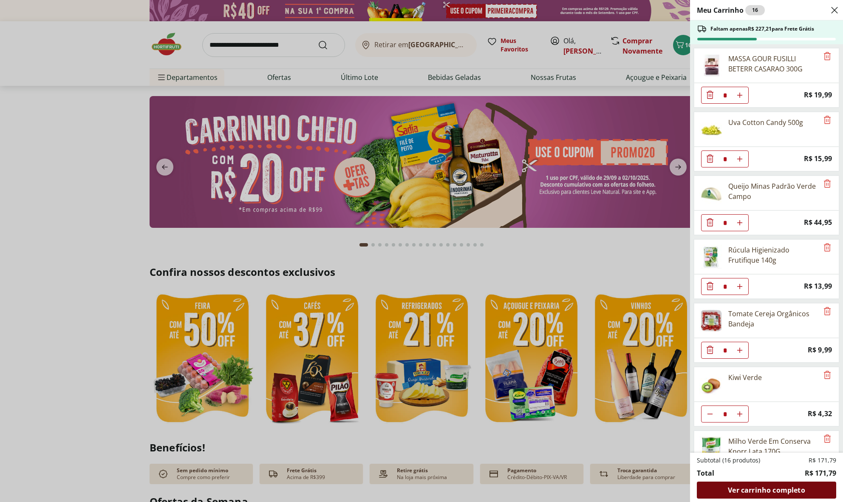
click at [775, 489] on span "Ver carrinho completo" at bounding box center [766, 489] width 77 height 7
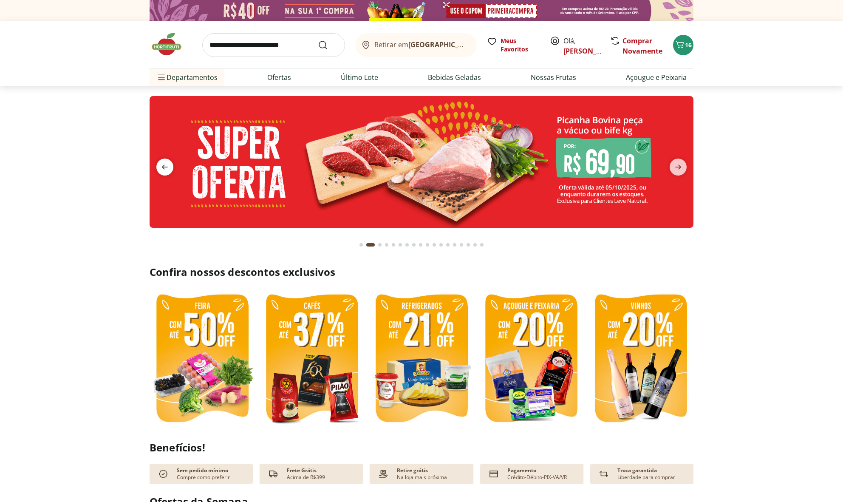
click at [163, 164] on icon "previous" at bounding box center [165, 167] width 10 height 10
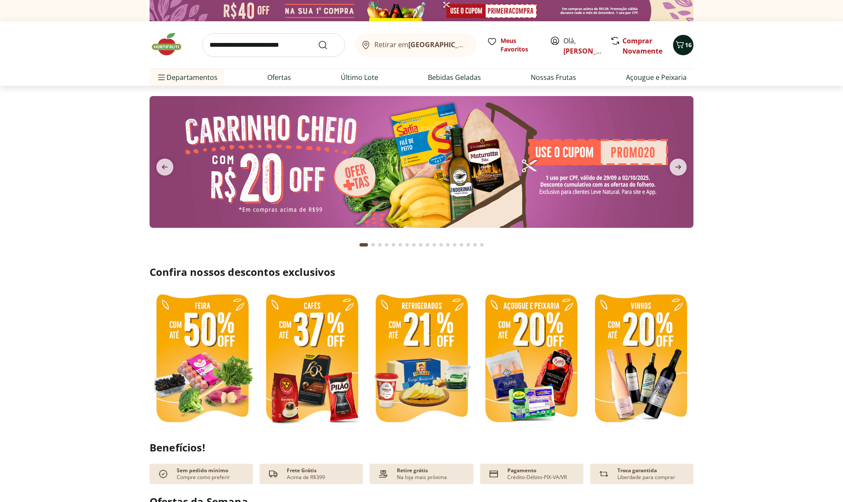
click at [685, 45] on span "16" at bounding box center [688, 45] width 7 height 8
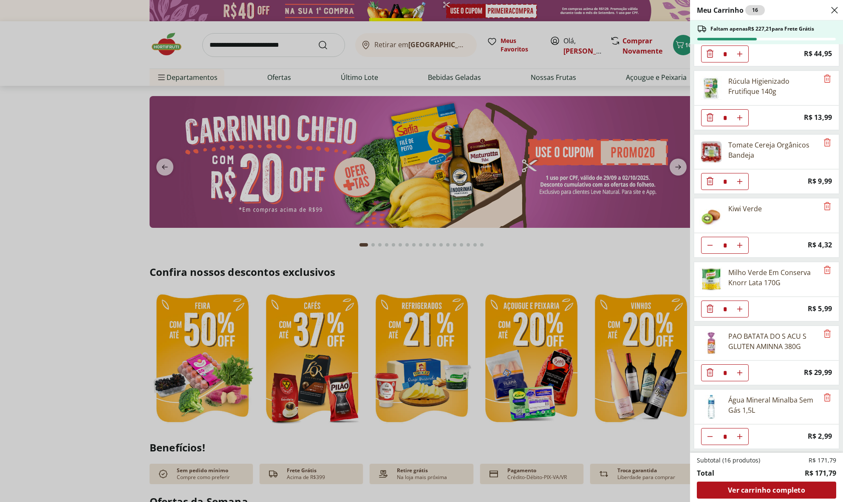
scroll to position [169, 0]
click at [768, 486] on span "Ver carrinho completo" at bounding box center [766, 489] width 77 height 7
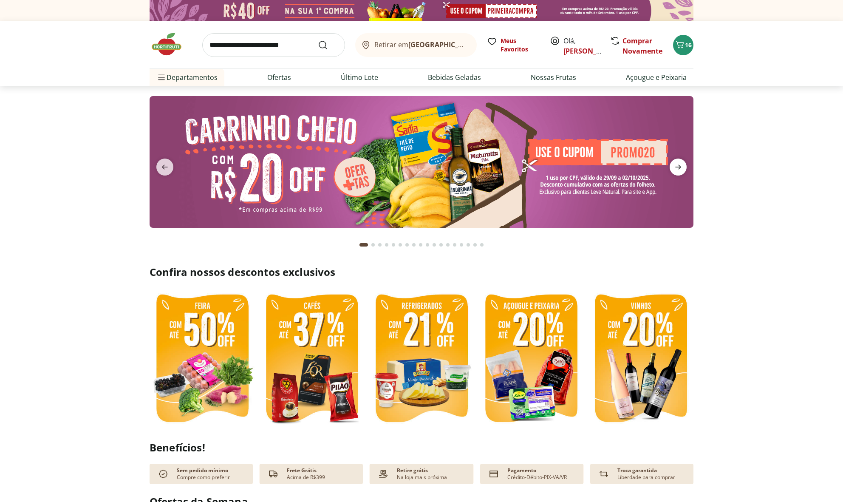
click at [680, 168] on icon "next" at bounding box center [678, 167] width 6 height 5
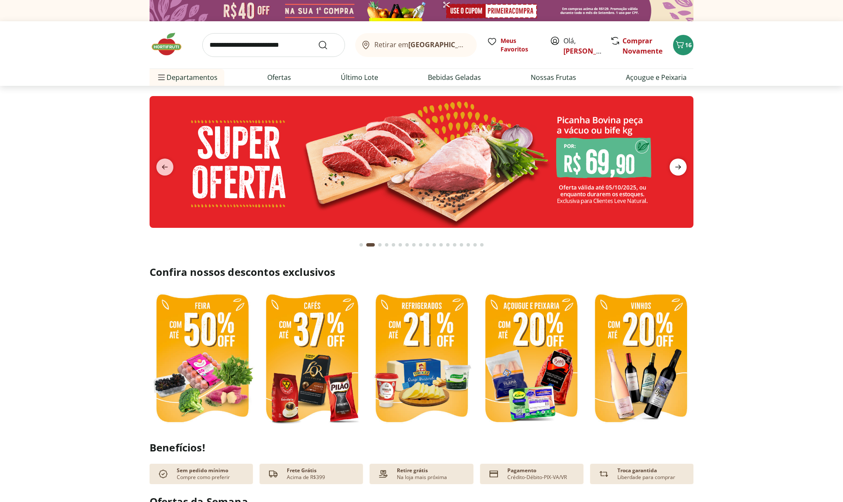
click at [680, 168] on icon "next" at bounding box center [678, 167] width 6 height 5
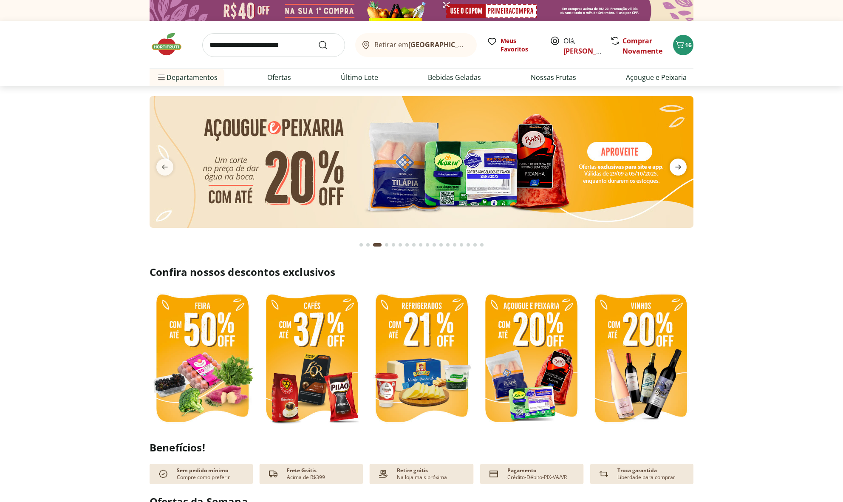
click at [680, 168] on icon "next" at bounding box center [678, 167] width 6 height 5
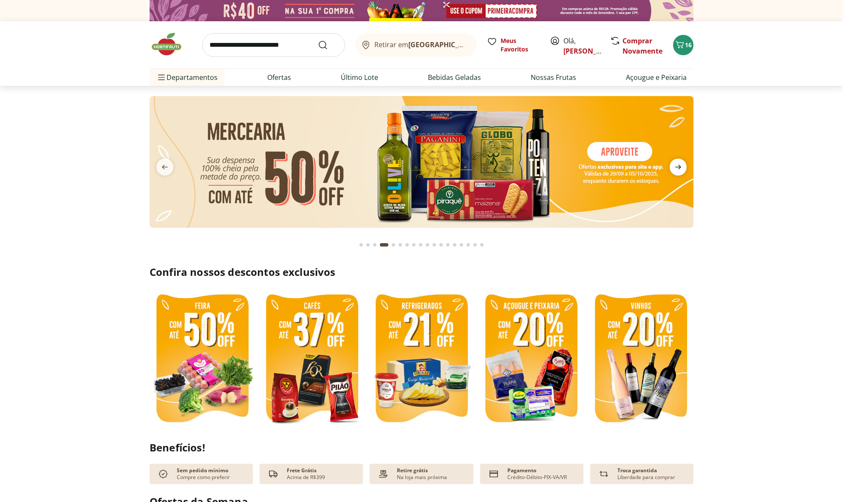
click at [680, 168] on icon "next" at bounding box center [678, 167] width 6 height 5
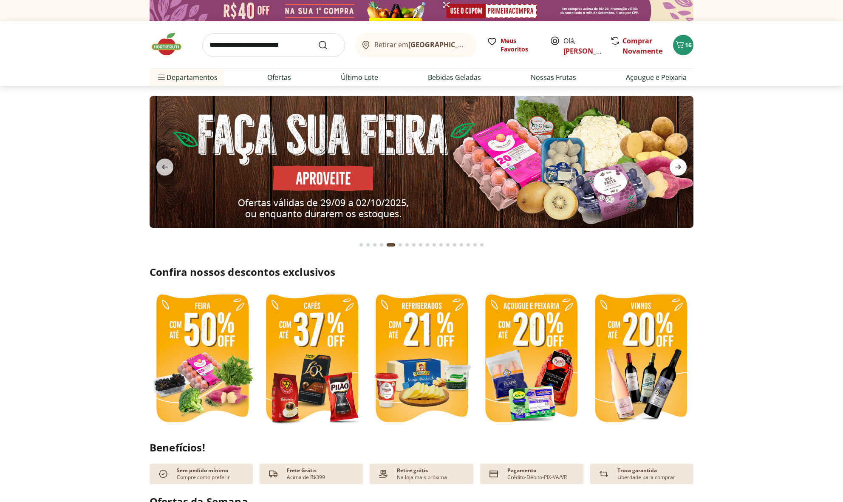
click at [680, 168] on icon "next" at bounding box center [678, 167] width 6 height 5
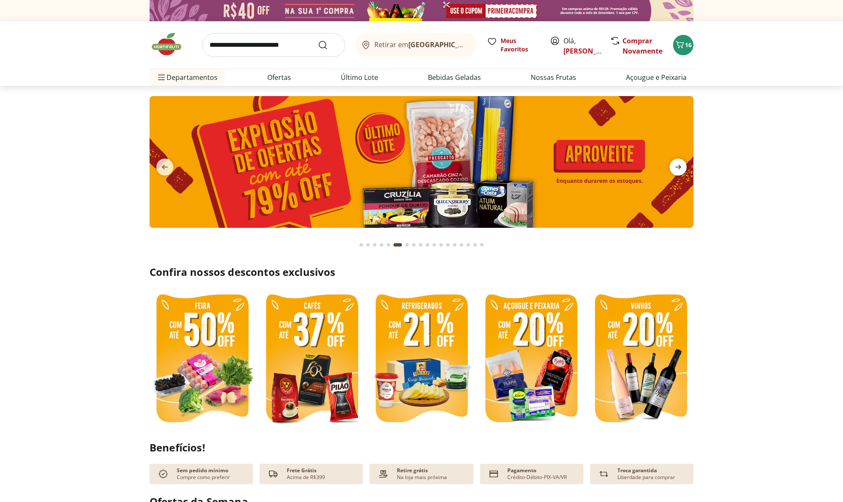
click at [680, 168] on icon "next" at bounding box center [678, 167] width 6 height 5
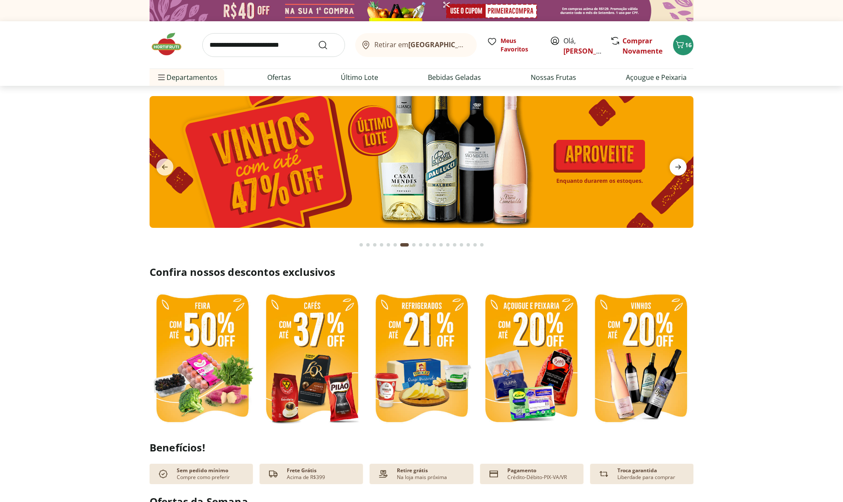
click at [680, 168] on icon "next" at bounding box center [678, 167] width 6 height 5
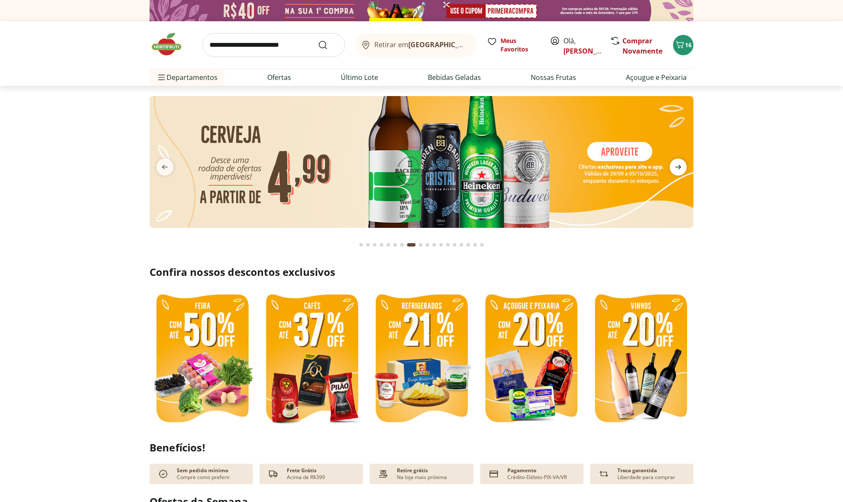
click at [680, 168] on icon "next" at bounding box center [678, 167] width 6 height 5
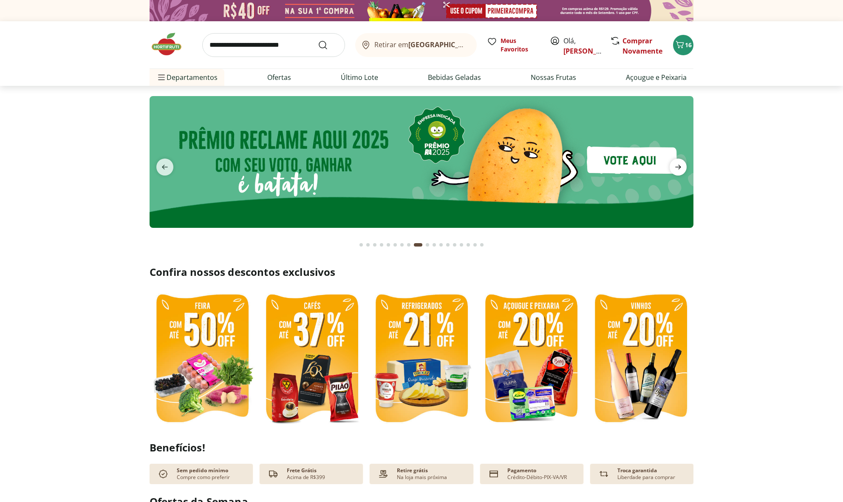
click at [680, 168] on icon "next" at bounding box center [678, 167] width 6 height 5
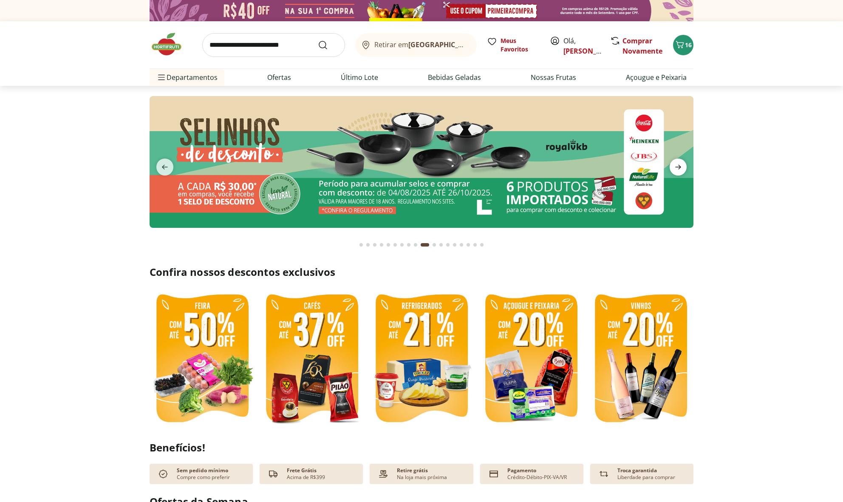
click at [680, 168] on icon "next" at bounding box center [678, 167] width 6 height 5
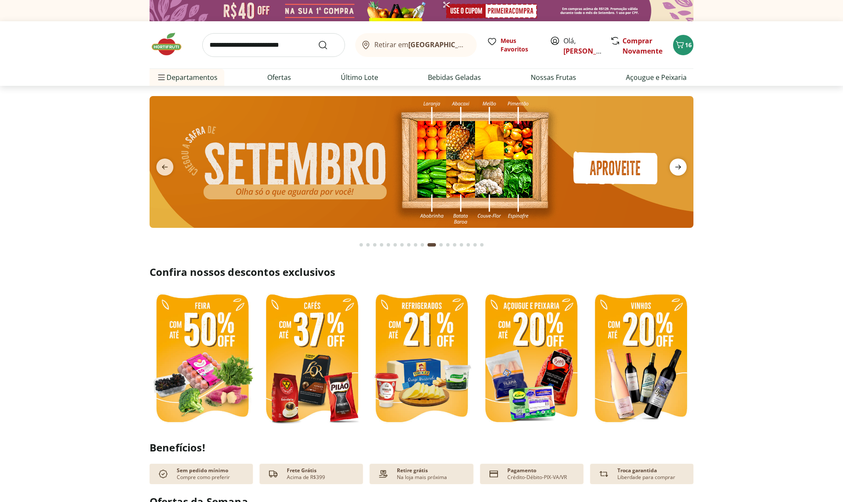
click at [680, 168] on icon "next" at bounding box center [678, 167] width 6 height 5
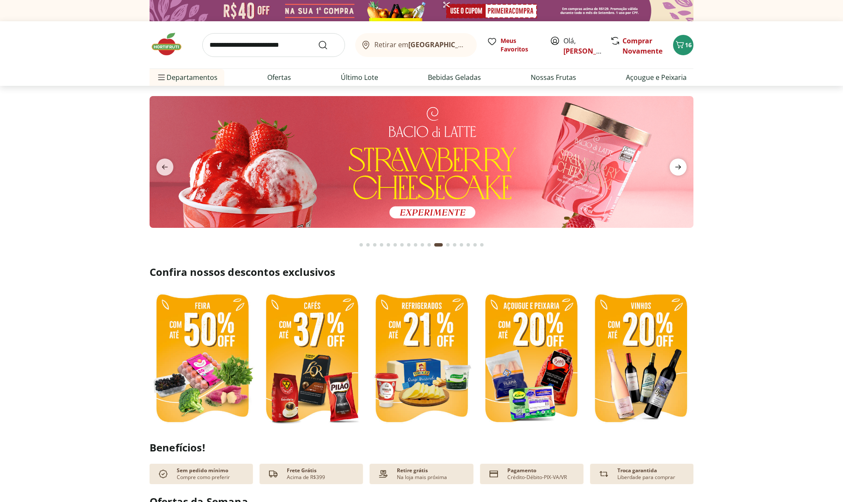
click at [680, 168] on icon "next" at bounding box center [678, 167] width 6 height 5
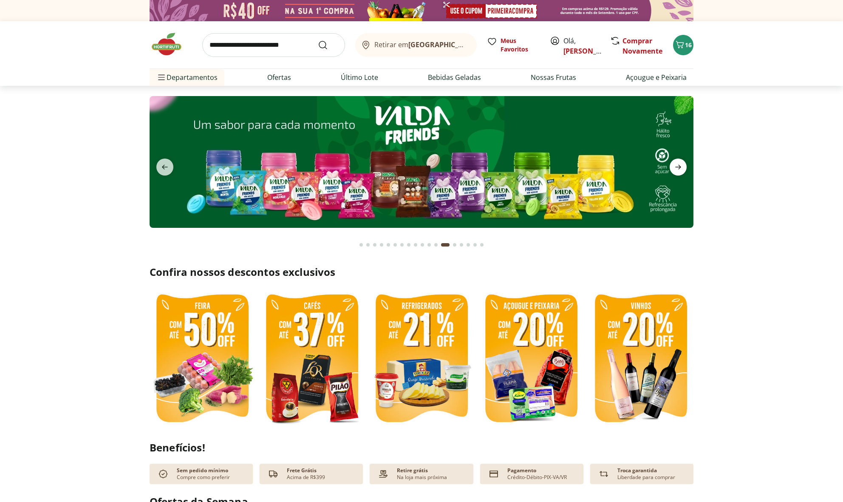
click at [680, 168] on icon "next" at bounding box center [678, 167] width 6 height 5
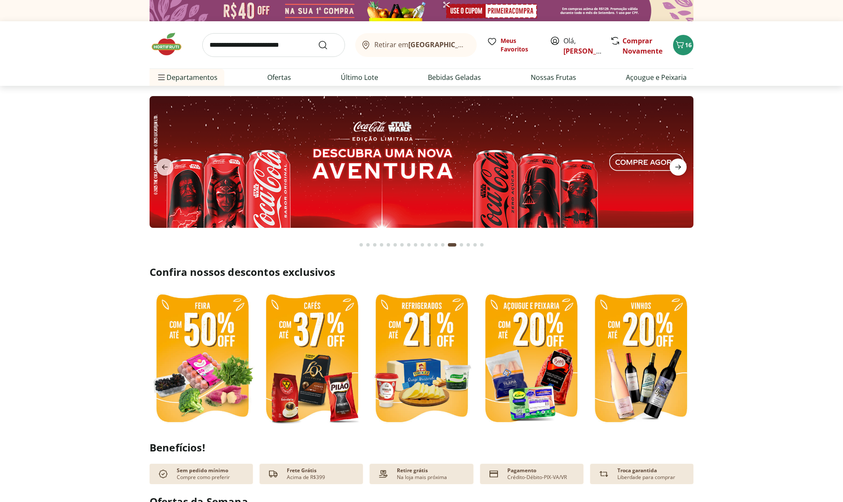
click at [680, 168] on icon "next" at bounding box center [678, 167] width 6 height 5
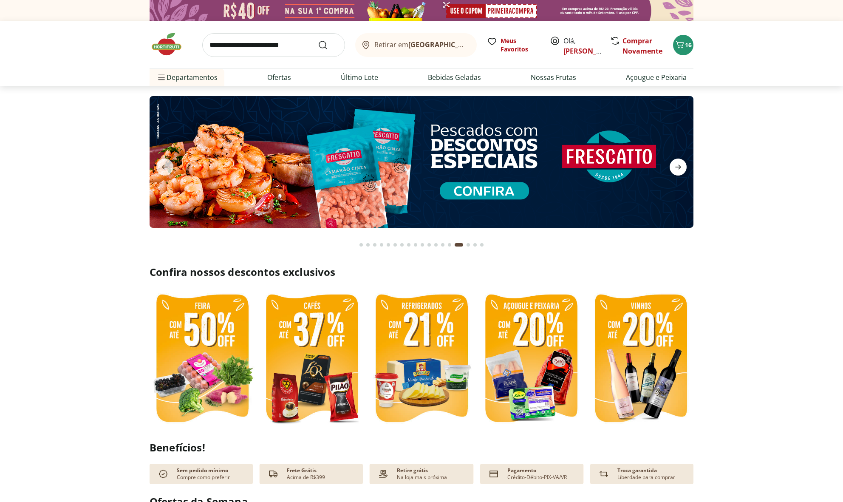
click at [680, 168] on icon "next" at bounding box center [678, 167] width 6 height 5
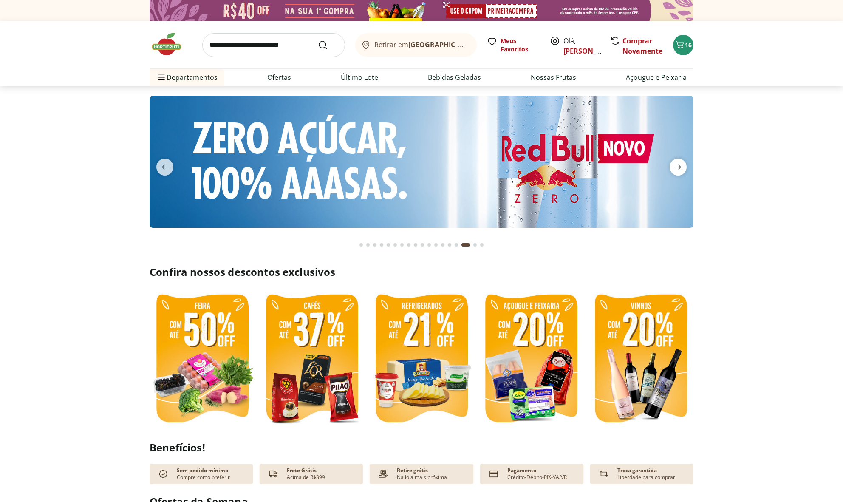
click at [680, 168] on icon "next" at bounding box center [678, 167] width 6 height 5
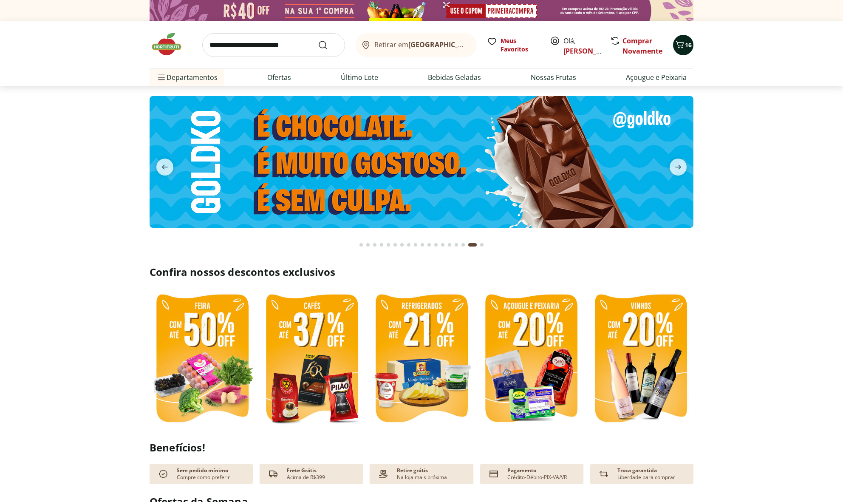
click at [684, 46] on icon "Carrinho" at bounding box center [680, 45] width 10 height 10
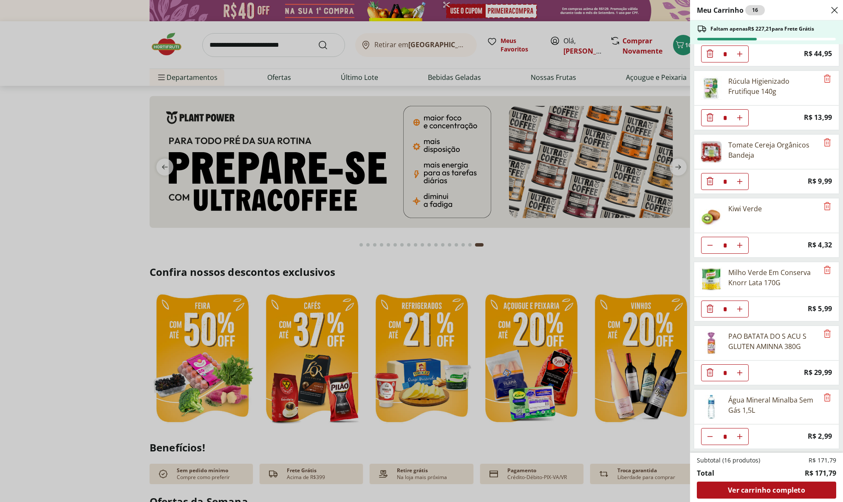
scroll to position [169, 0]
click at [761, 492] on span "Ver carrinho completo" at bounding box center [766, 489] width 77 height 7
